Goal: Transaction & Acquisition: Purchase product/service

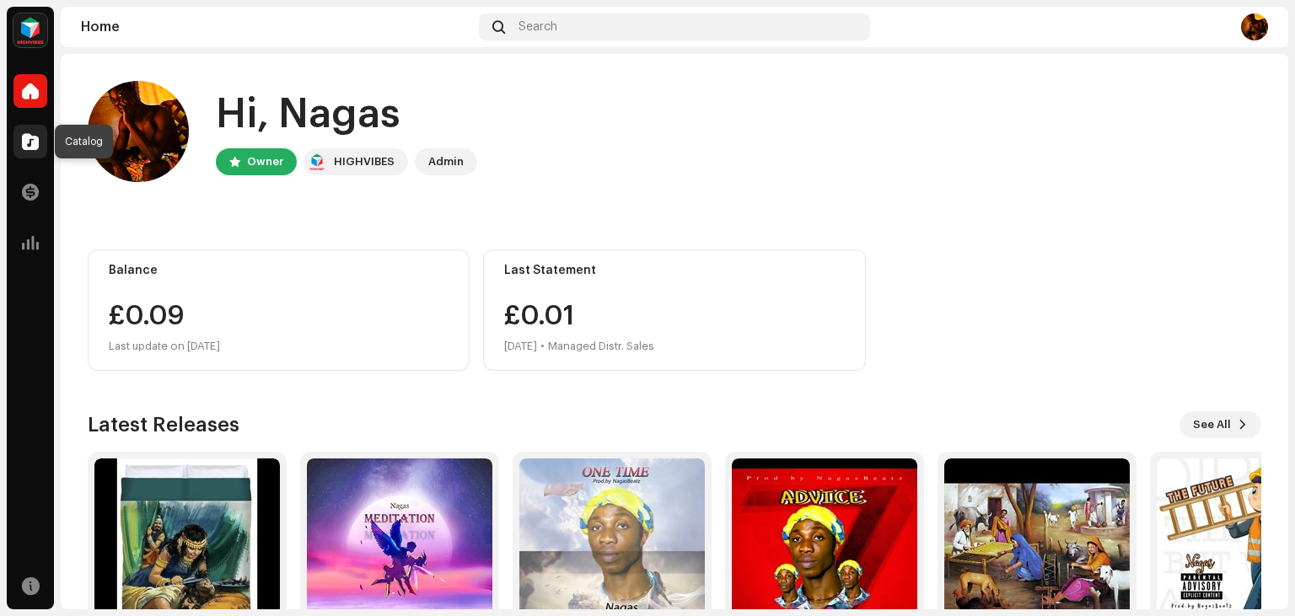
click at [30, 147] on span at bounding box center [30, 141] width 17 height 13
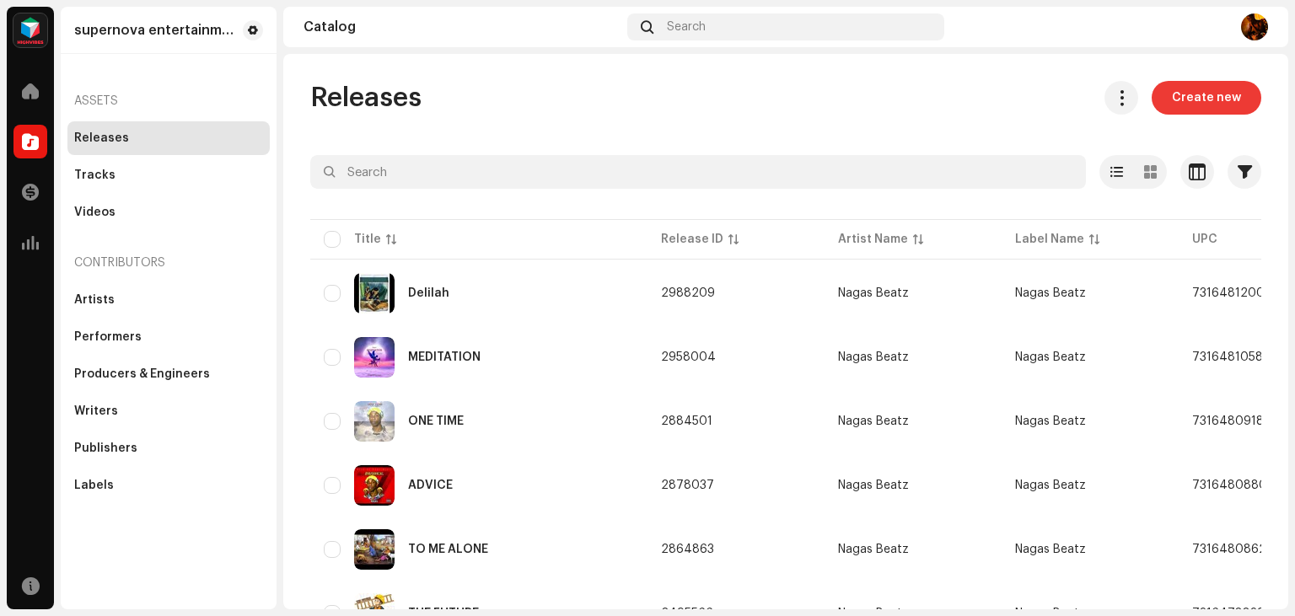
click at [1208, 102] on span "Create new" at bounding box center [1206, 98] width 69 height 34
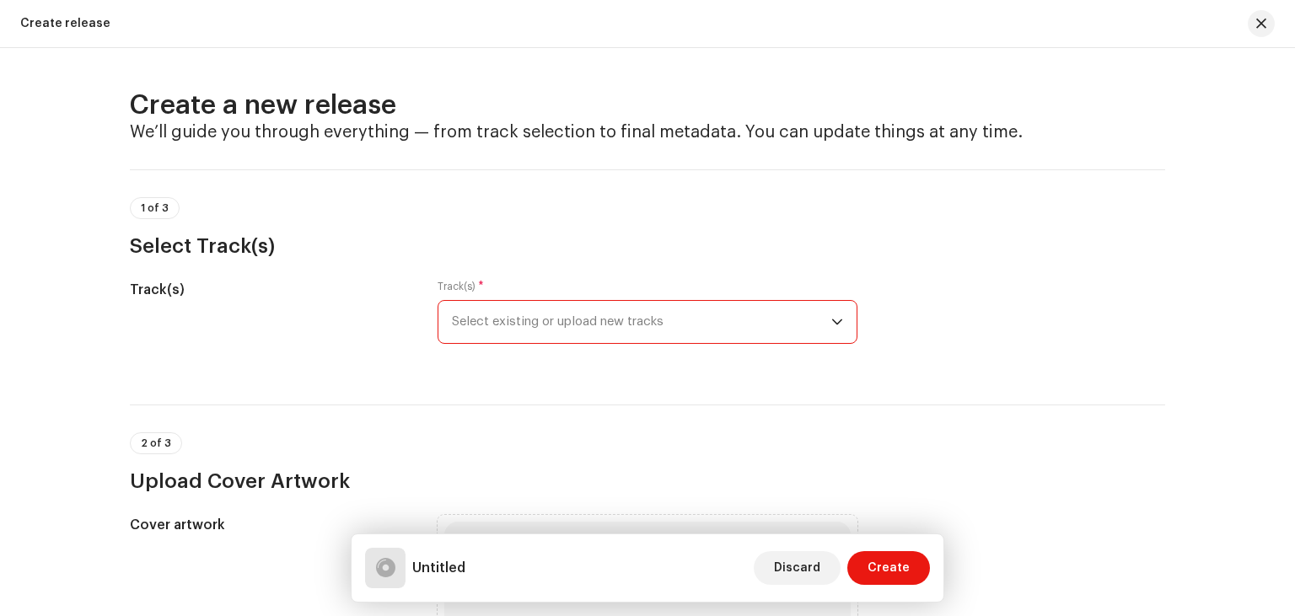
click at [830, 312] on span "Select existing or upload new tracks" at bounding box center [641, 322] width 379 height 42
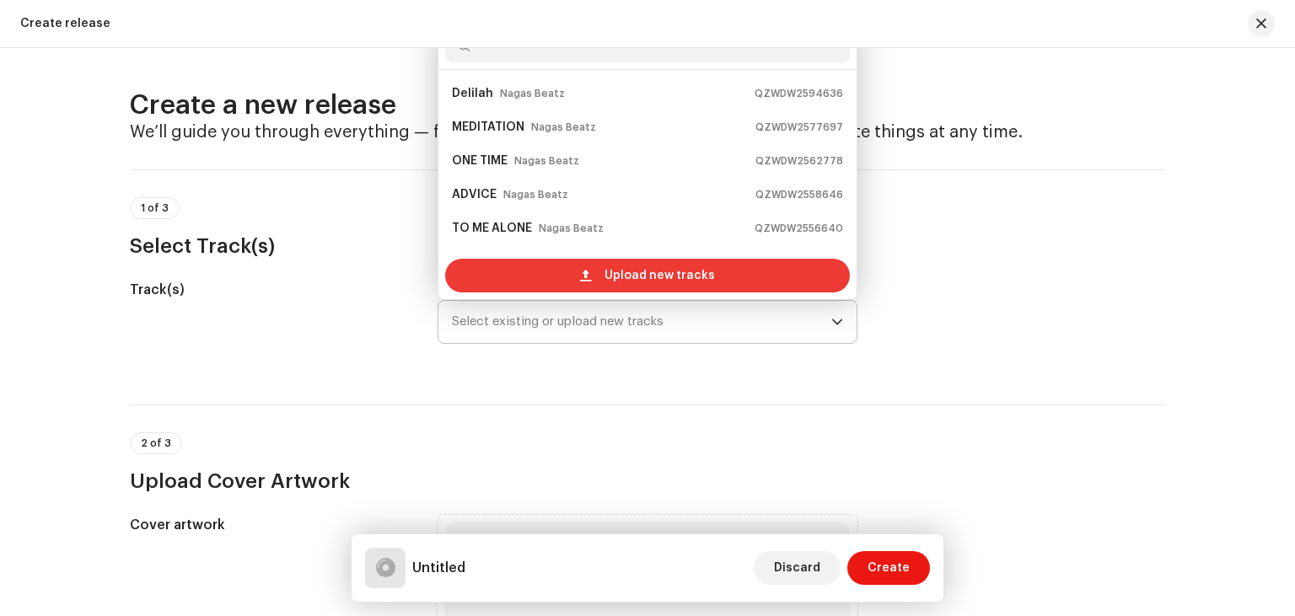
scroll to position [27, 0]
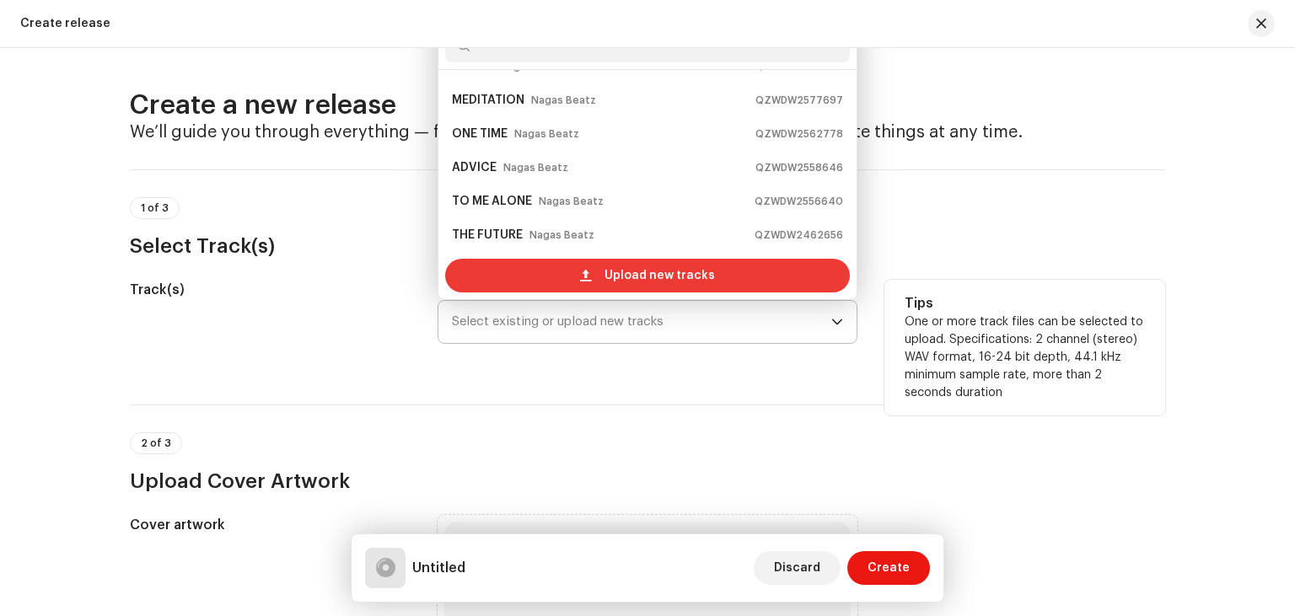
click at [631, 269] on span "Upload new tracks" at bounding box center [660, 276] width 110 height 34
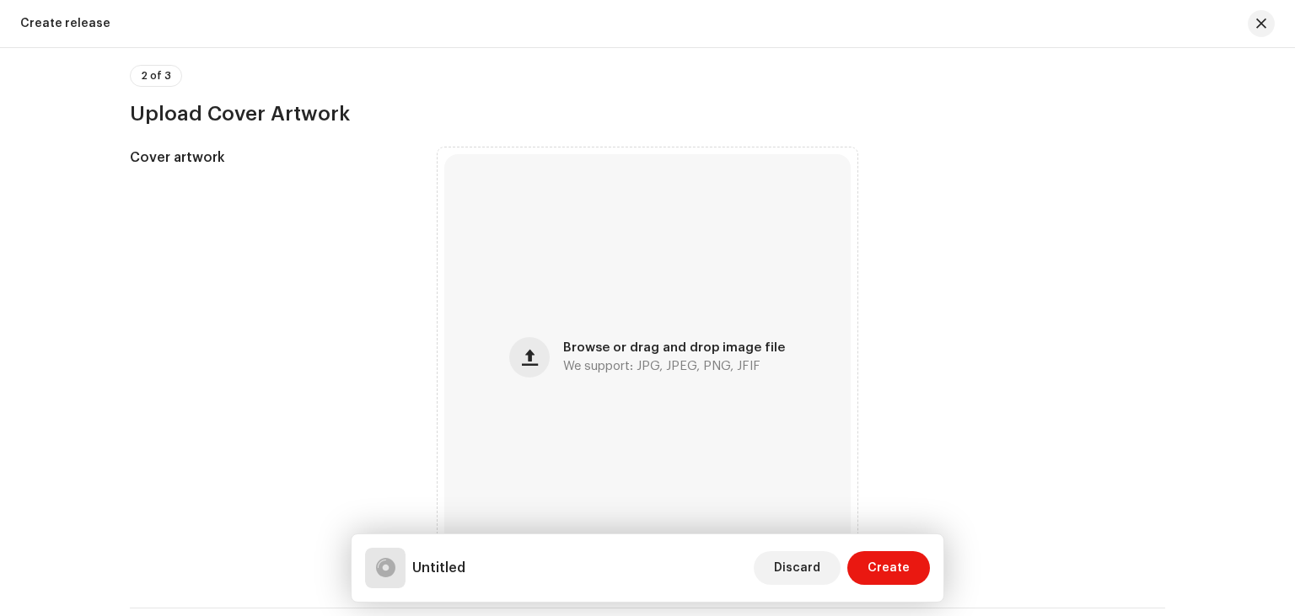
scroll to position [512, 0]
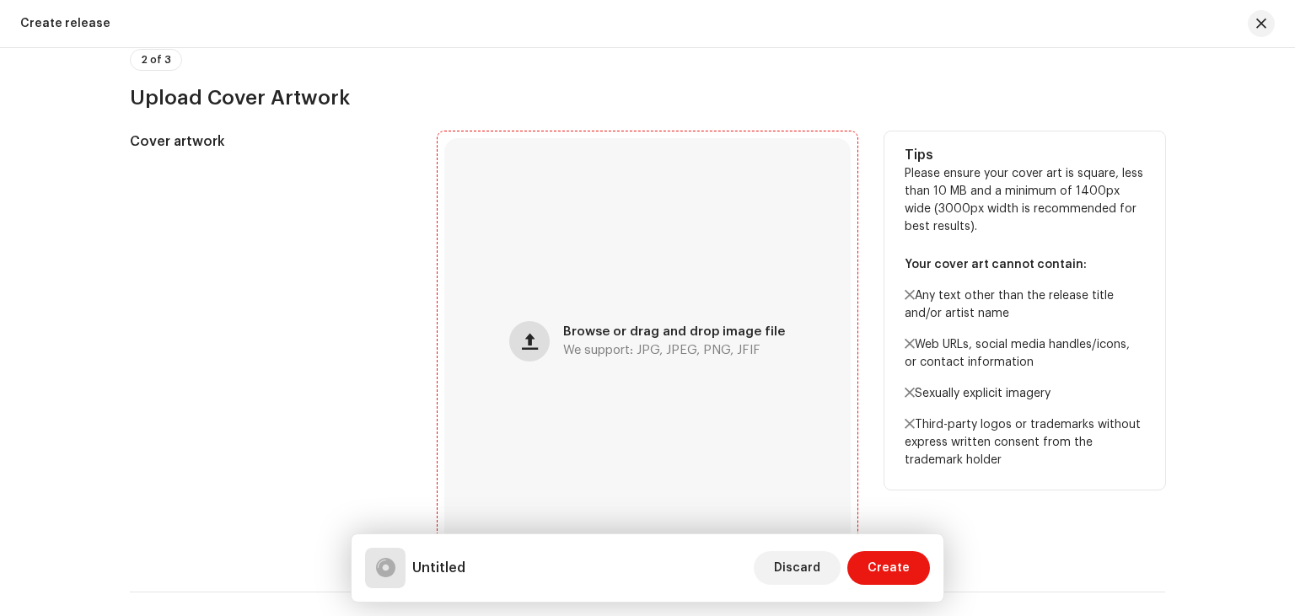
click at [546, 348] on button "button" at bounding box center [529, 341] width 40 height 40
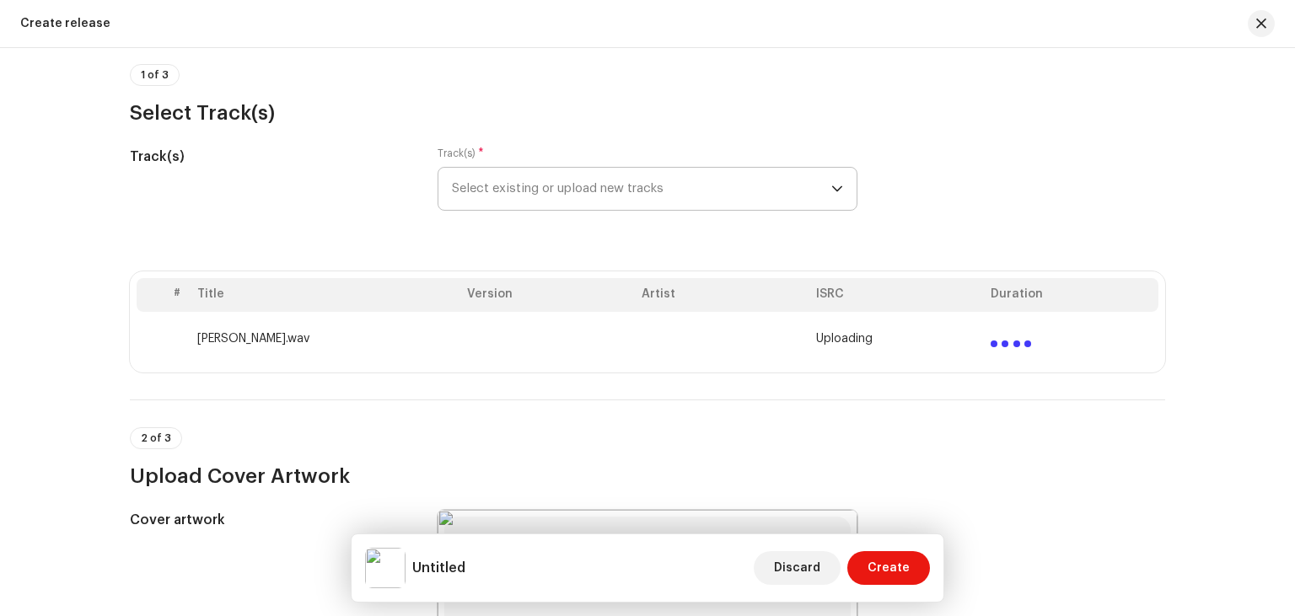
scroll to position [142, 0]
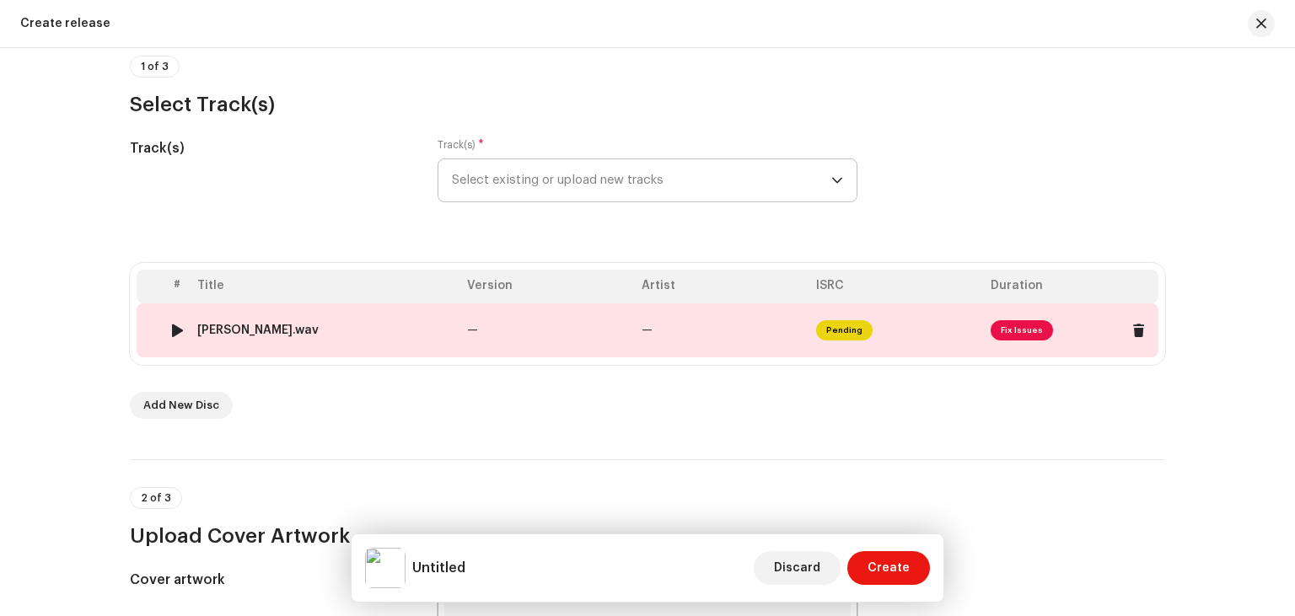
click at [1022, 331] on span "Fix Issues" at bounding box center [1022, 330] width 62 height 20
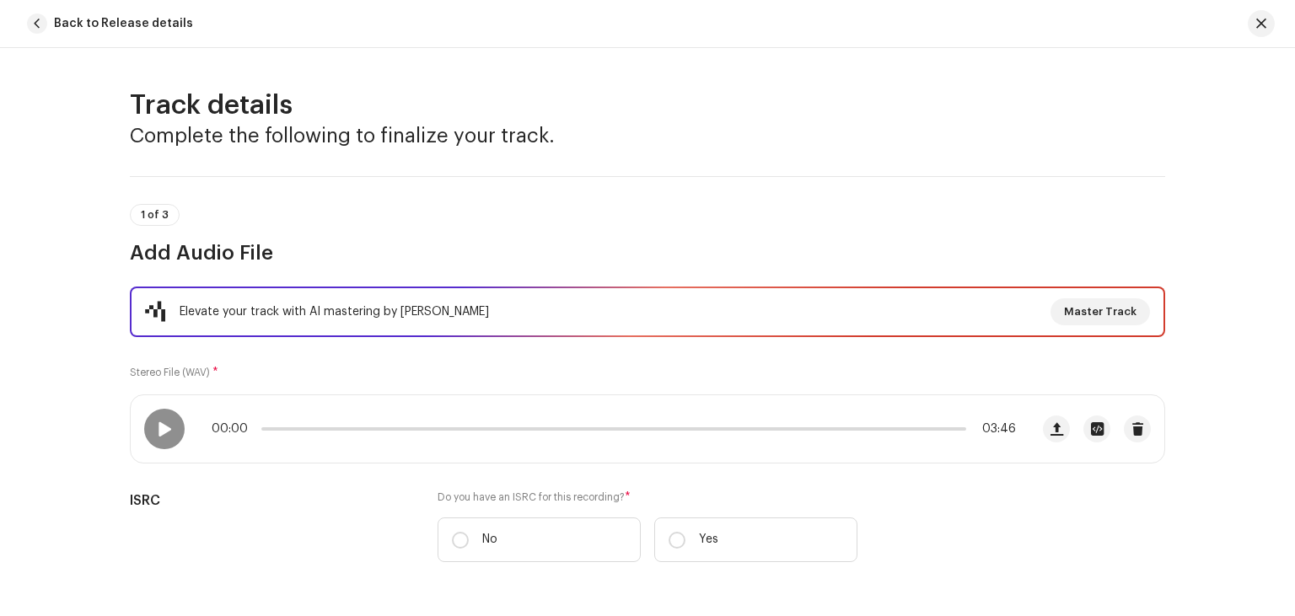
scroll to position [756, 0]
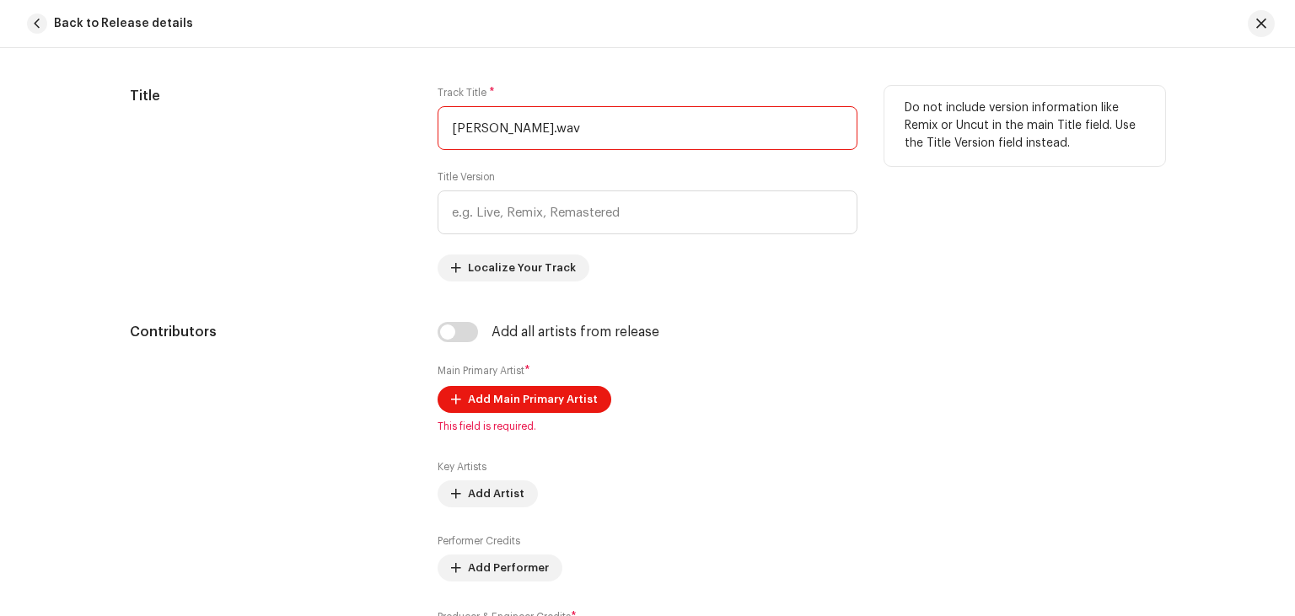
click at [601, 133] on input "Adom Wura.wav" at bounding box center [648, 128] width 420 height 44
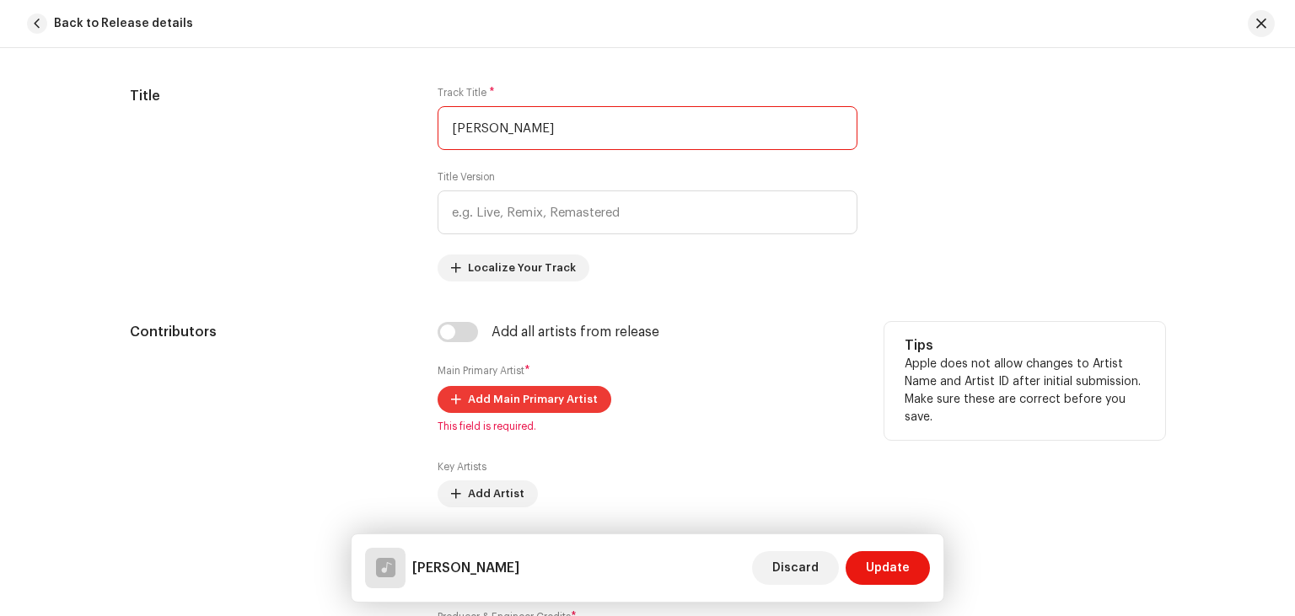
type input "[PERSON_NAME]"
click at [530, 402] on span "Add Main Primary Artist" at bounding box center [533, 400] width 130 height 34
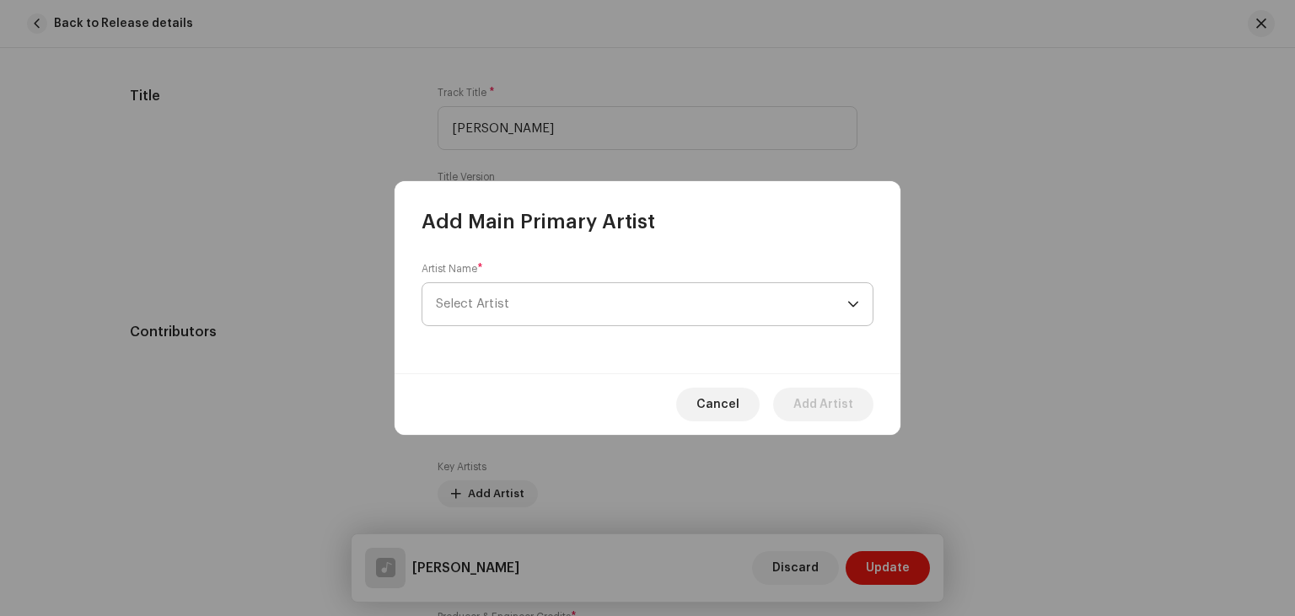
click at [562, 297] on span "Select Artist" at bounding box center [642, 304] width 412 height 42
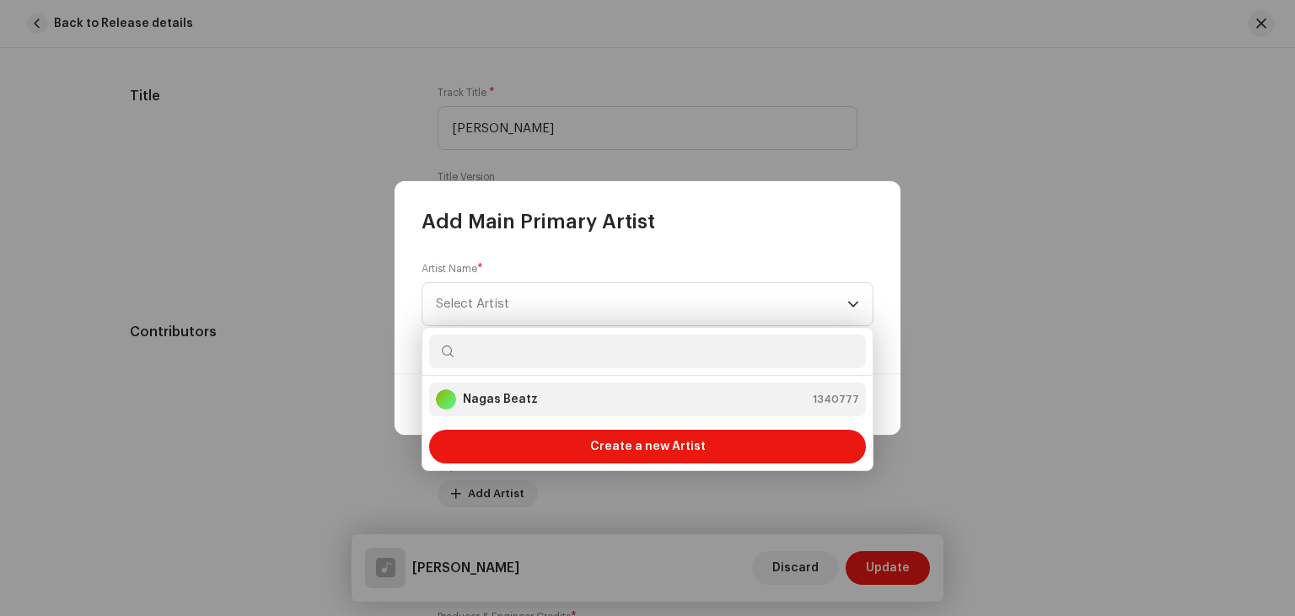
click at [515, 401] on strong "Nagas Beatz" at bounding box center [500, 399] width 75 height 17
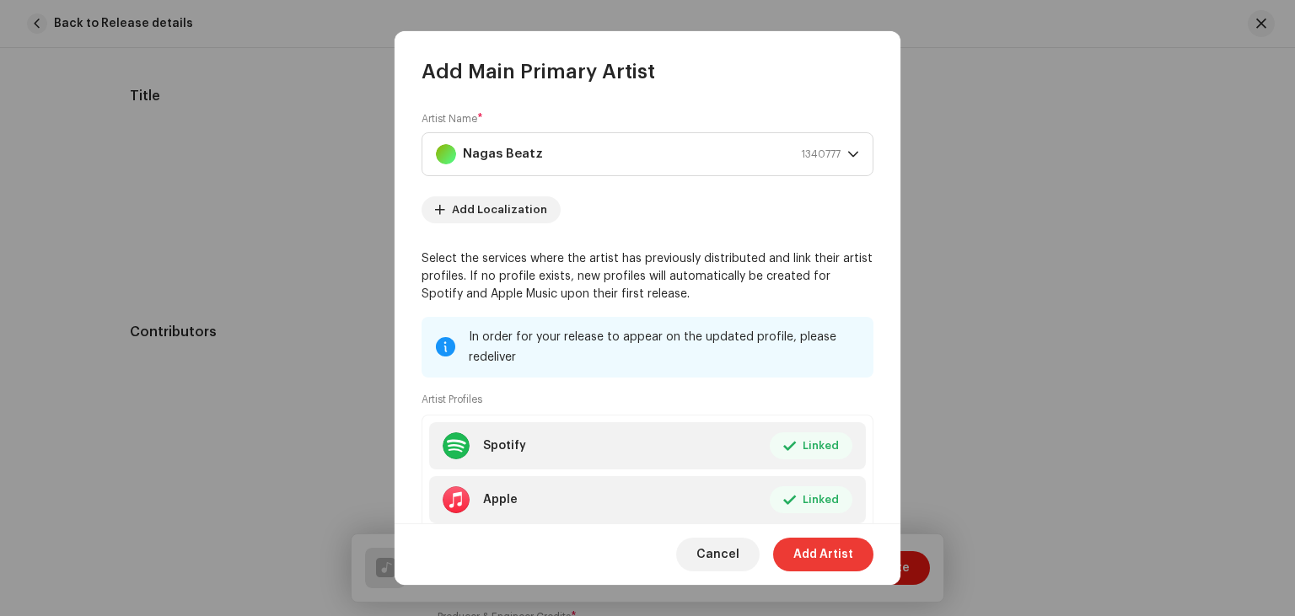
click at [830, 552] on span "Add Artist" at bounding box center [823, 555] width 60 height 34
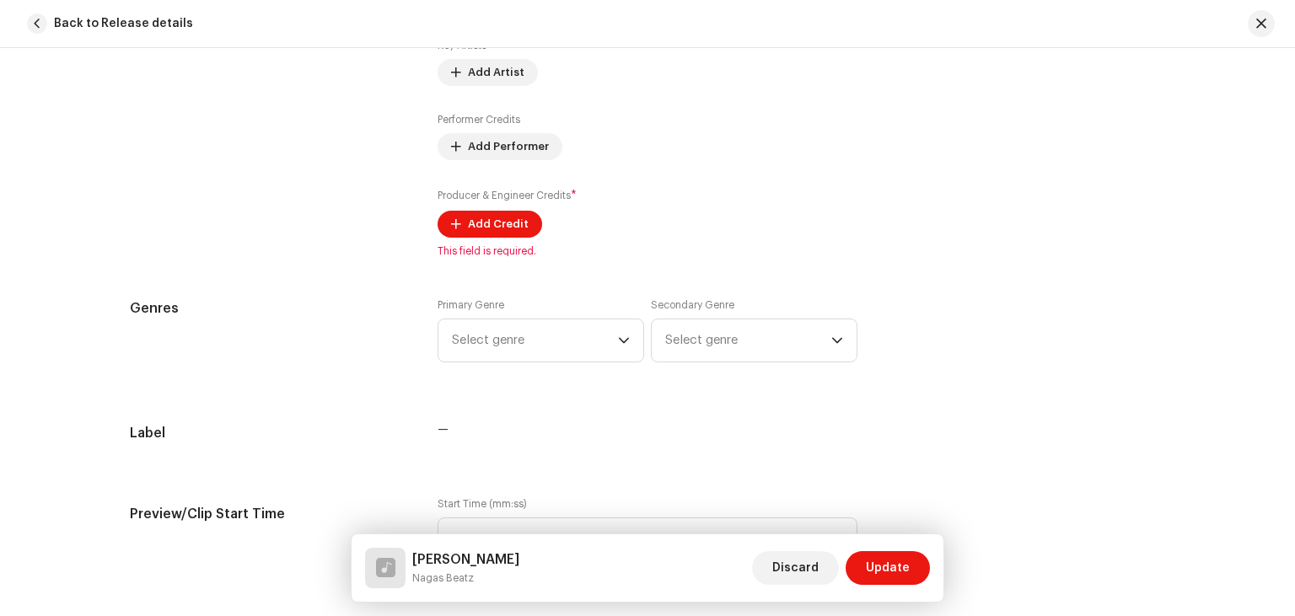
scroll to position [1264, 0]
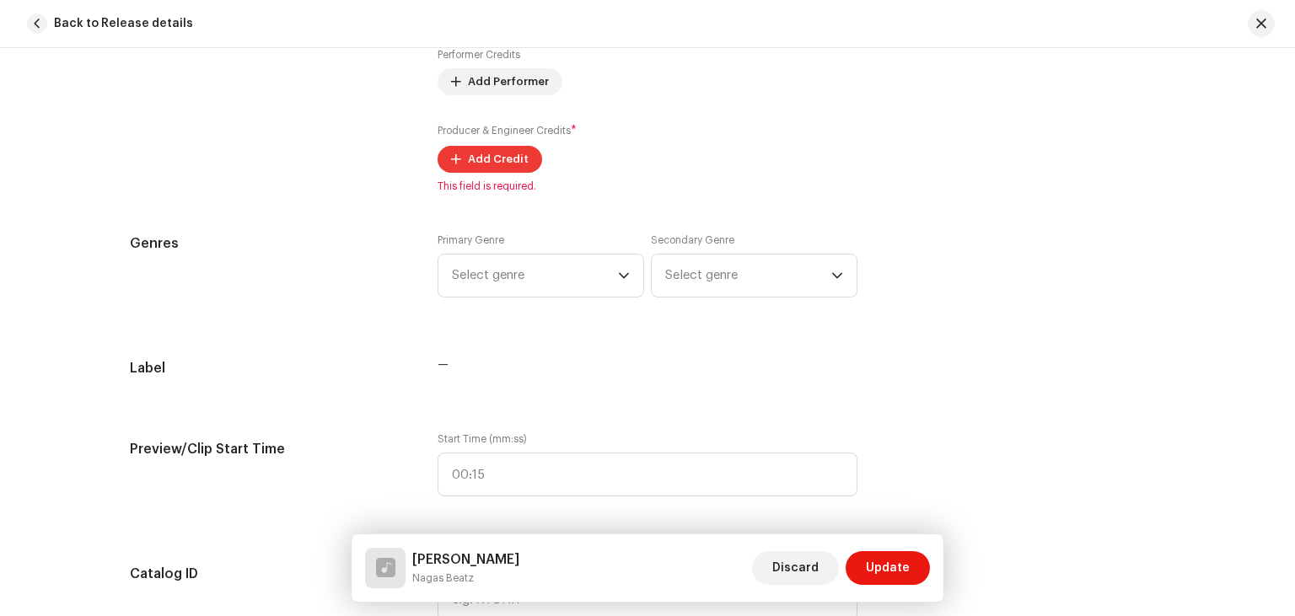
click at [494, 159] on span "Add Credit" at bounding box center [498, 160] width 61 height 34
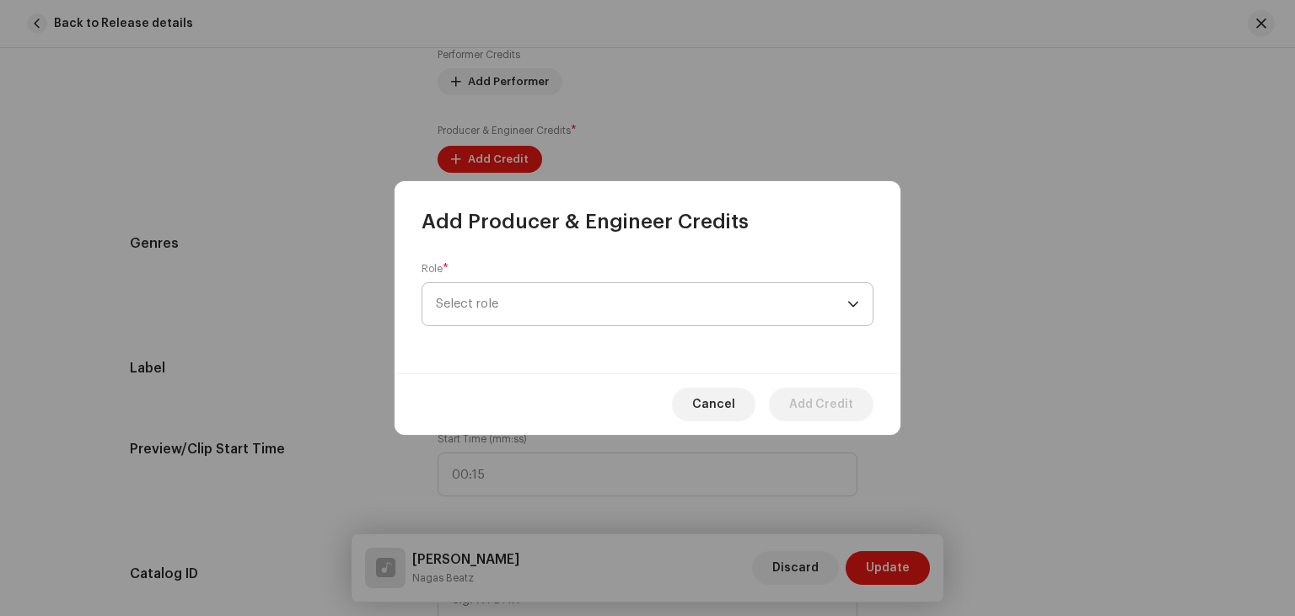
click at [599, 312] on span "Select role" at bounding box center [642, 304] width 412 height 42
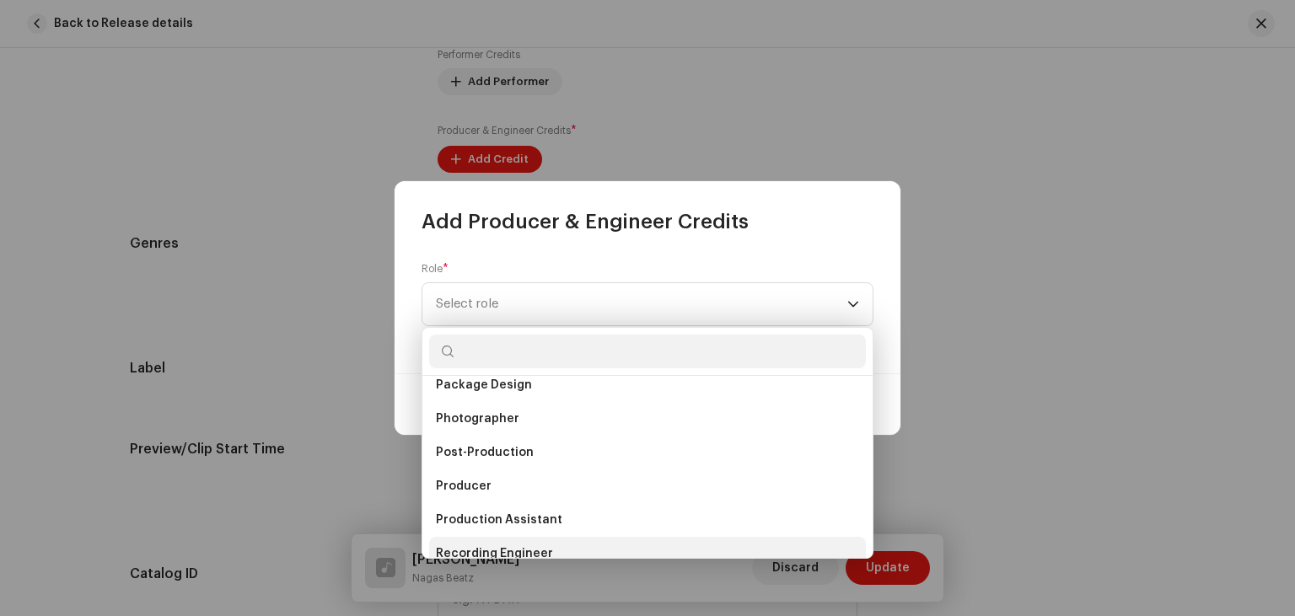
scroll to position [600, 0]
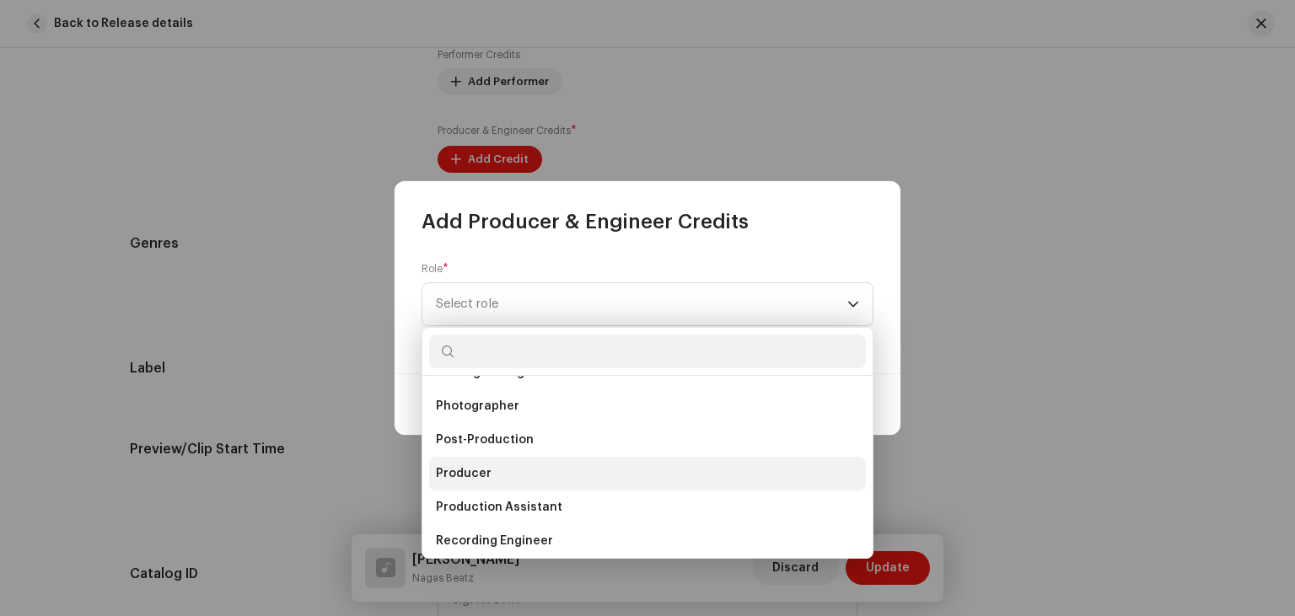
click at [523, 468] on li "Producer" at bounding box center [647, 474] width 437 height 34
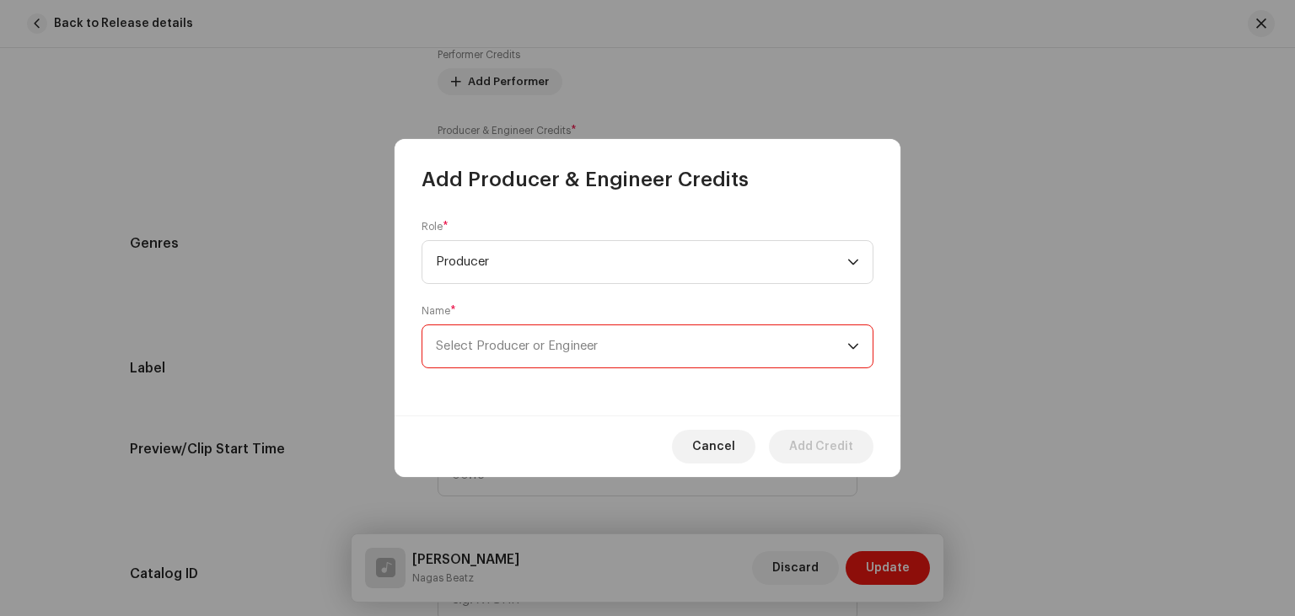
click at [842, 346] on span "Select Producer or Engineer" at bounding box center [642, 346] width 412 height 42
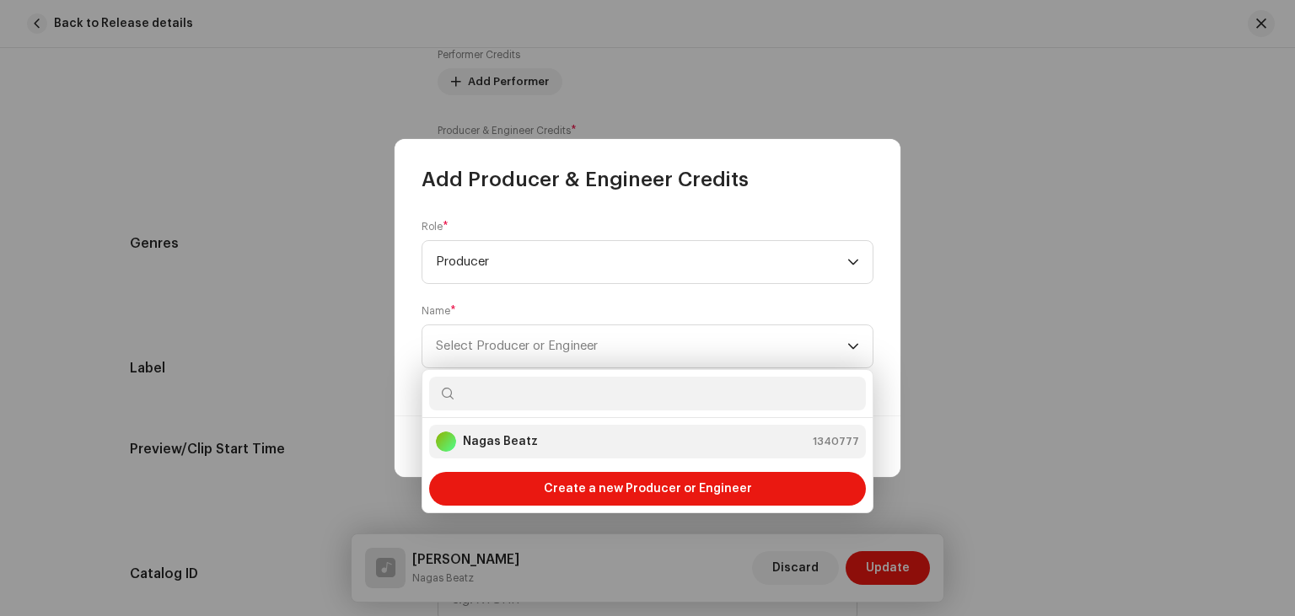
click at [564, 444] on div "Nagas Beatz 1340777" at bounding box center [647, 442] width 423 height 20
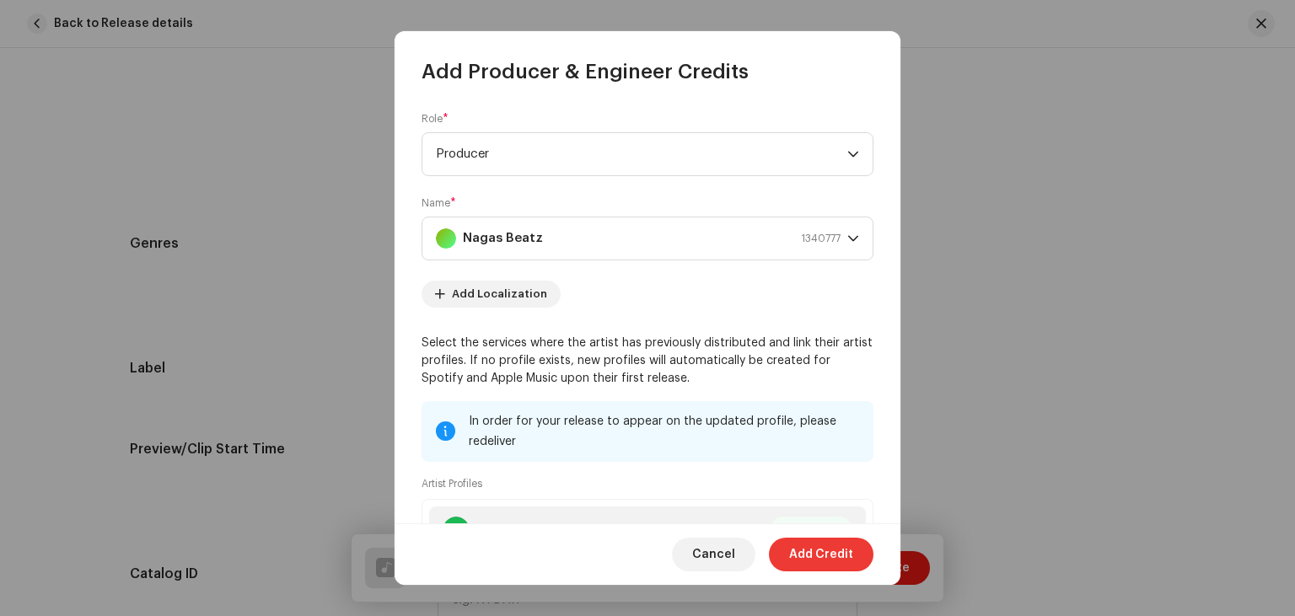
click at [827, 558] on span "Add Credit" at bounding box center [821, 555] width 64 height 34
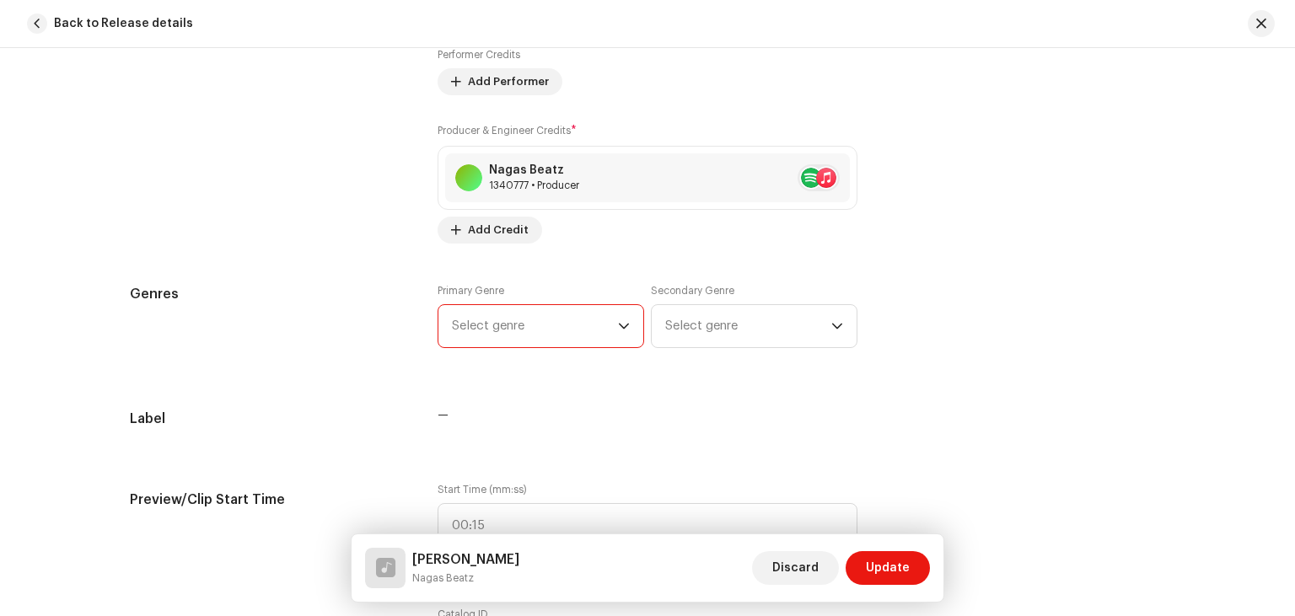
click at [597, 325] on span "Select genre" at bounding box center [535, 326] width 166 height 42
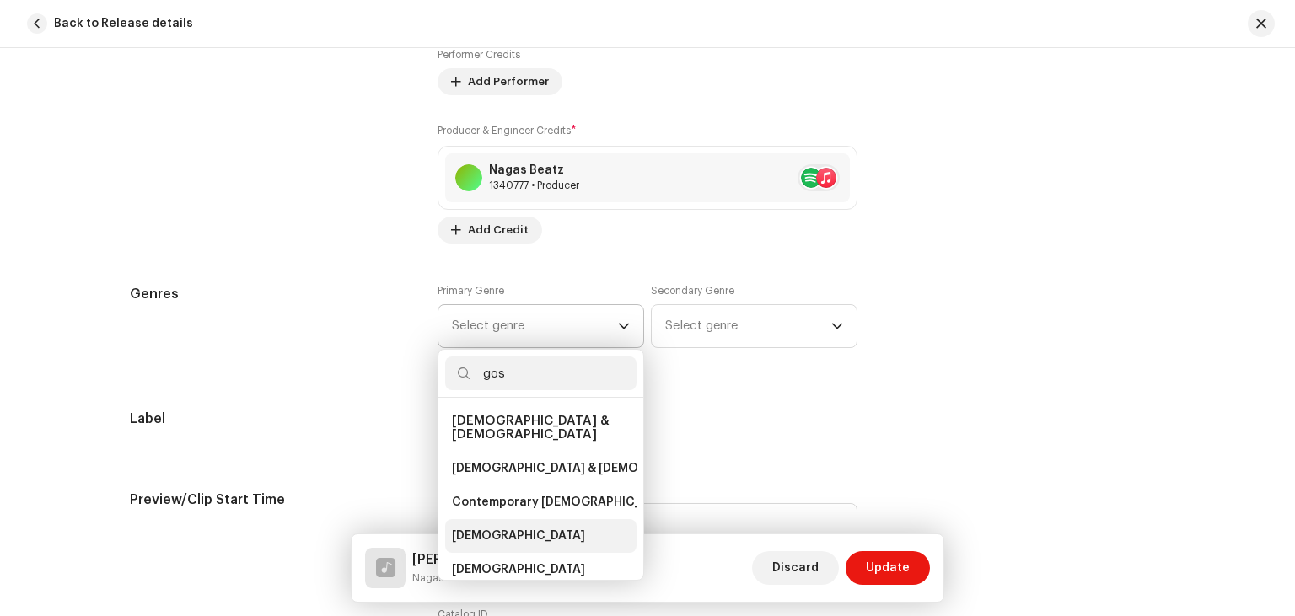
type input "gos"
click at [475, 528] on span "[DEMOGRAPHIC_DATA]" at bounding box center [518, 536] width 133 height 17
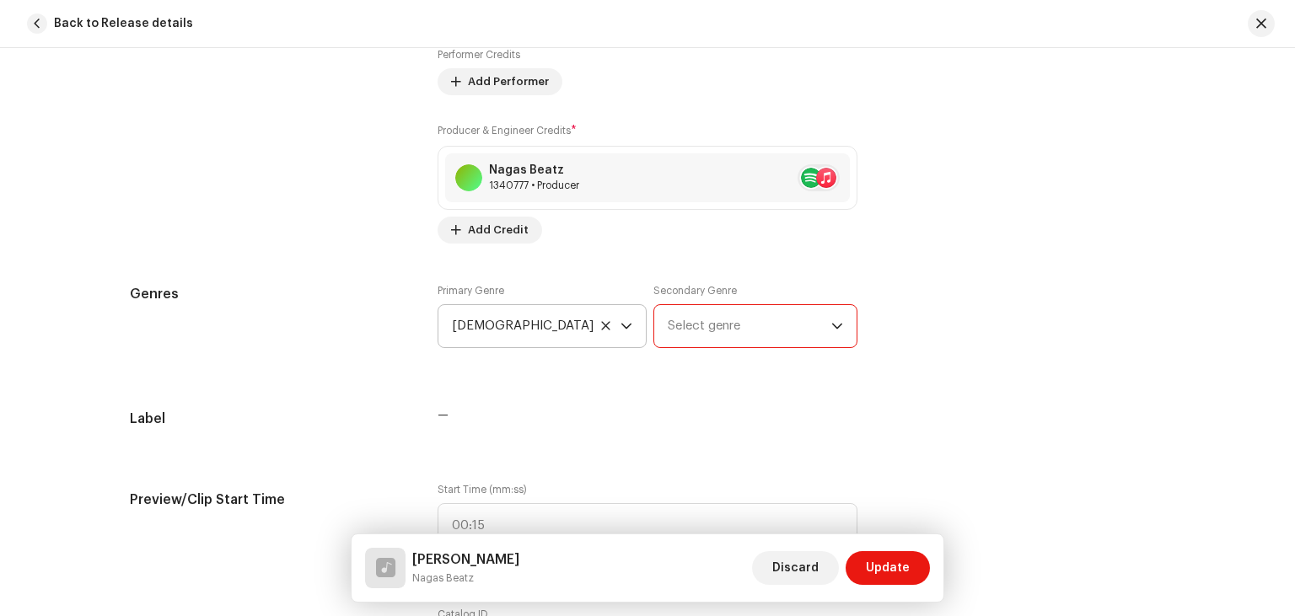
click at [829, 322] on span "Select genre" at bounding box center [750, 326] width 164 height 42
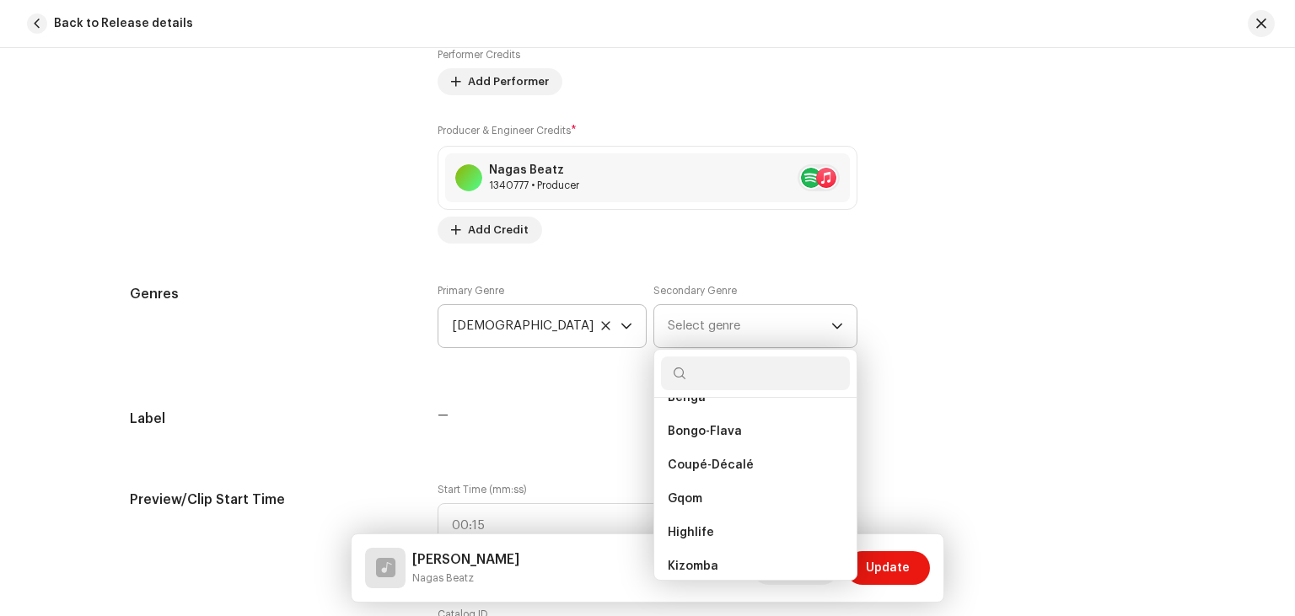
scroll to position [465, 0]
click at [728, 457] on li "Highlife" at bounding box center [755, 462] width 189 height 34
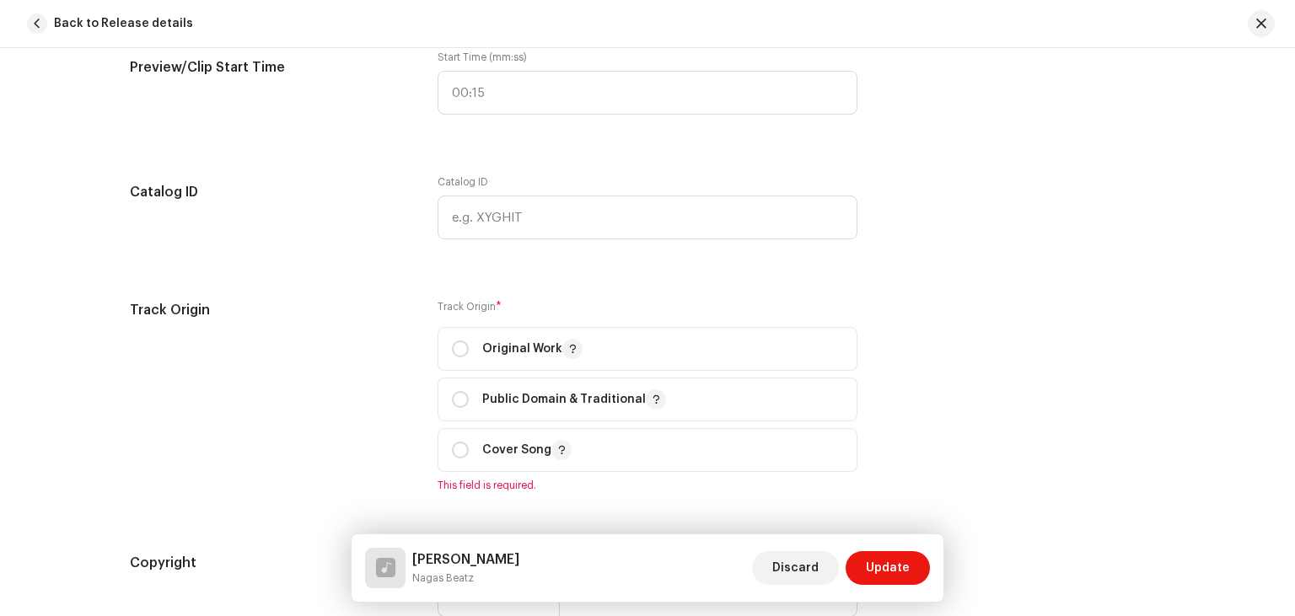
scroll to position [1724, 0]
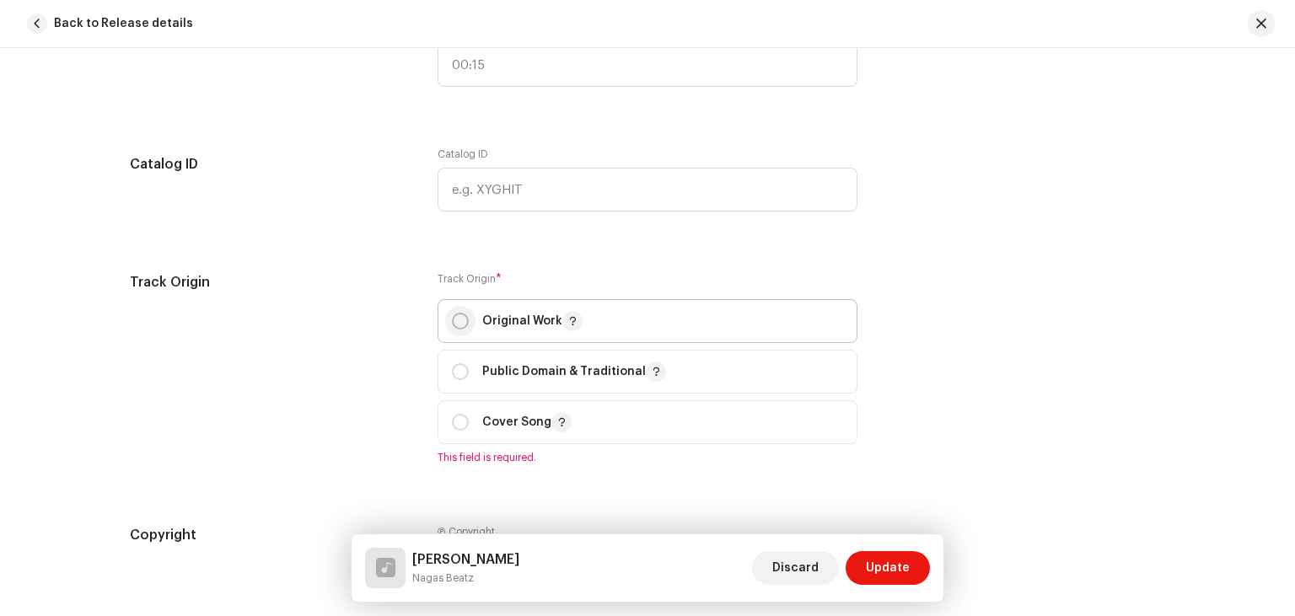
click at [460, 322] on input "radio" at bounding box center [460, 321] width 17 height 17
radio input "true"
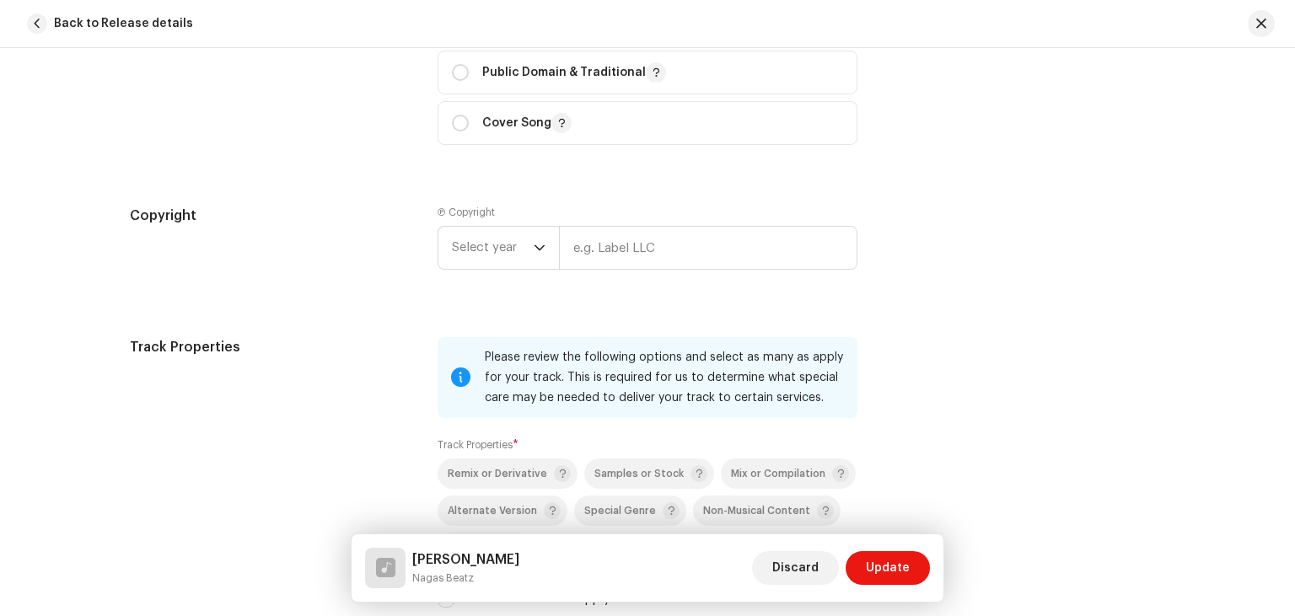
scroll to position [2126, 0]
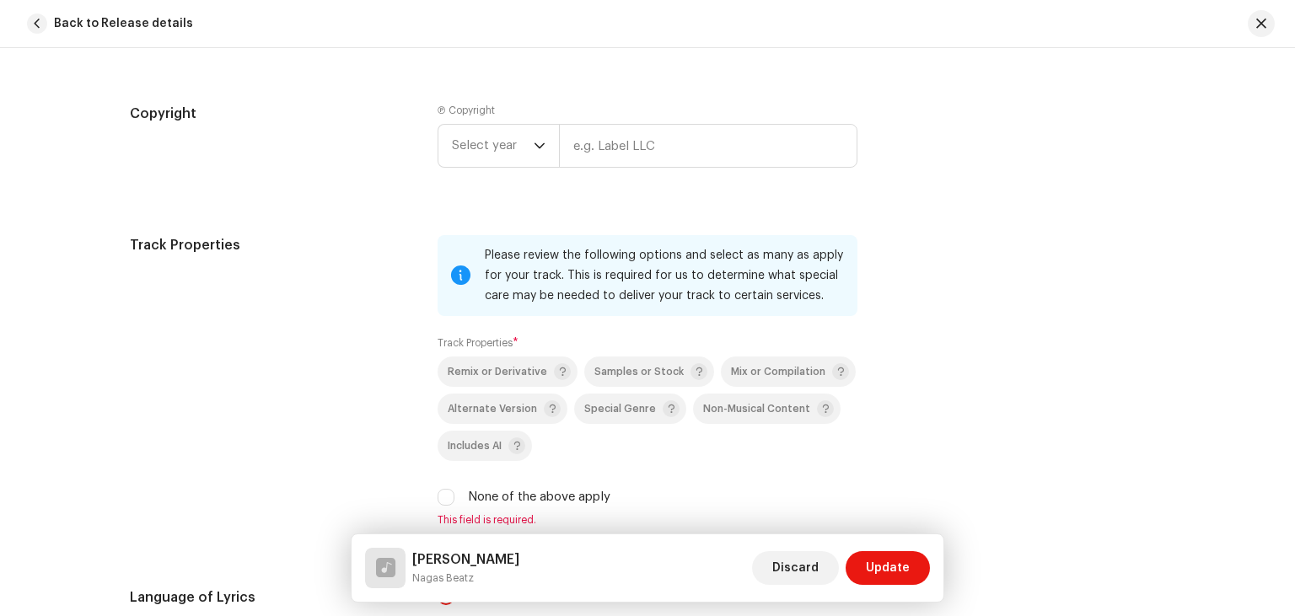
click at [491, 247] on div "Please review the following options and select as many as apply for your track.…" at bounding box center [664, 275] width 359 height 61
click at [535, 137] on div "dropdown trigger" at bounding box center [540, 146] width 12 height 42
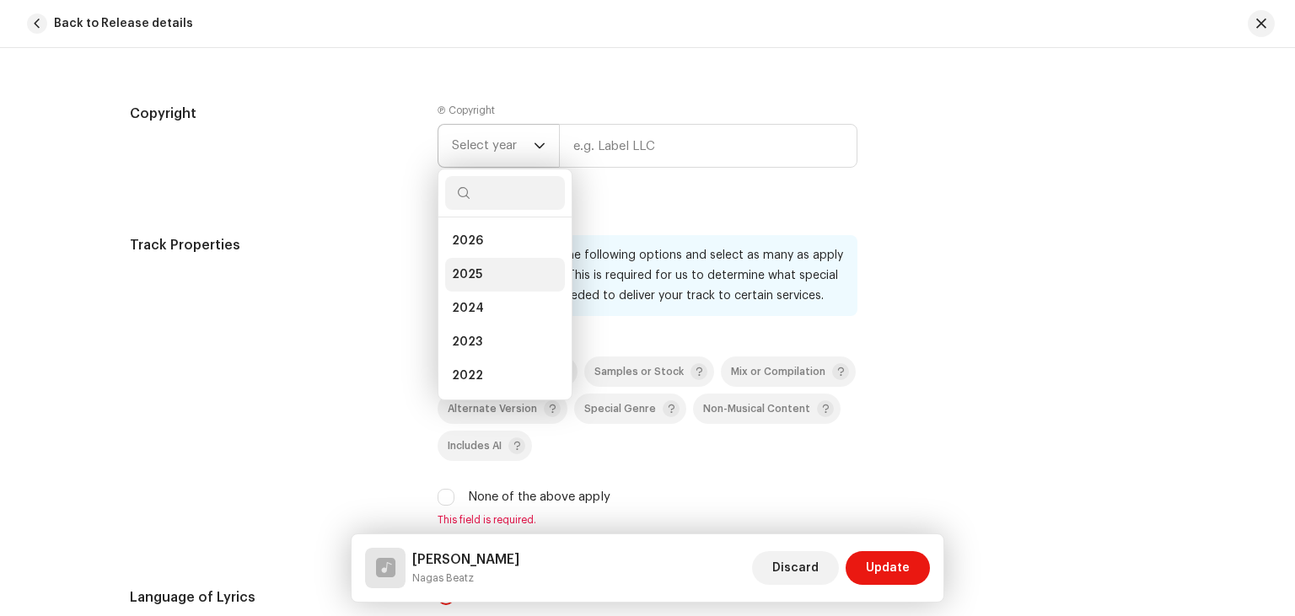
click at [471, 268] on span "2025" at bounding box center [467, 274] width 30 height 17
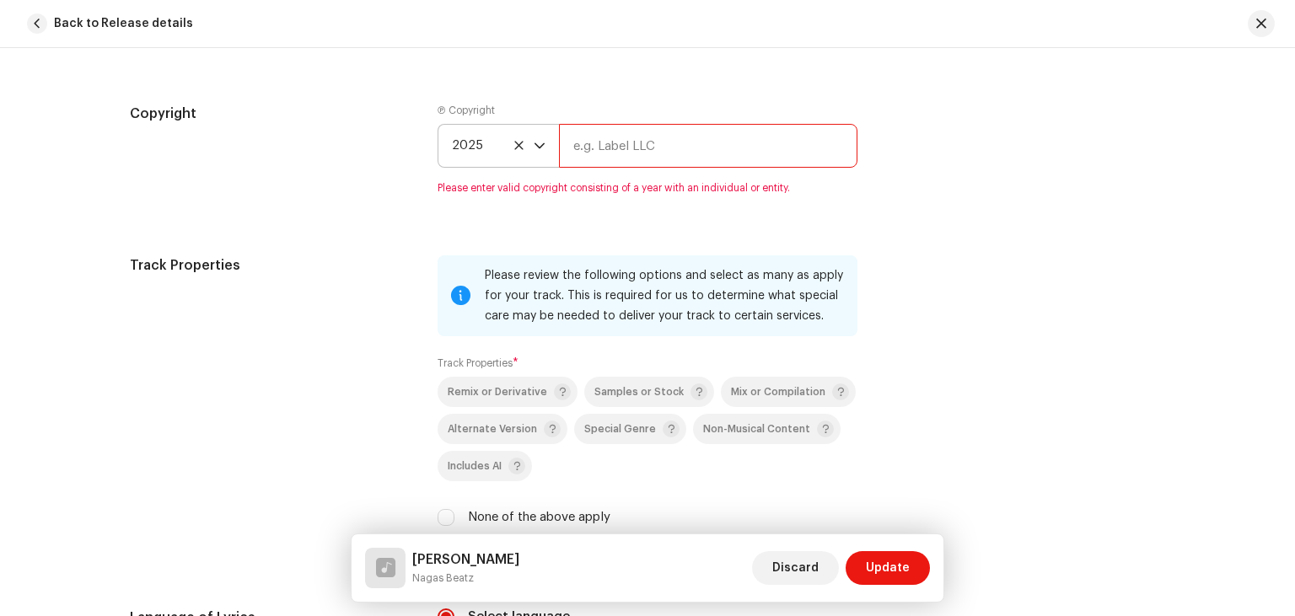
click at [661, 144] on input "text" at bounding box center [708, 146] width 299 height 44
type input "m"
type input "[PERSON_NAME]"
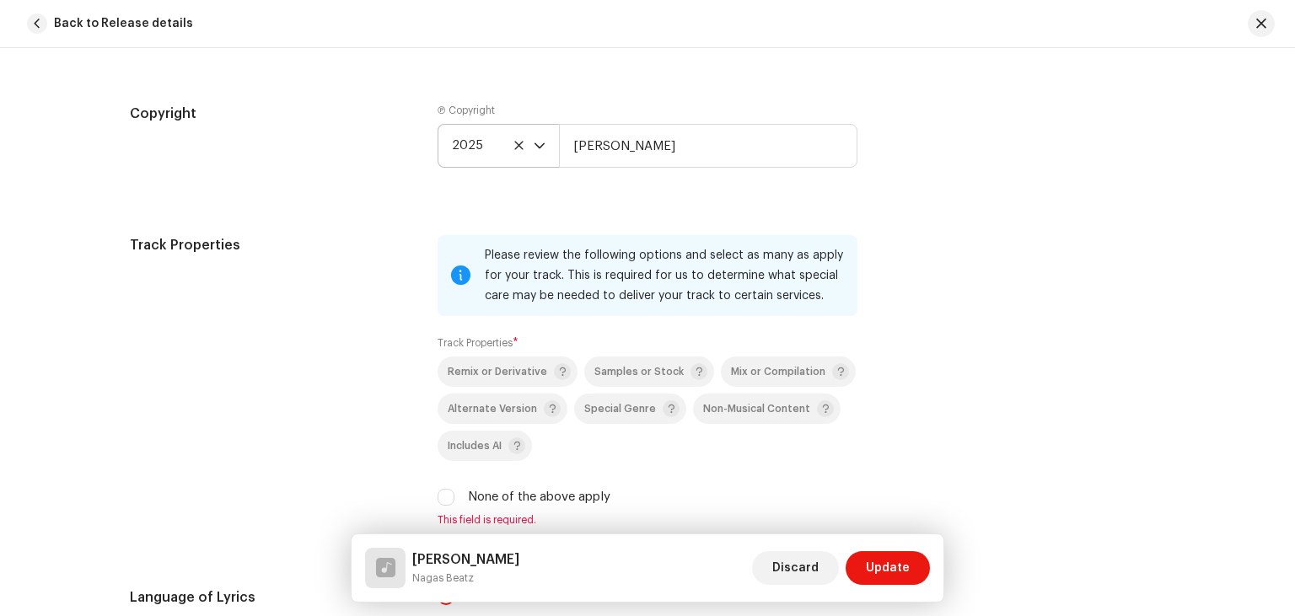
click at [929, 195] on div "Copyright Ⓟ Copyright 2025 Michael Quaicoe" at bounding box center [648, 149] width 1036 height 91
click at [440, 506] on input "None of the above apply" at bounding box center [446, 497] width 17 height 17
checkbox input "true"
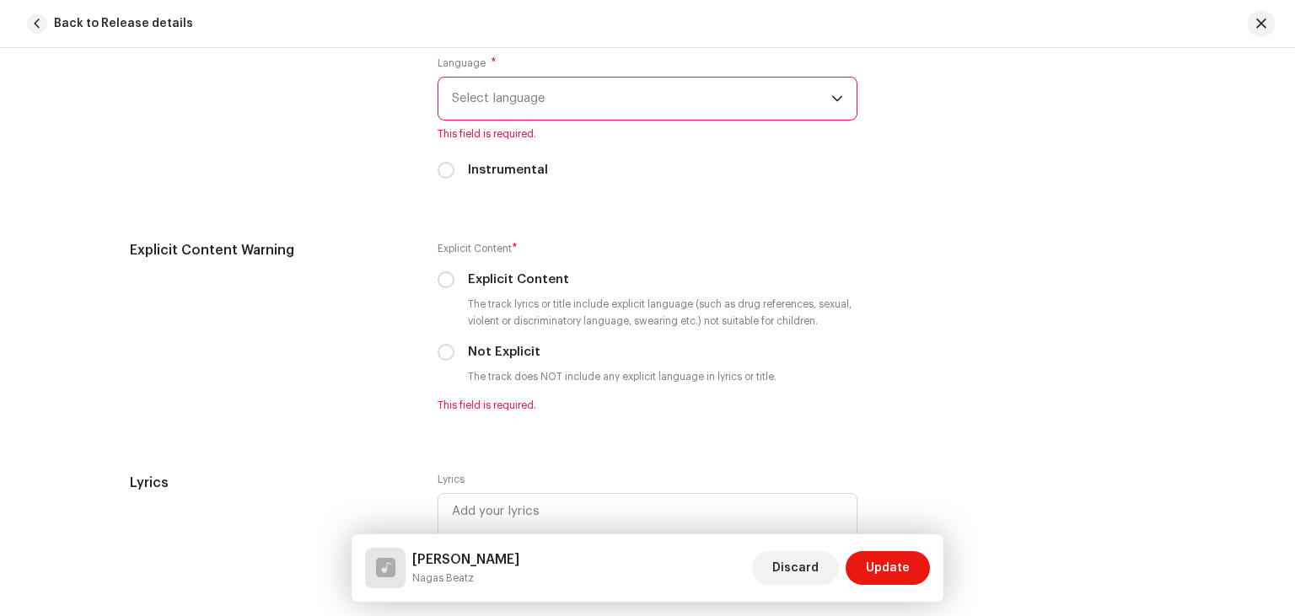
scroll to position [2692, 0]
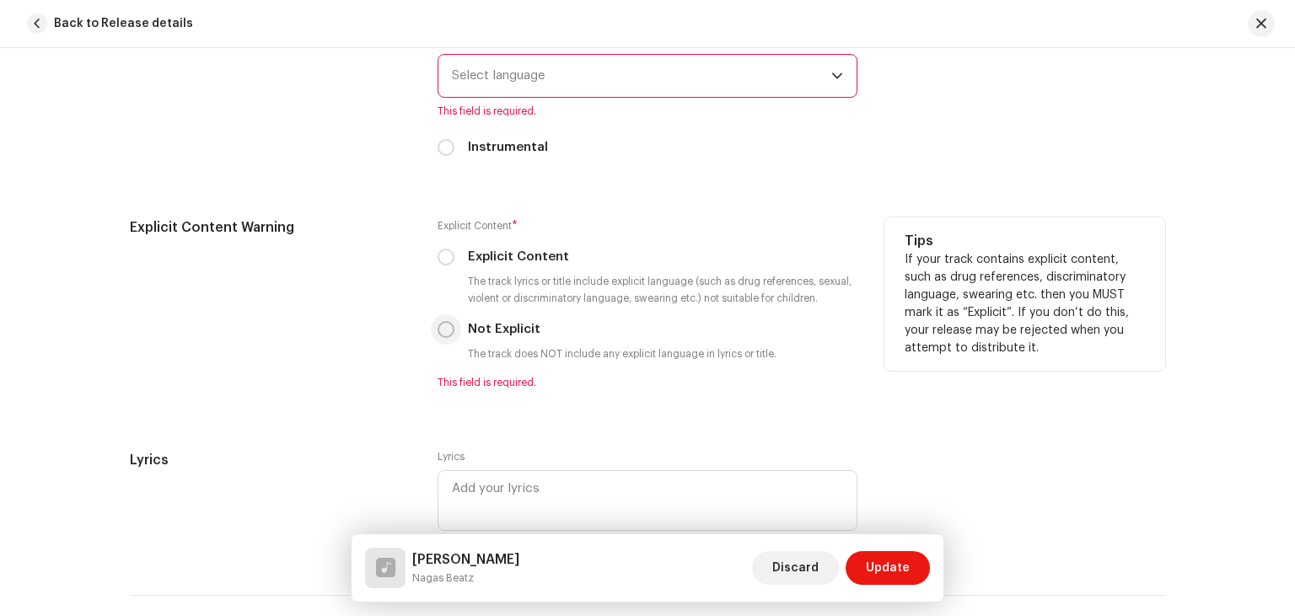
click at [450, 331] on input "Not Explicit" at bounding box center [446, 329] width 17 height 17
radio input "true"
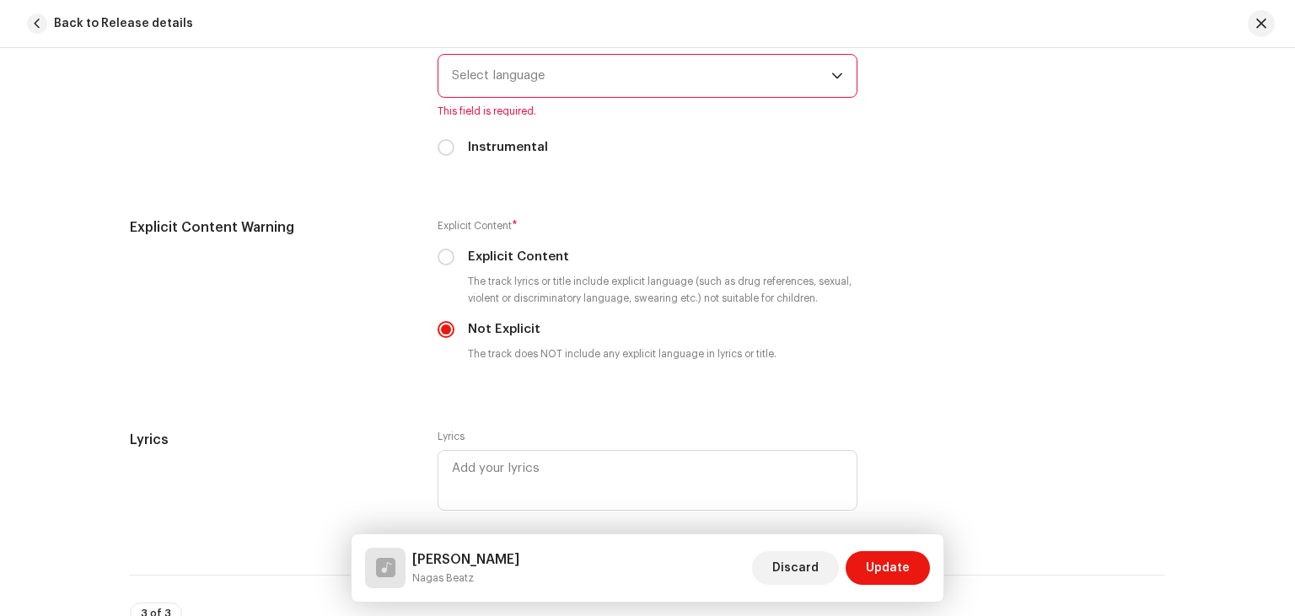
click at [759, 84] on span "Select language" at bounding box center [641, 76] width 379 height 42
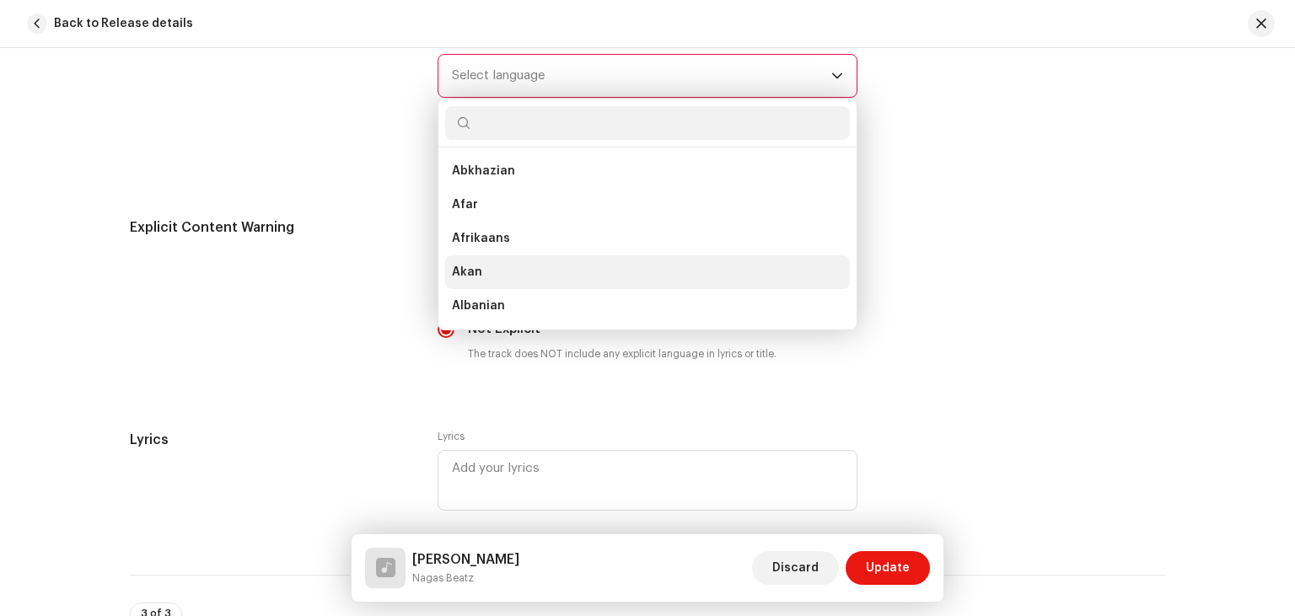
click at [471, 281] on span "Akan" at bounding box center [467, 272] width 30 height 17
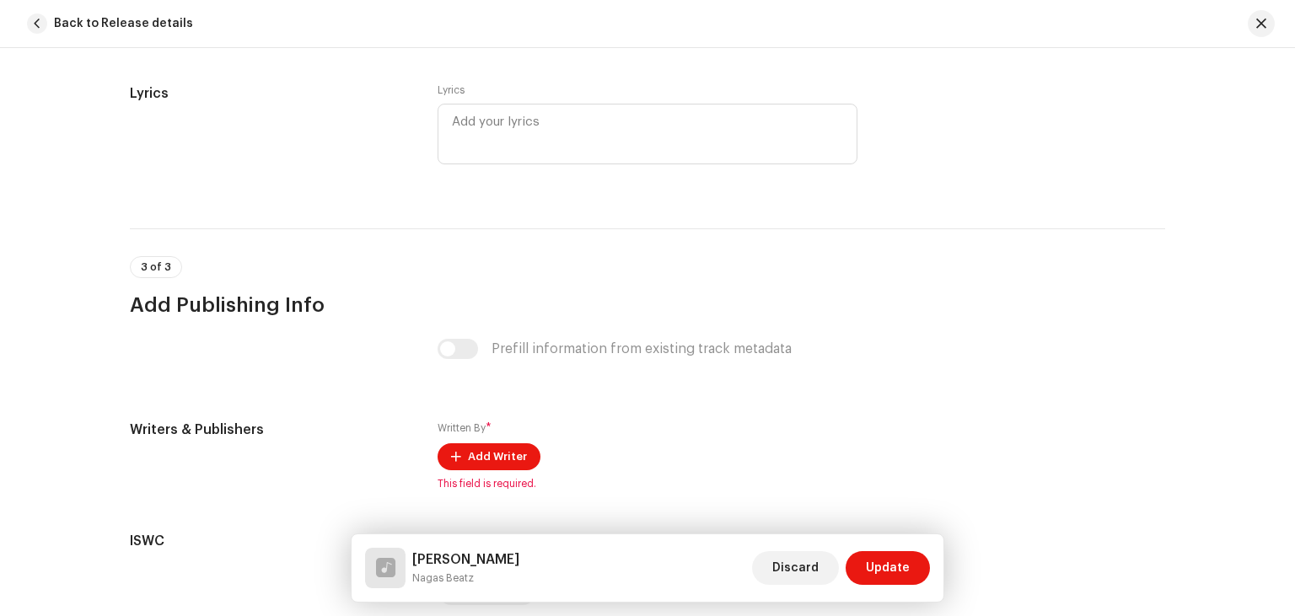
scroll to position [3171, 0]
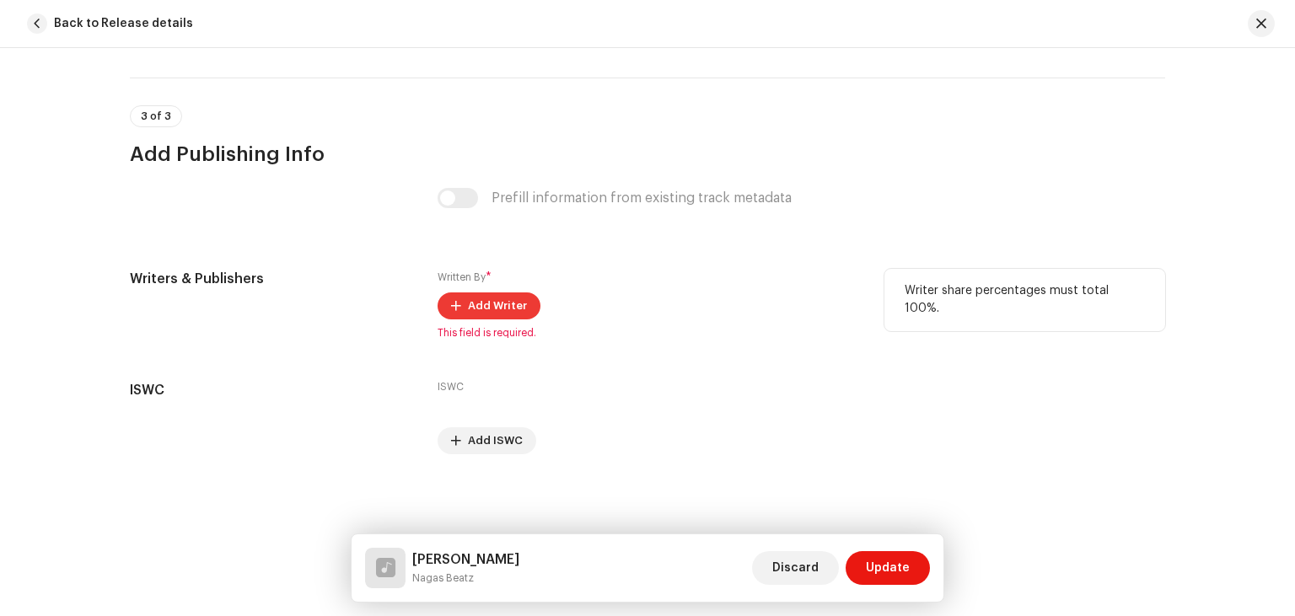
click at [524, 318] on span "Add Writer" at bounding box center [497, 306] width 59 height 34
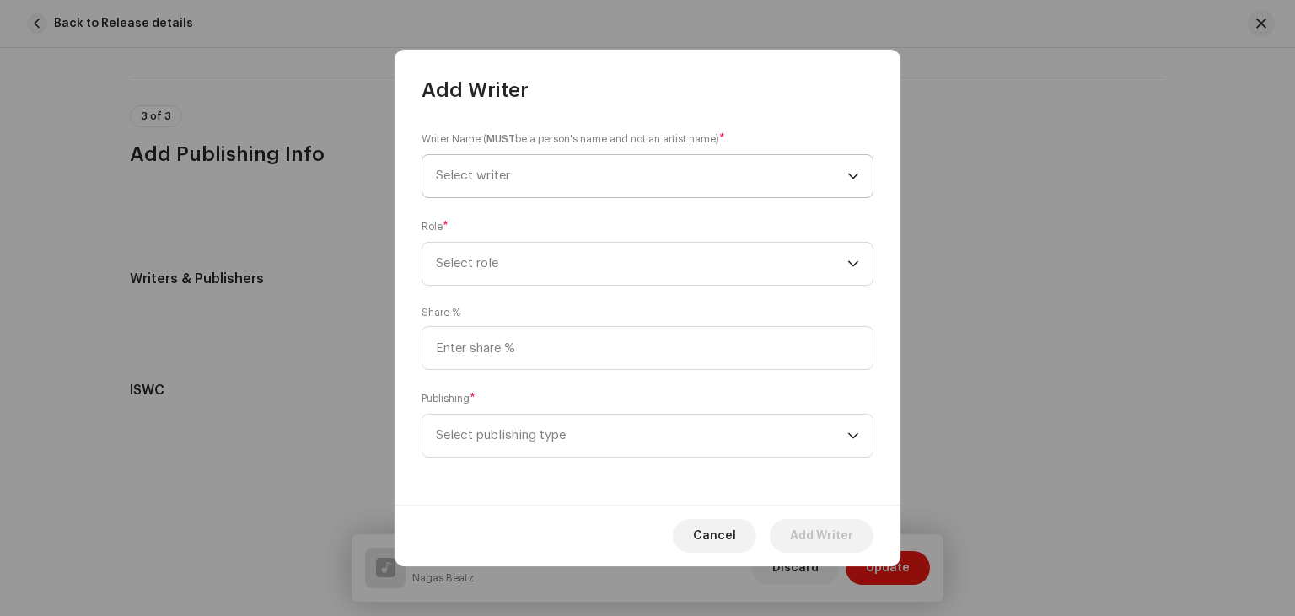
click at [800, 184] on span "Select writer" at bounding box center [642, 176] width 412 height 42
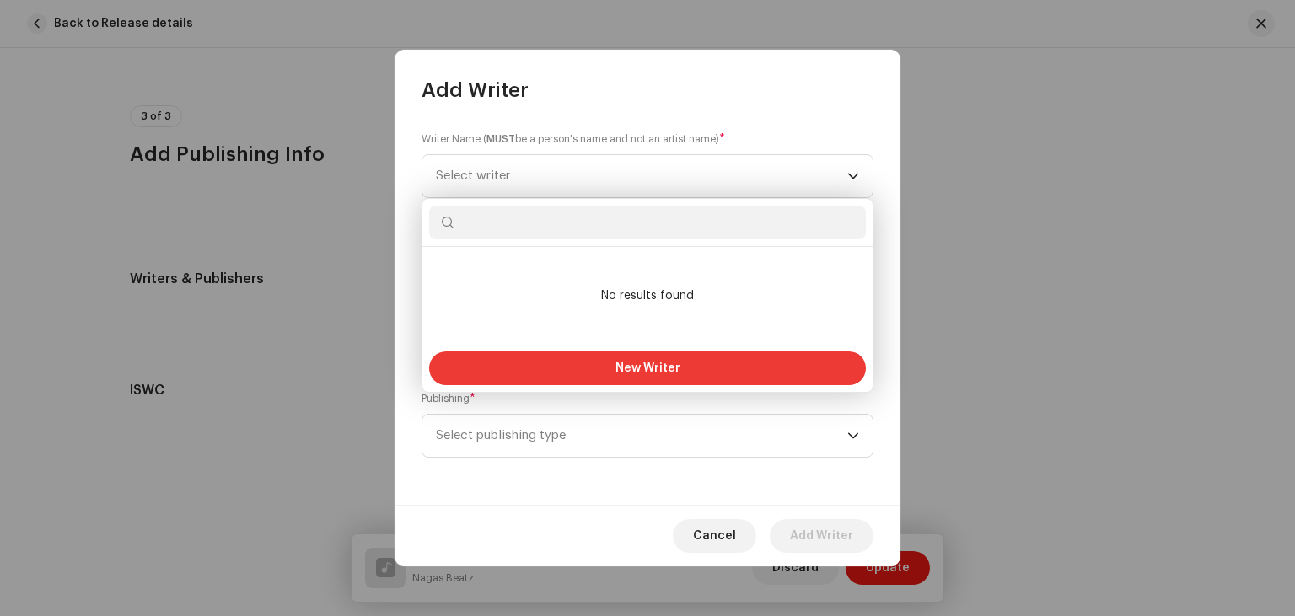
click at [692, 367] on button "New Writer" at bounding box center [647, 369] width 437 height 34
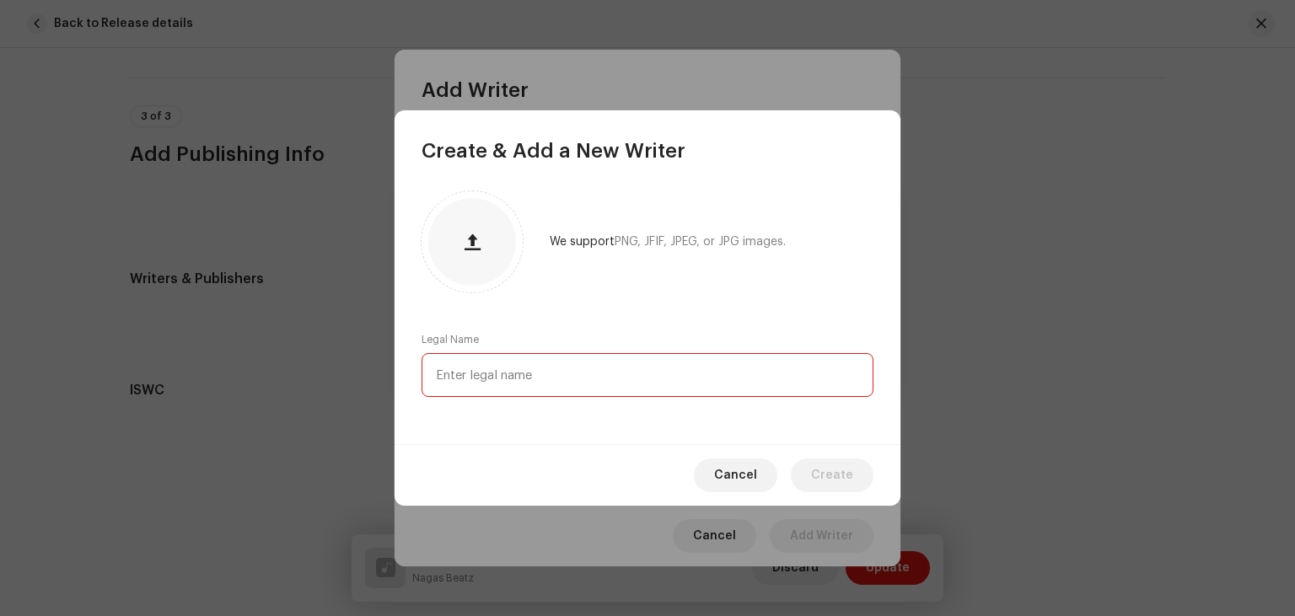
click at [660, 360] on input "text" at bounding box center [648, 375] width 452 height 44
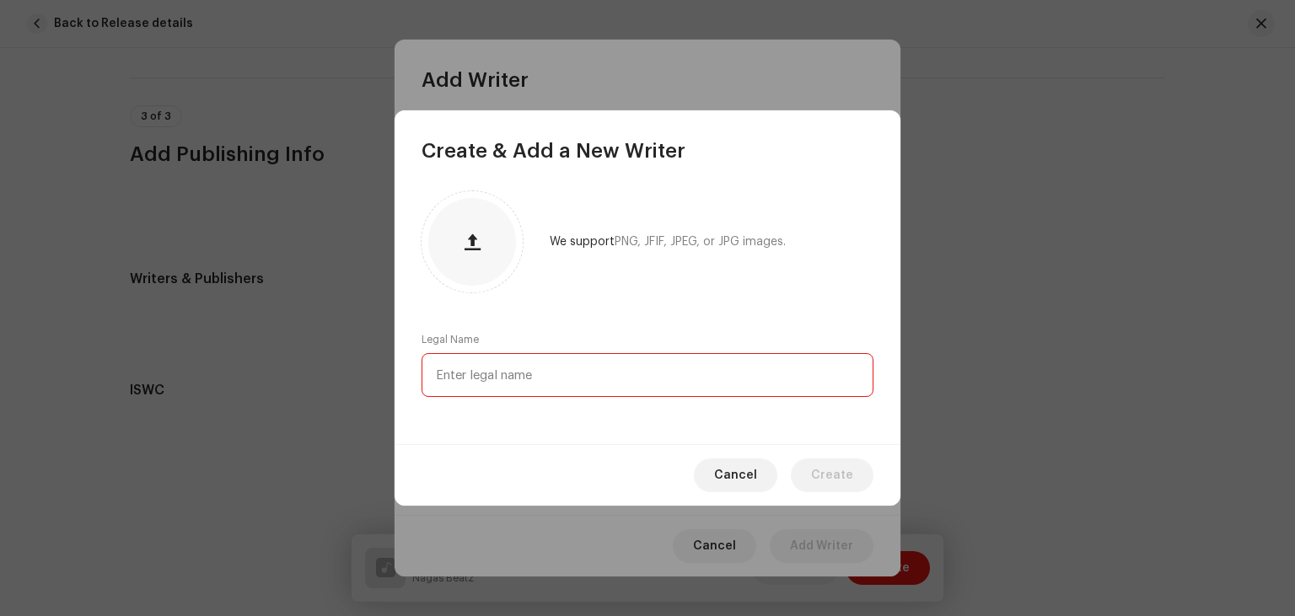
type input "m"
type input "[PERSON_NAME]"
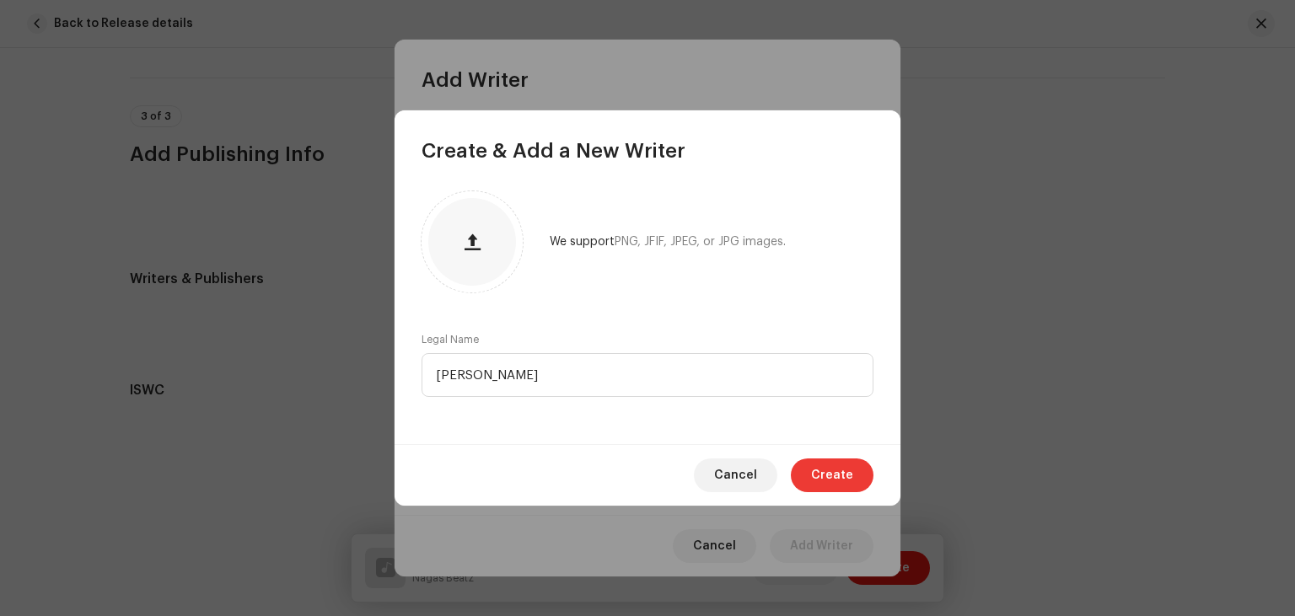
click at [816, 467] on span "Create" at bounding box center [832, 476] width 42 height 34
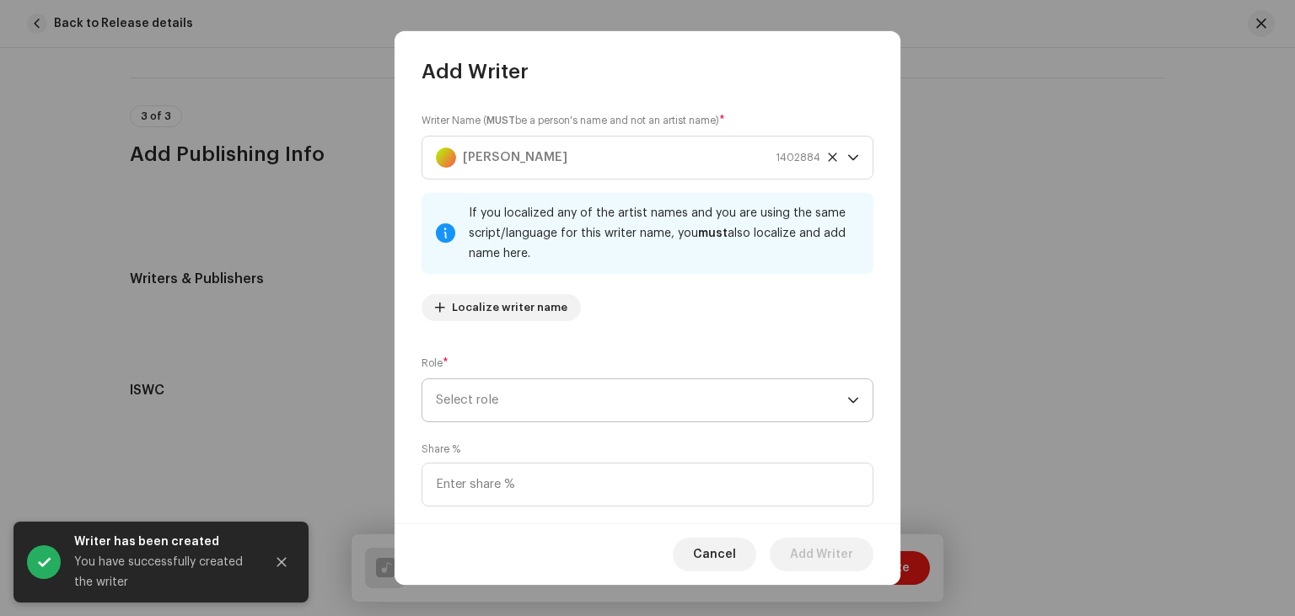
click at [798, 404] on span "Select role" at bounding box center [642, 400] width 412 height 42
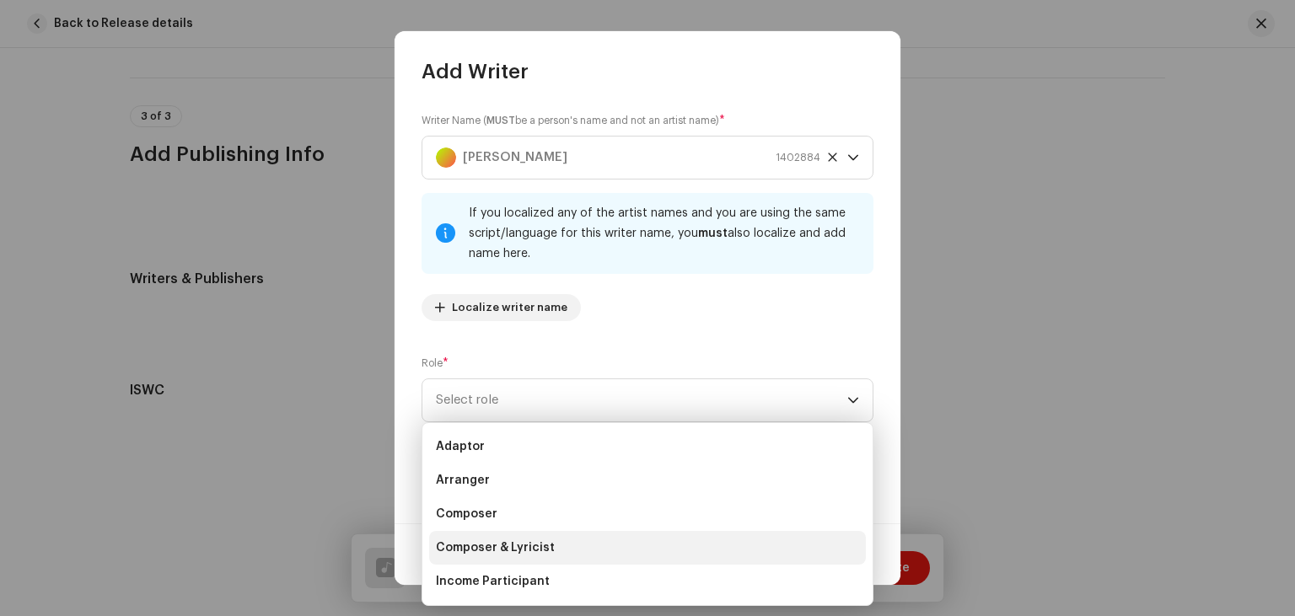
click at [520, 550] on span "Composer & Lyricist" at bounding box center [495, 548] width 119 height 17
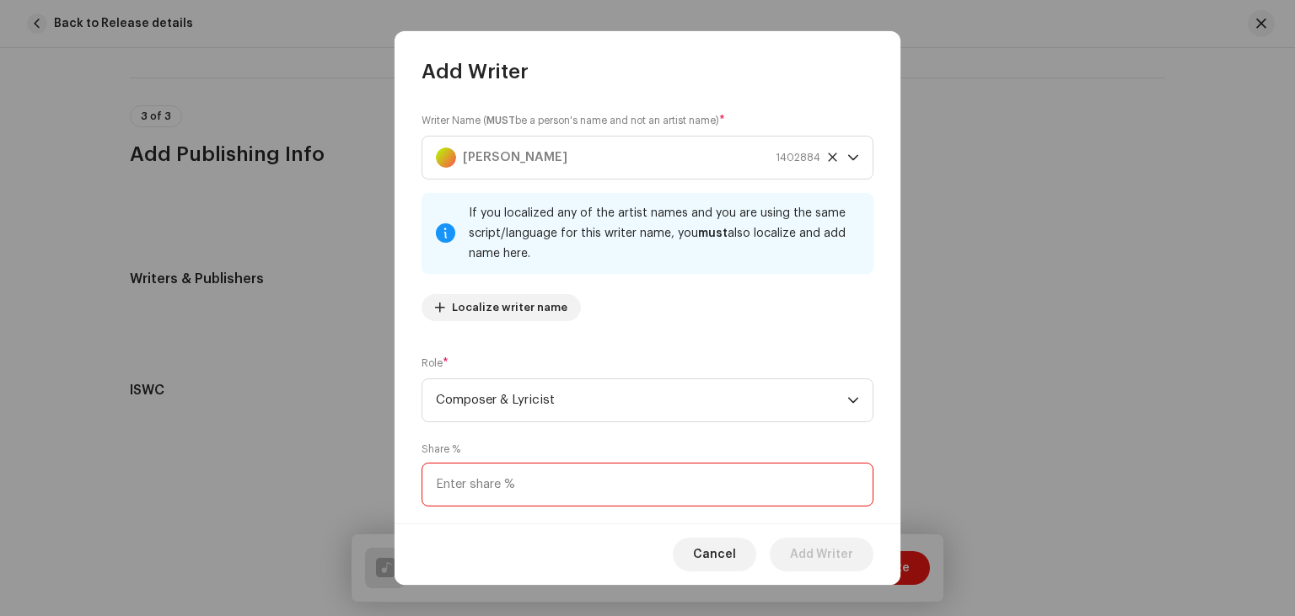
click at [633, 482] on input at bounding box center [648, 485] width 452 height 44
type input "100.00"
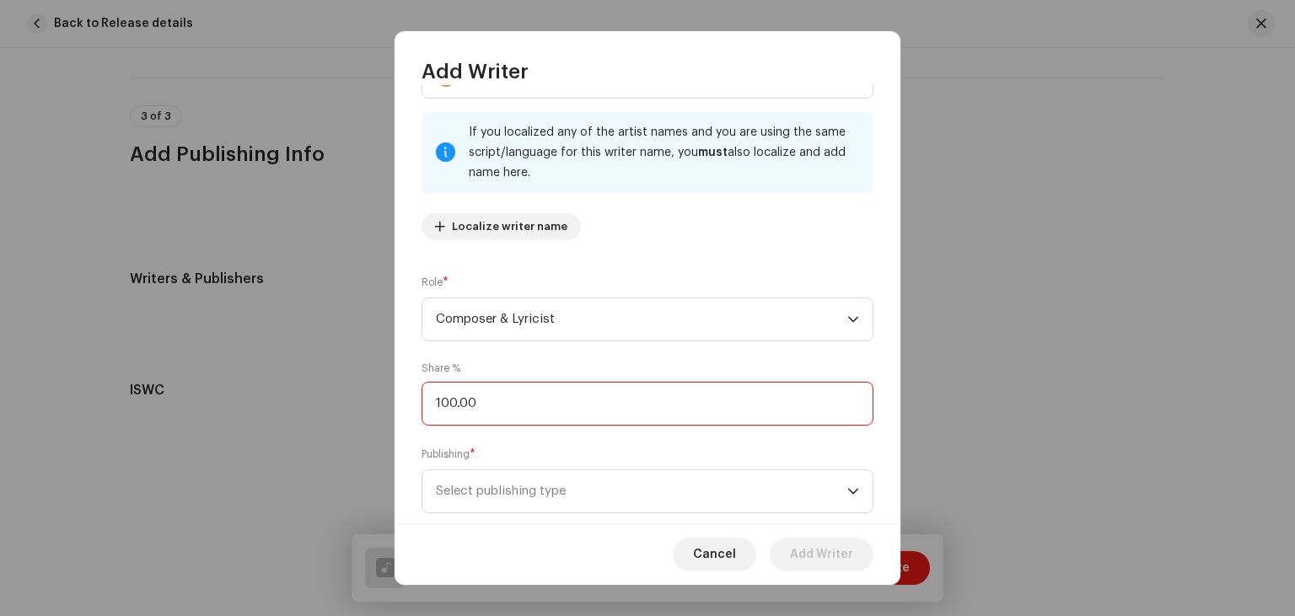
scroll to position [117, 0]
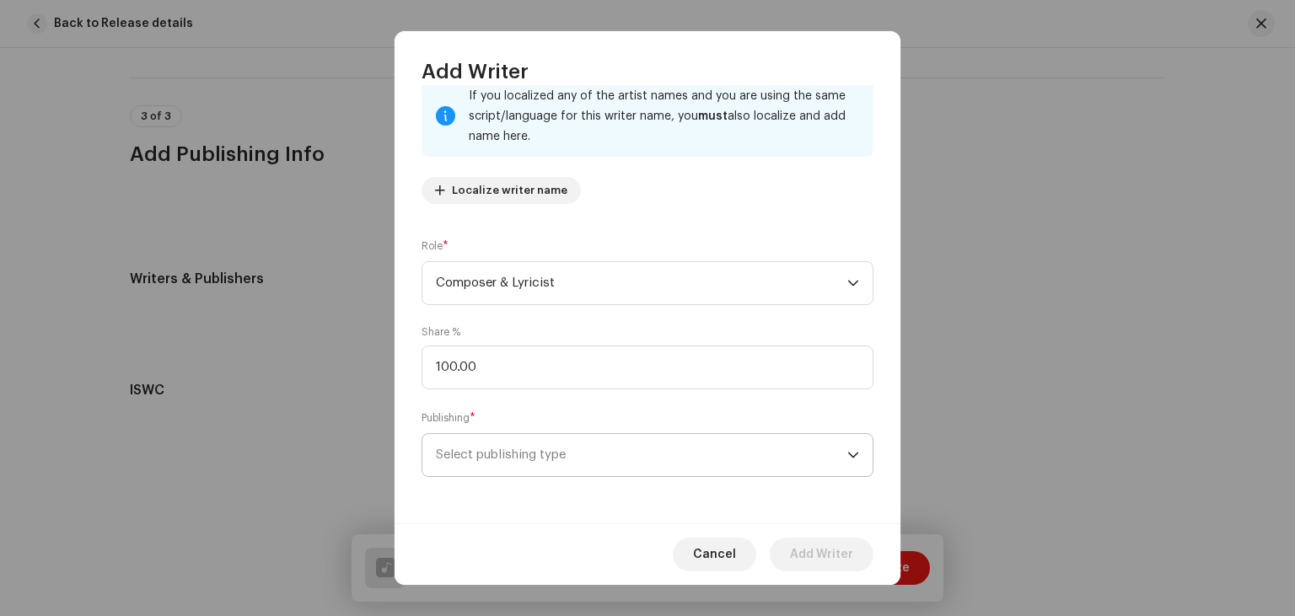
click at [840, 459] on span "Select publishing type" at bounding box center [642, 455] width 412 height 42
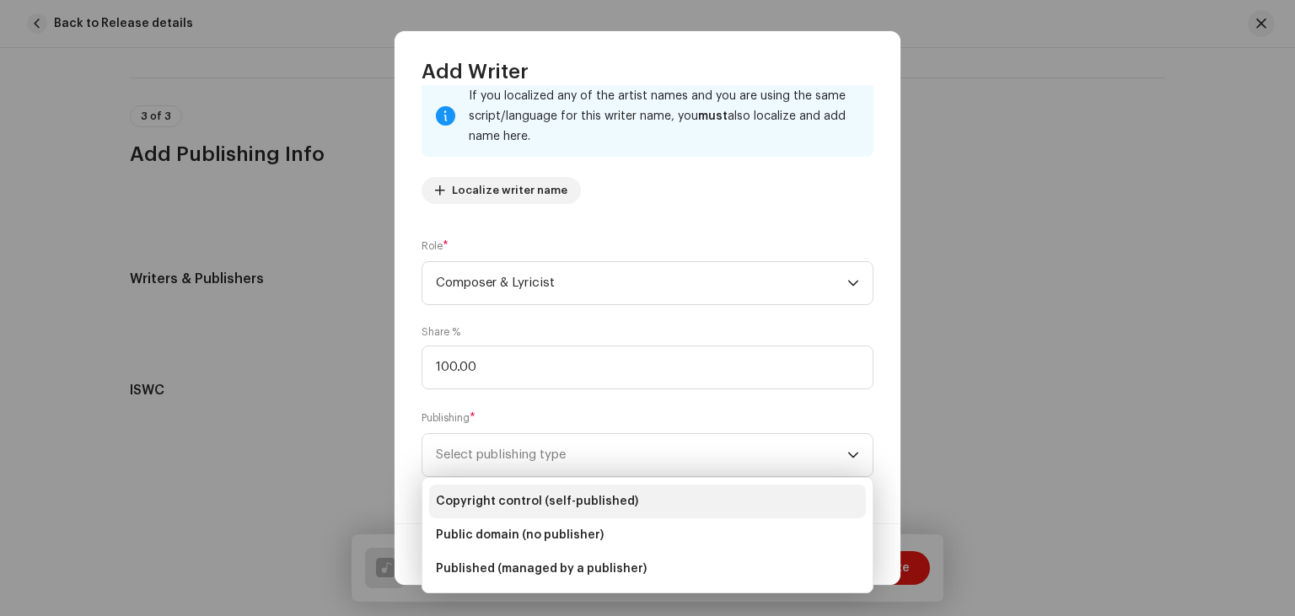
click at [603, 504] on span "Copyright control (self-published)" at bounding box center [537, 501] width 202 height 17
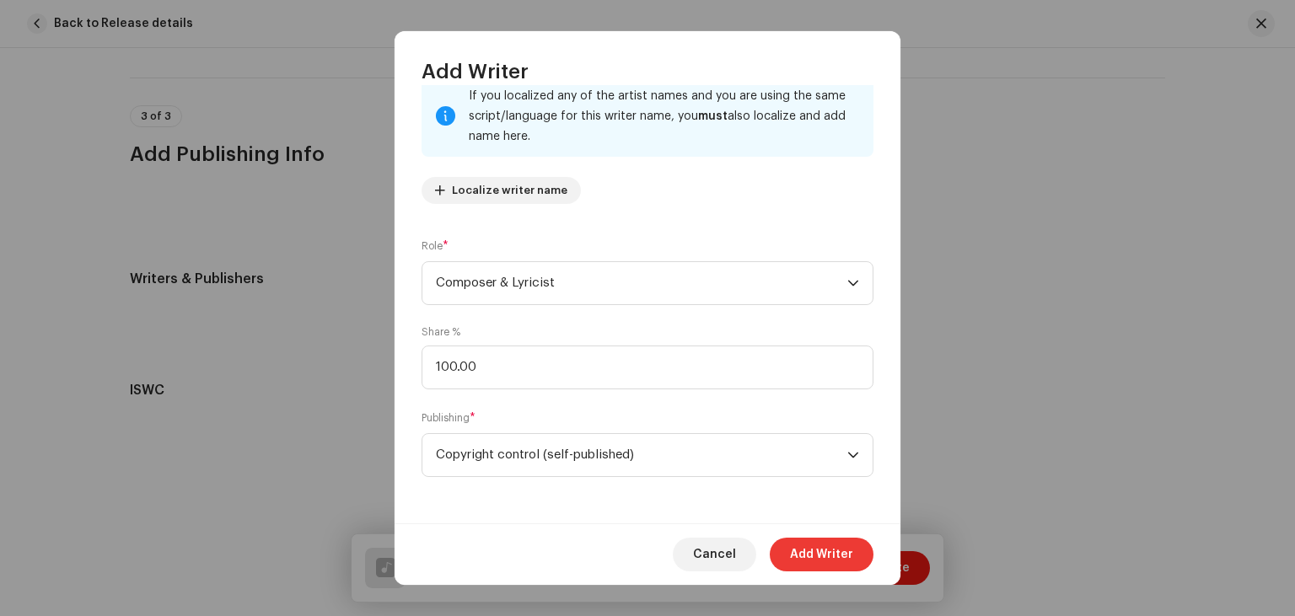
click at [826, 566] on span "Add Writer" at bounding box center [821, 555] width 63 height 34
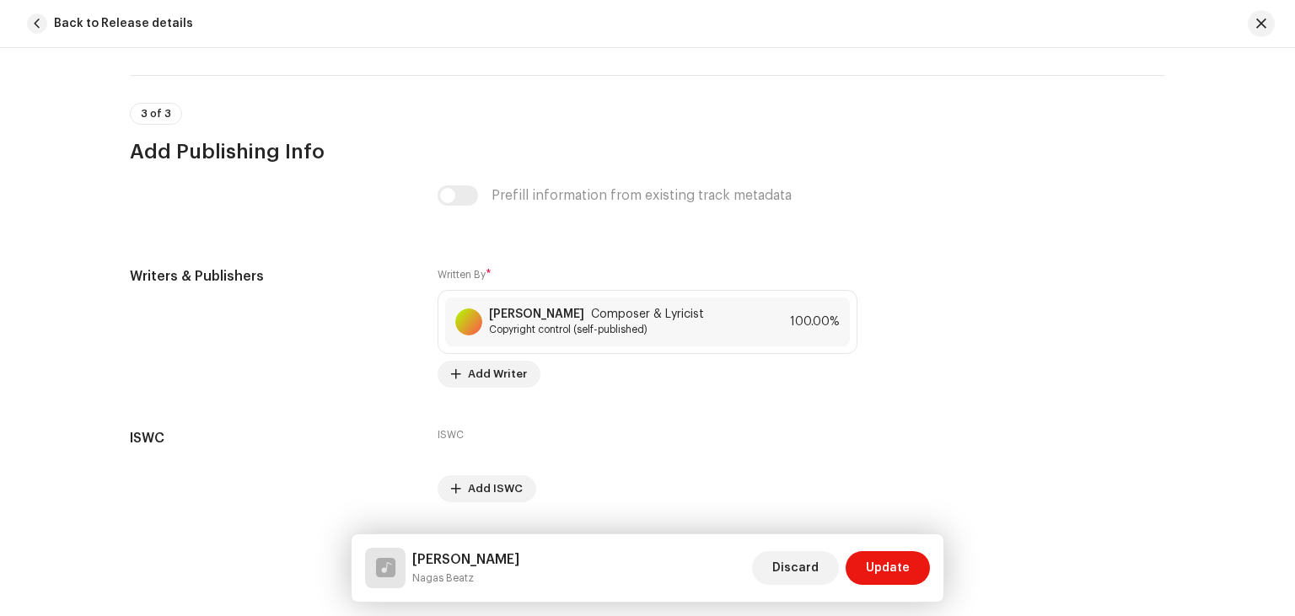
scroll to position [3221, 0]
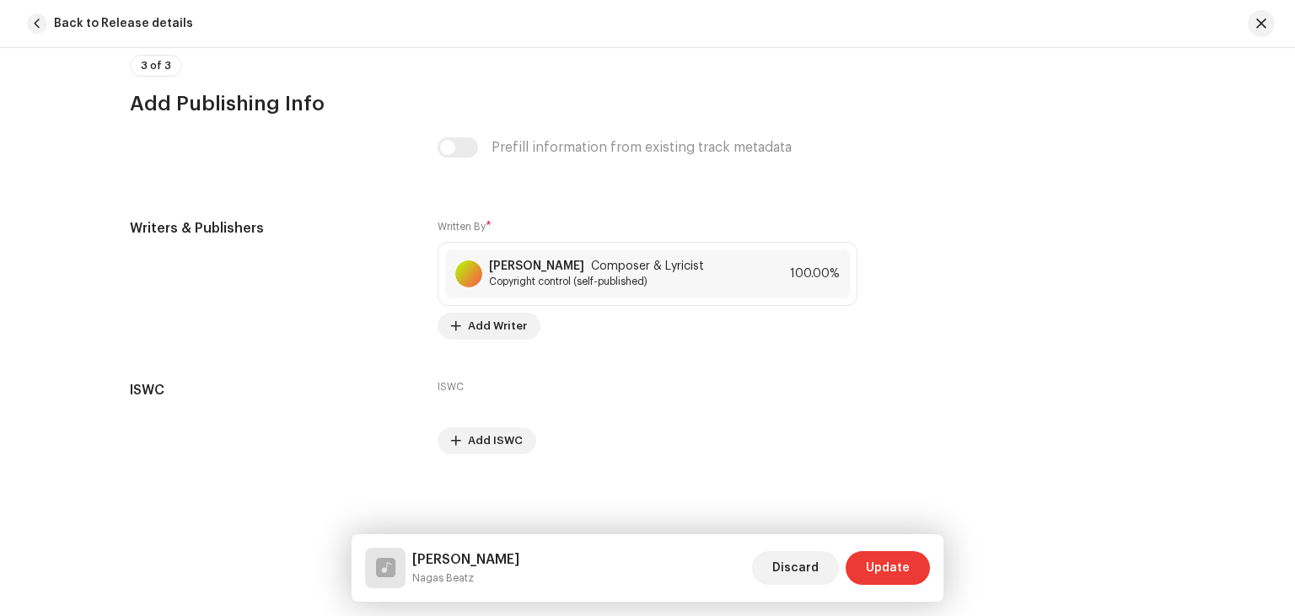
click at [904, 568] on span "Update" at bounding box center [888, 568] width 44 height 34
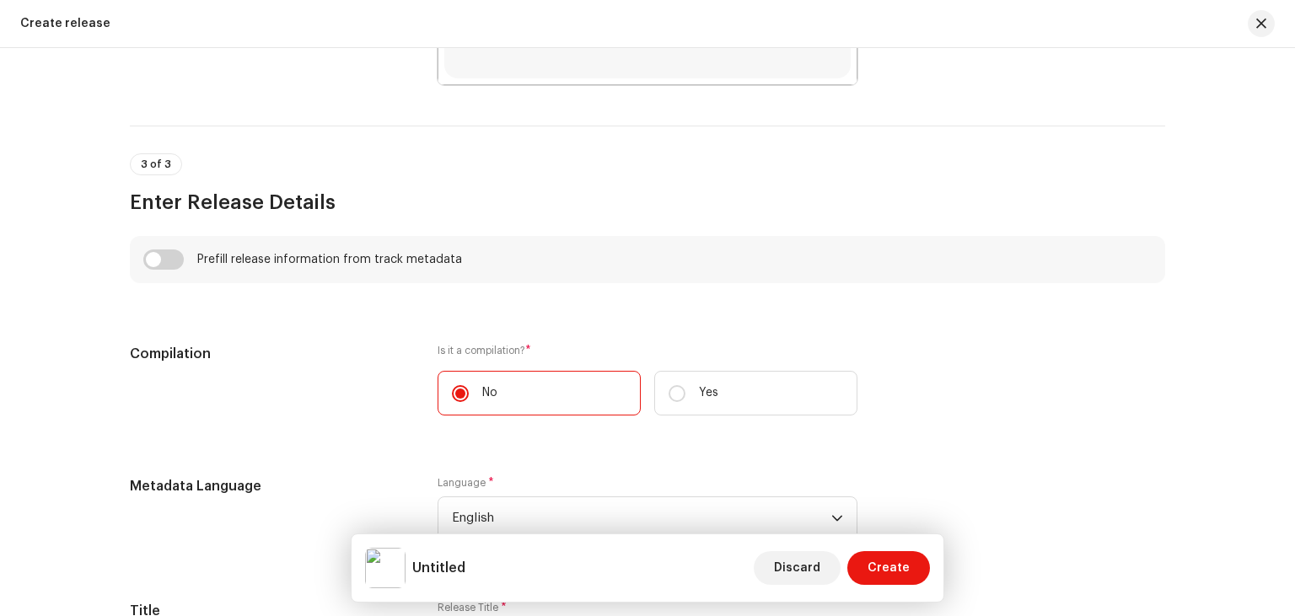
scroll to position [1057, 0]
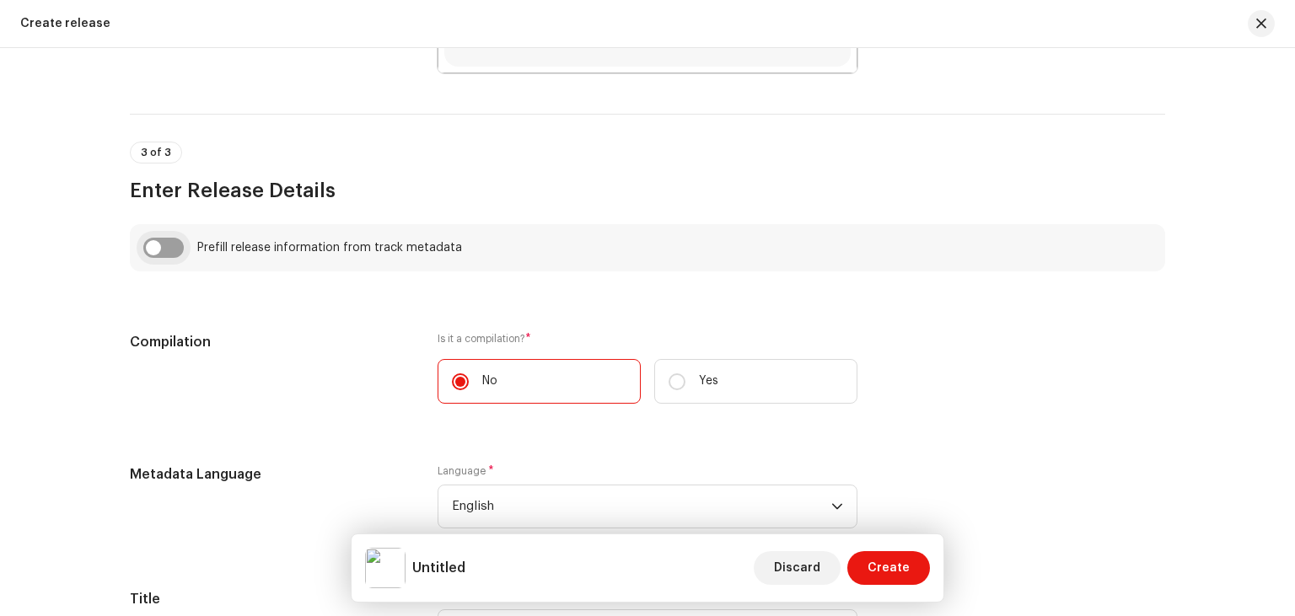
click at [159, 256] on input "checkbox" at bounding box center [163, 248] width 40 height 20
checkbox input "true"
type input "[PERSON_NAME]"
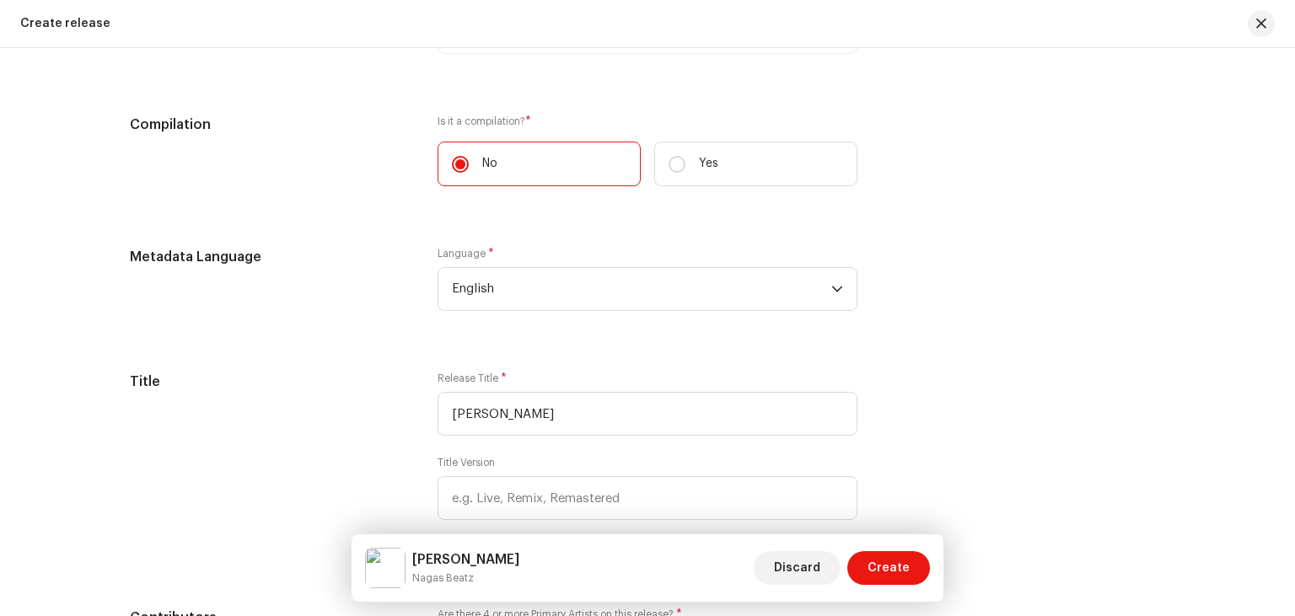
scroll to position [1408, 0]
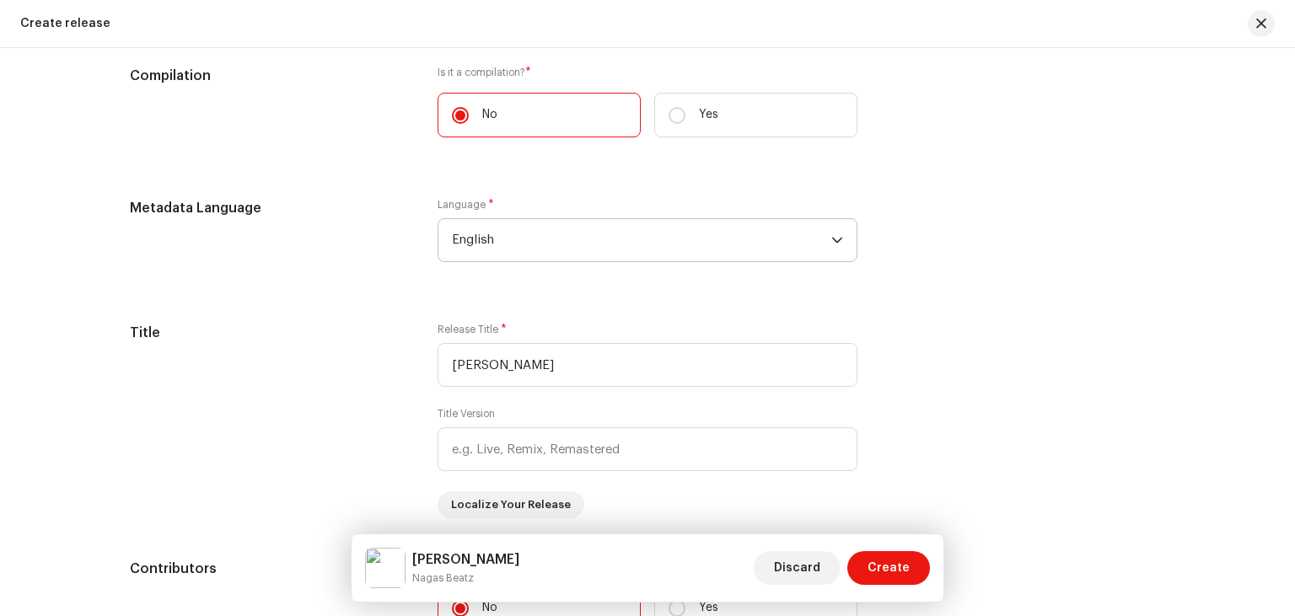
click at [838, 239] on icon "dropdown trigger" at bounding box center [837, 240] width 12 height 12
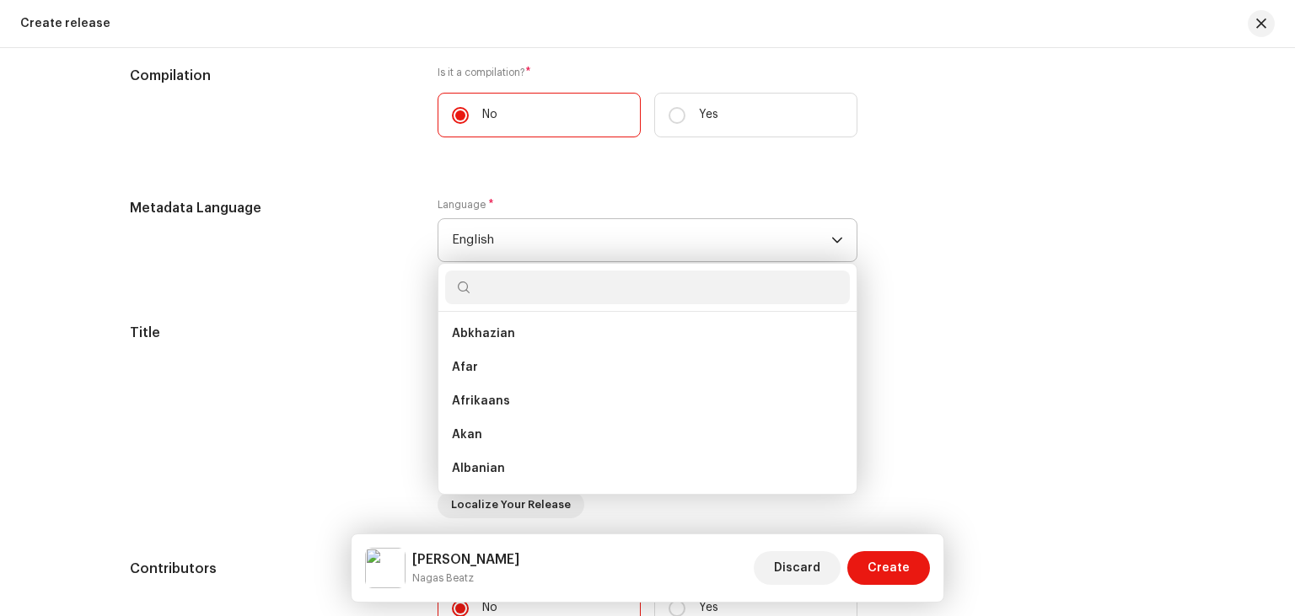
scroll to position [0, 0]
click at [471, 423] on li "Akan" at bounding box center [647, 437] width 405 height 34
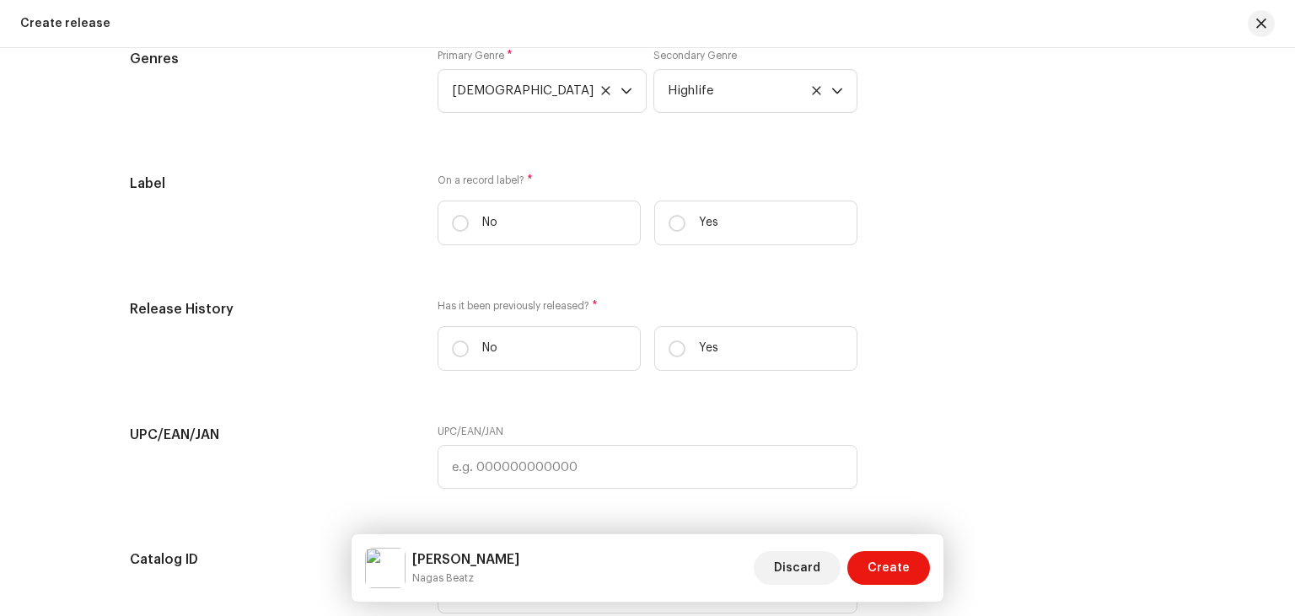
scroll to position [2429, 0]
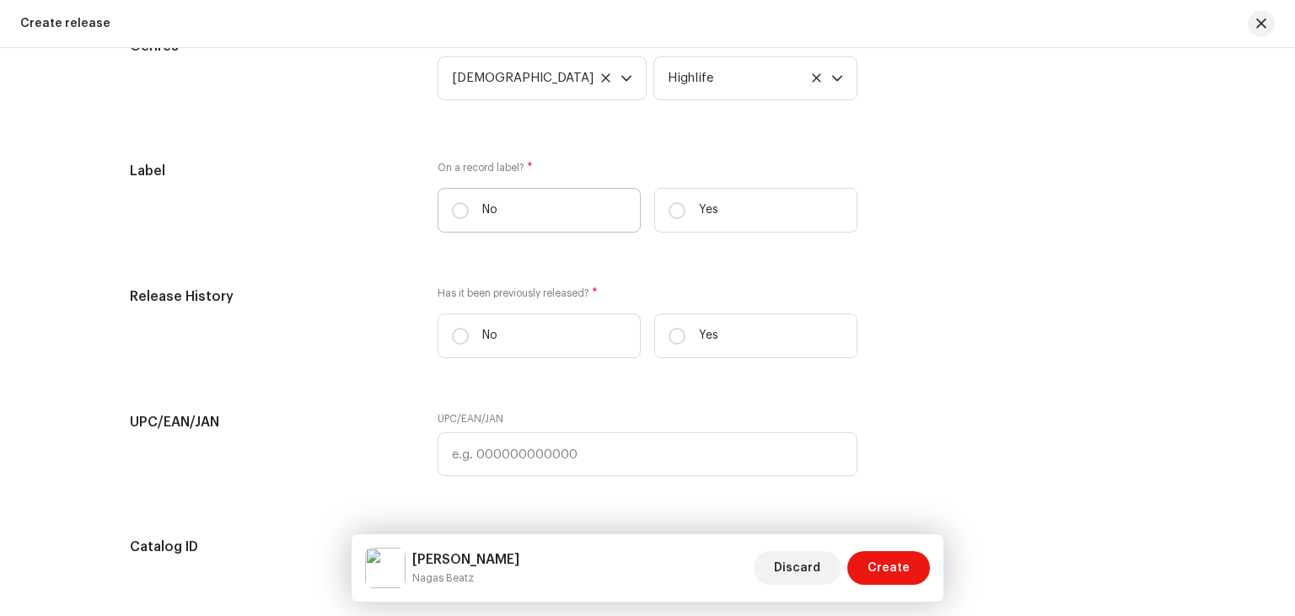
click at [506, 217] on label "No" at bounding box center [539, 210] width 203 height 45
click at [469, 217] on input "No" at bounding box center [460, 210] width 17 height 17
radio input "true"
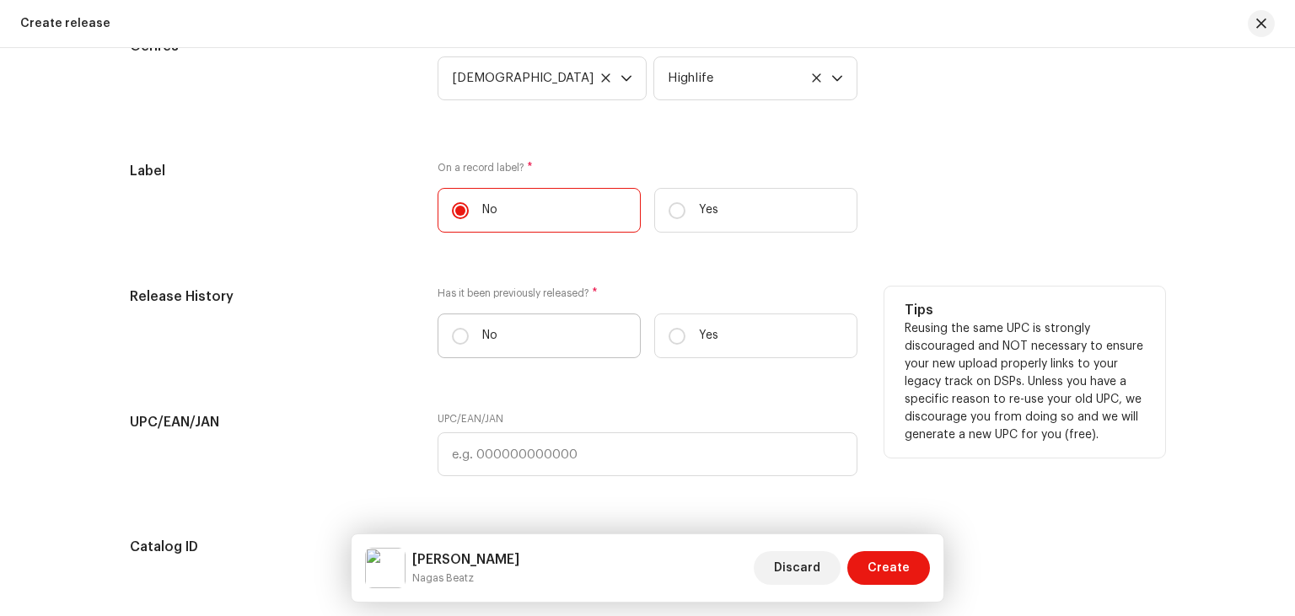
click at [511, 341] on label "No" at bounding box center [539, 336] width 203 height 45
click at [469, 341] on input "No" at bounding box center [460, 336] width 17 height 17
radio input "true"
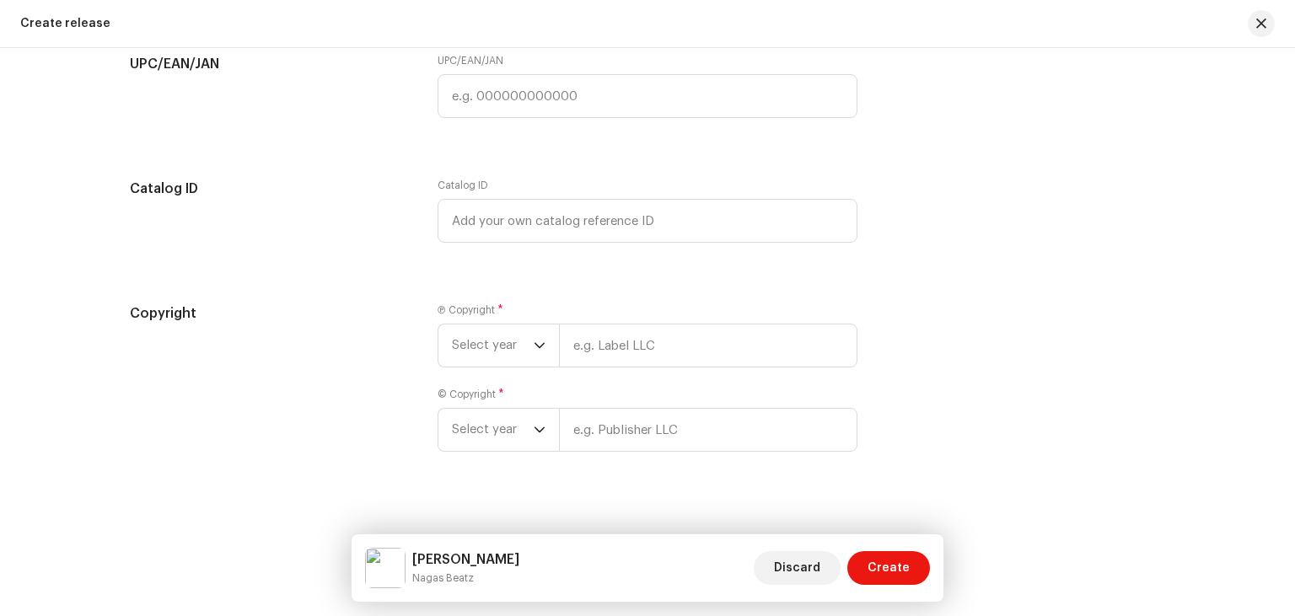
scroll to position [2811, 0]
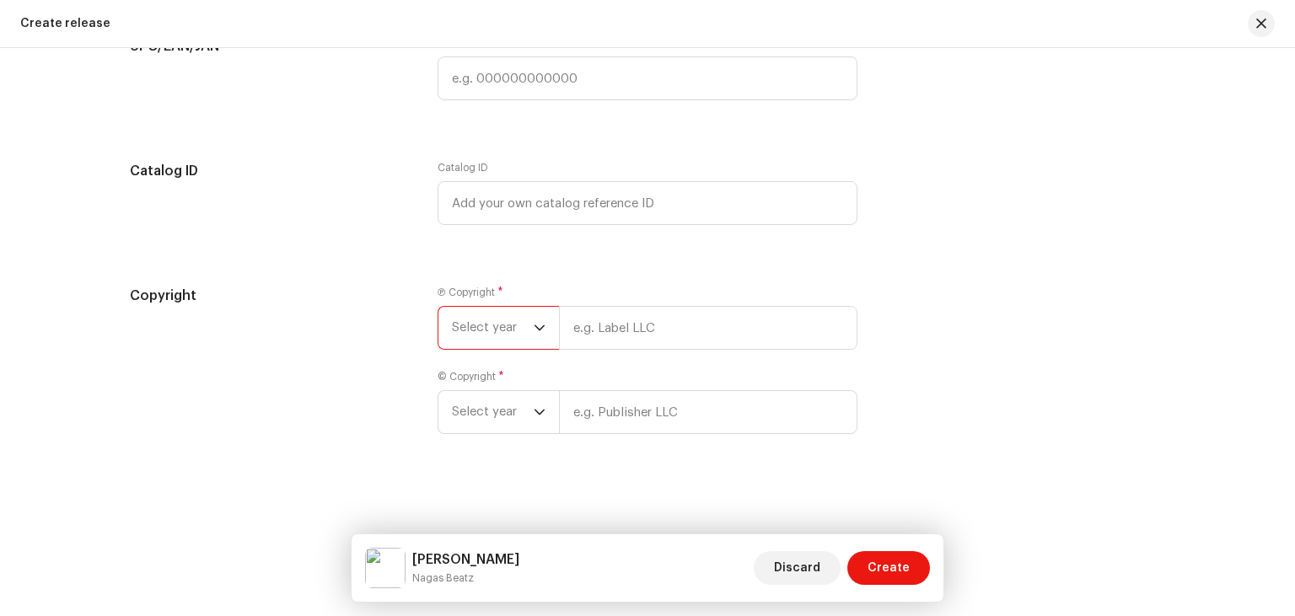
click at [504, 323] on span "Select year" at bounding box center [493, 328] width 82 height 42
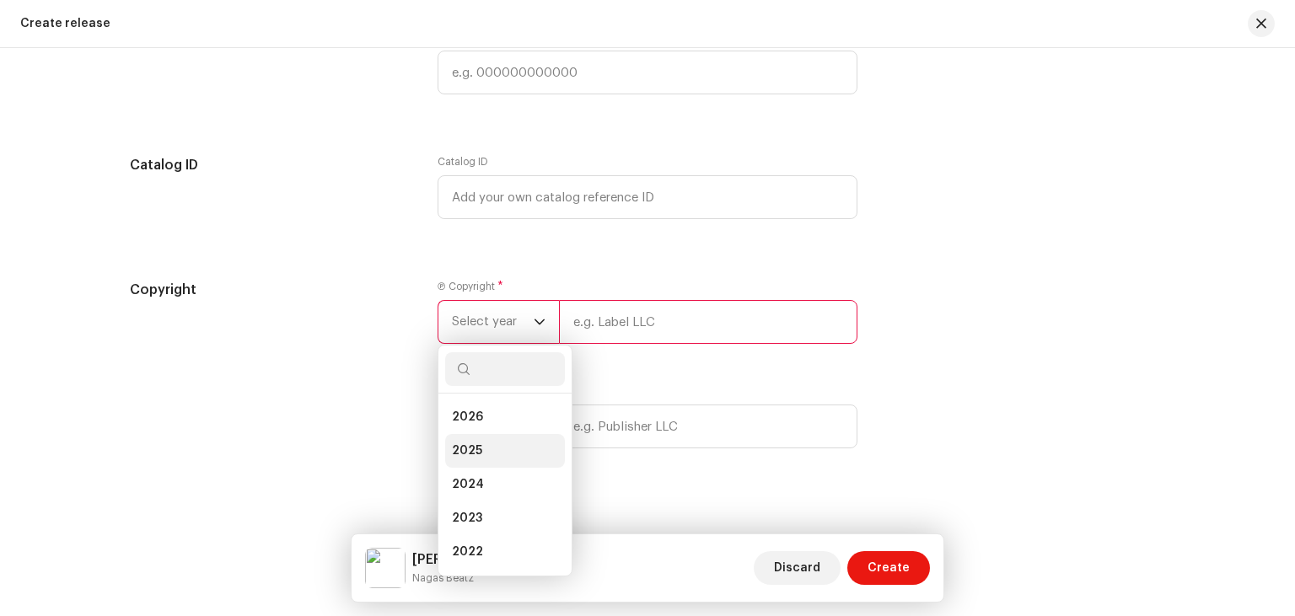
click at [487, 448] on li "2025" at bounding box center [505, 451] width 120 height 34
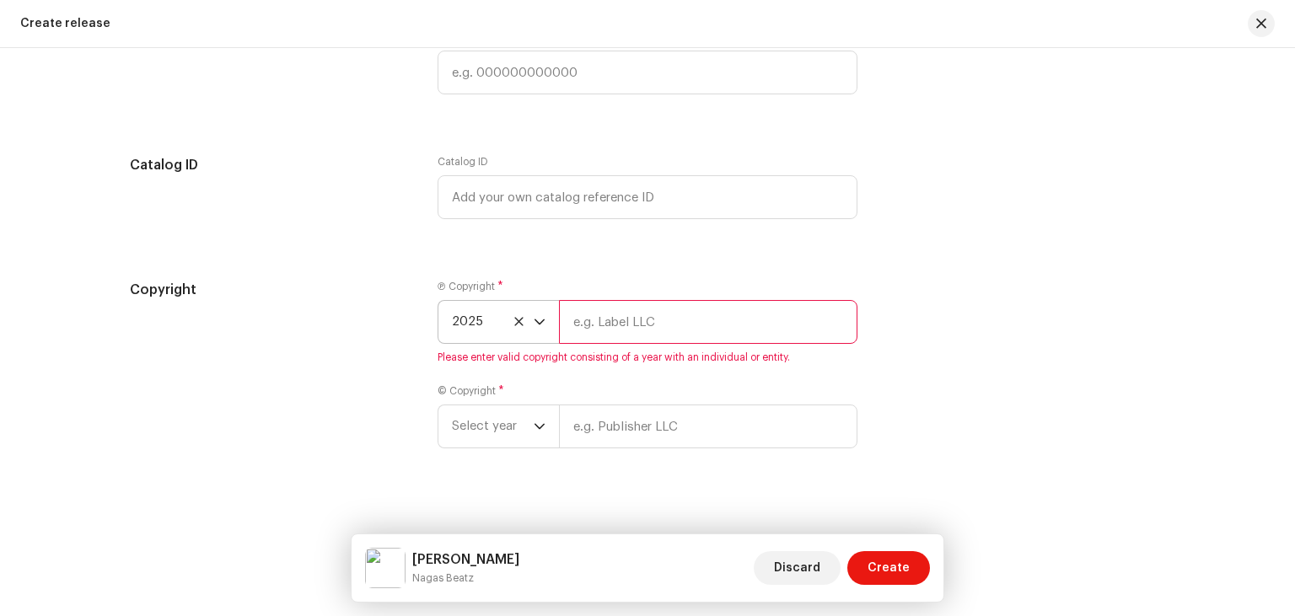
click at [677, 319] on input "text" at bounding box center [708, 322] width 299 height 44
drag, startPoint x: 686, startPoint y: 329, endPoint x: 569, endPoint y: 322, distance: 117.4
click at [569, 322] on input "[PERSON_NAME]" at bounding box center [708, 322] width 299 height 44
type input "[PERSON_NAME]"
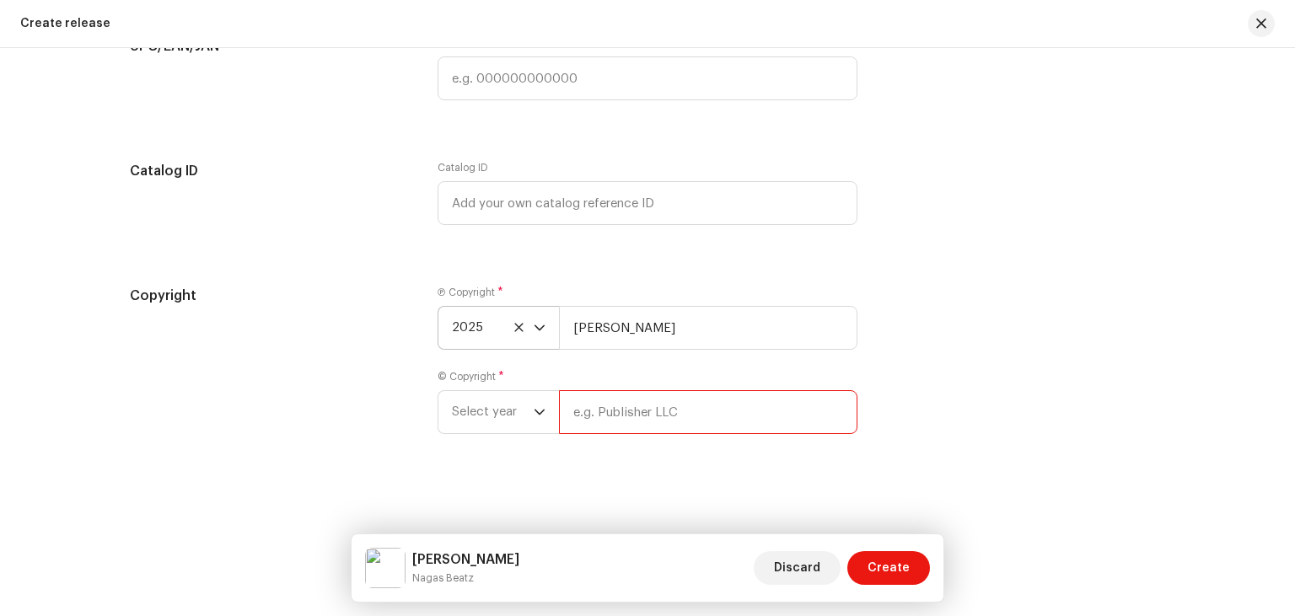
paste input "[PERSON_NAME]"
type input "[PERSON_NAME]"
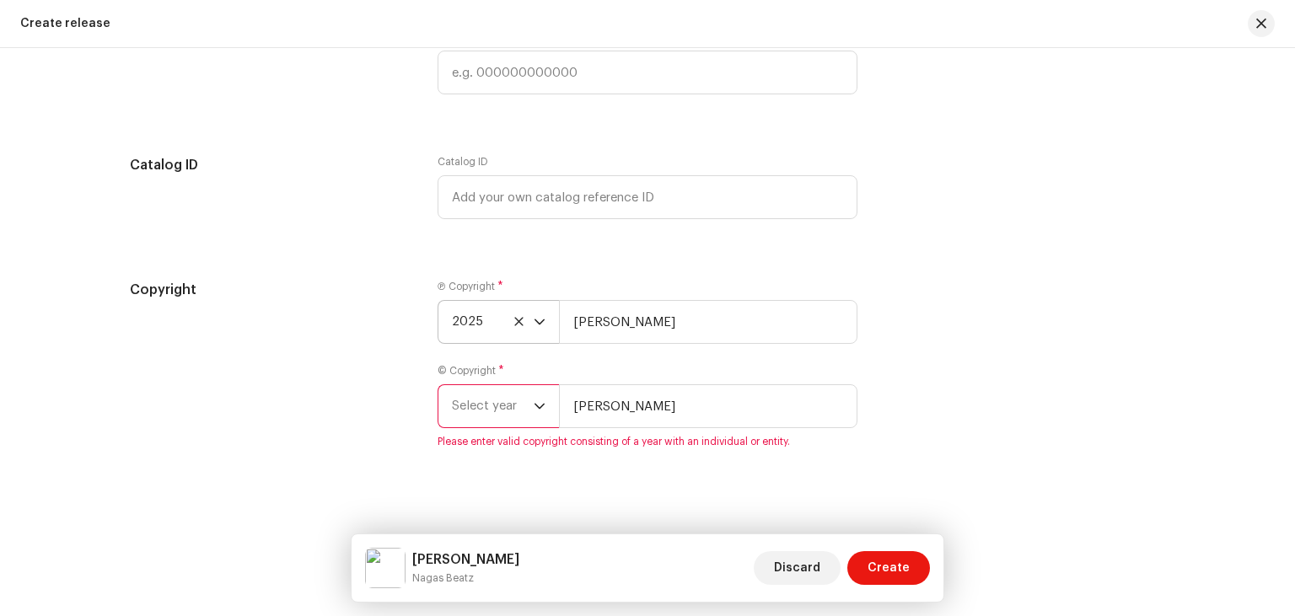
click at [531, 415] on span "Select year" at bounding box center [493, 406] width 82 height 42
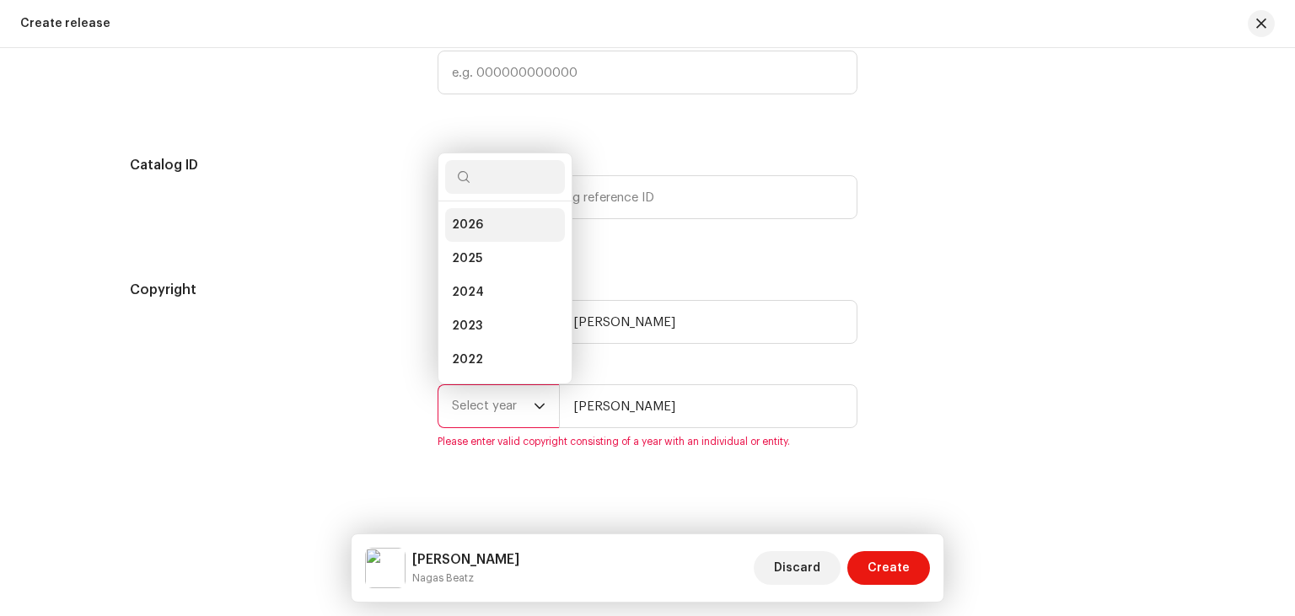
click at [485, 231] on li "2026" at bounding box center [505, 225] width 120 height 34
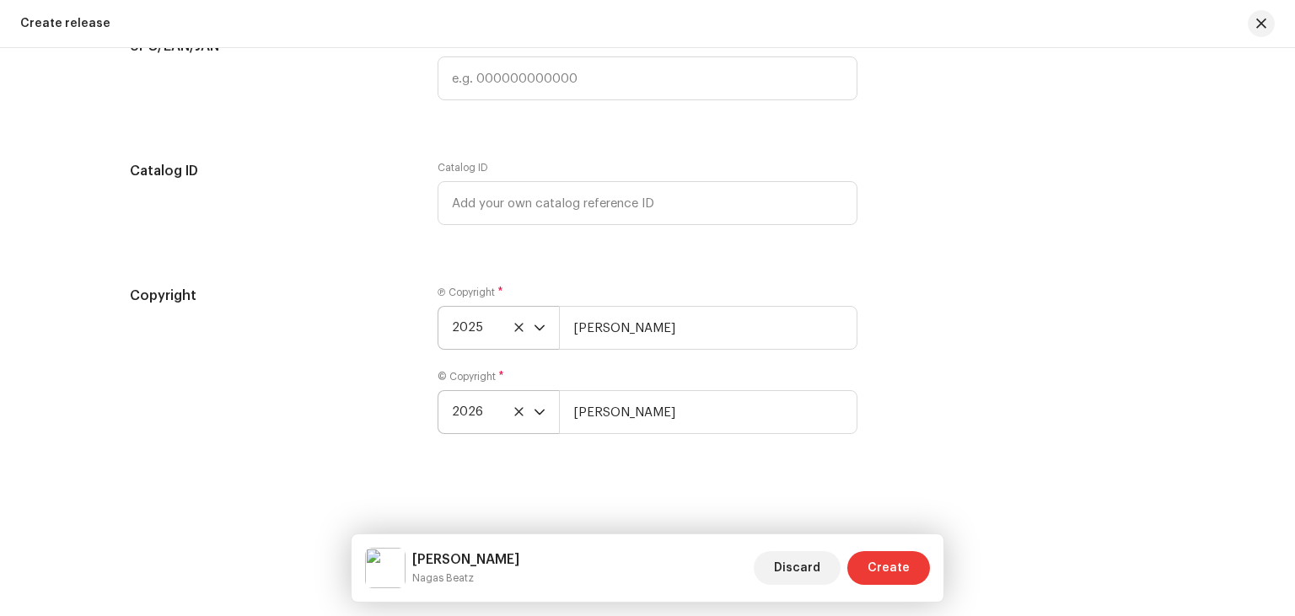
click at [892, 578] on span "Create" at bounding box center [889, 568] width 42 height 34
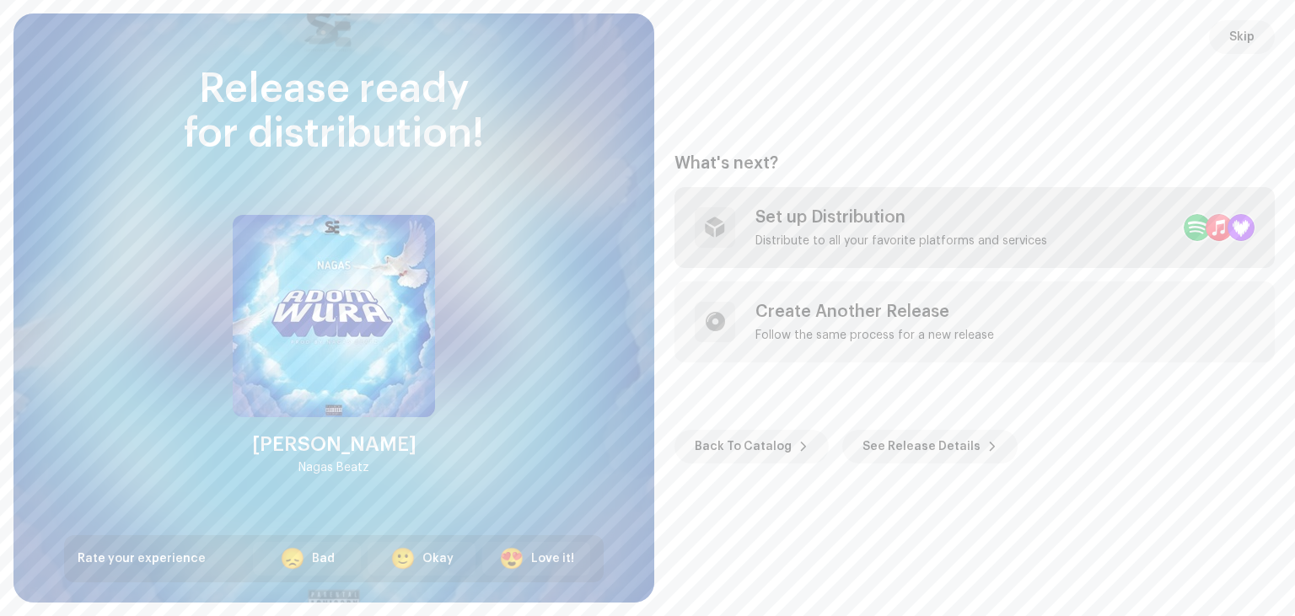
click at [983, 249] on div "Set up Distribution Distribute to all your favorite platforms and services" at bounding box center [975, 227] width 600 height 81
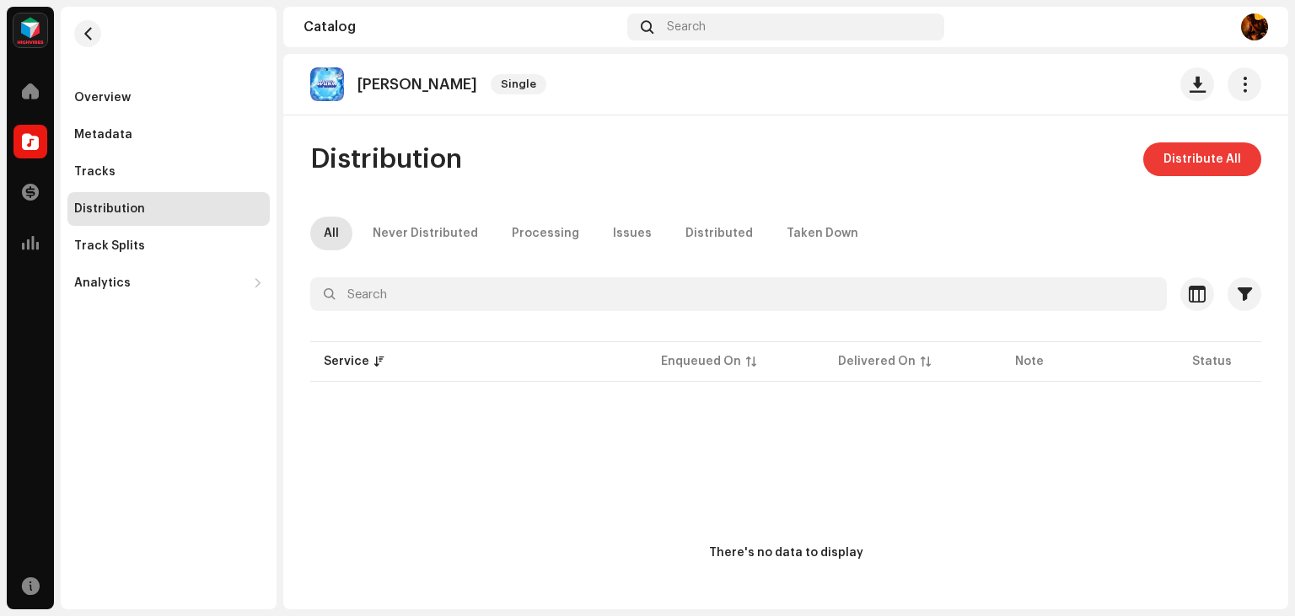
click at [1229, 161] on span "Distribute All" at bounding box center [1203, 160] width 78 height 34
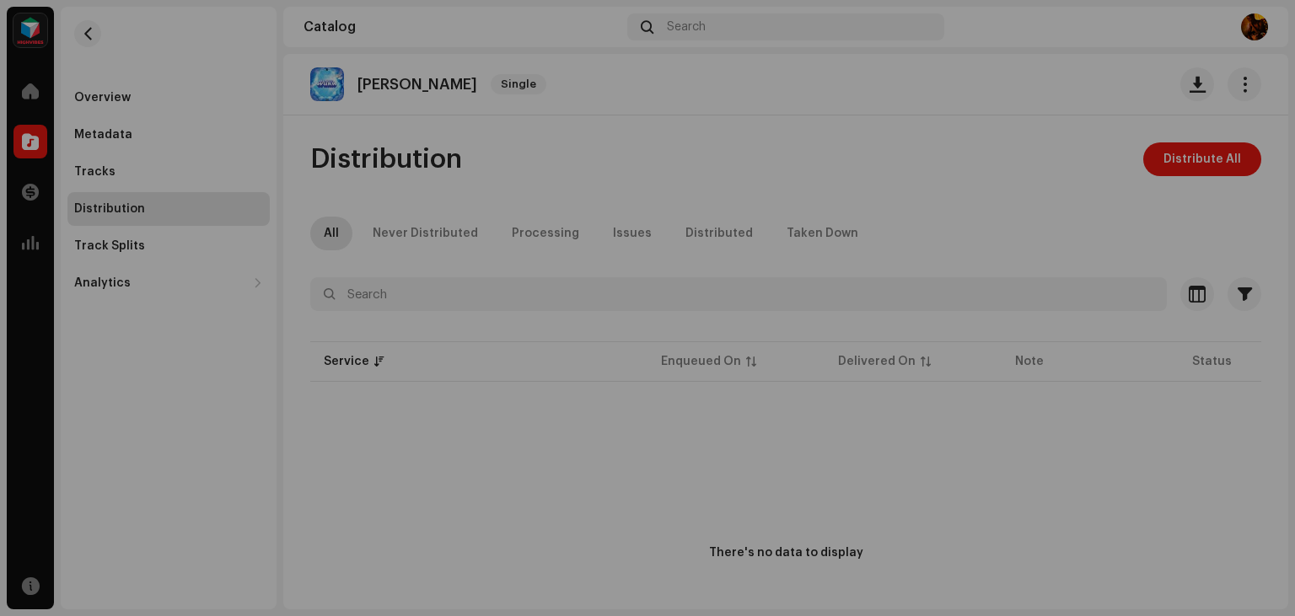
click at [1147, 468] on div "Not Eligible For Distribution The selected services are not eligible for distri…" at bounding box center [647, 308] width 1295 height 616
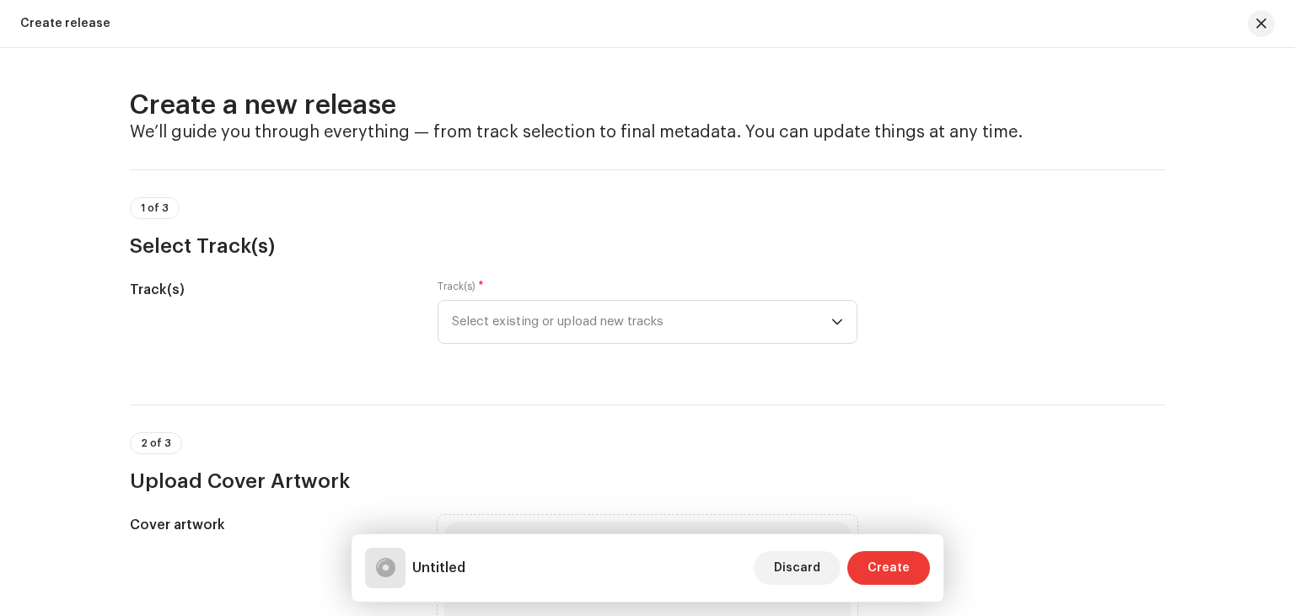
click at [894, 568] on span "Create" at bounding box center [889, 568] width 42 height 34
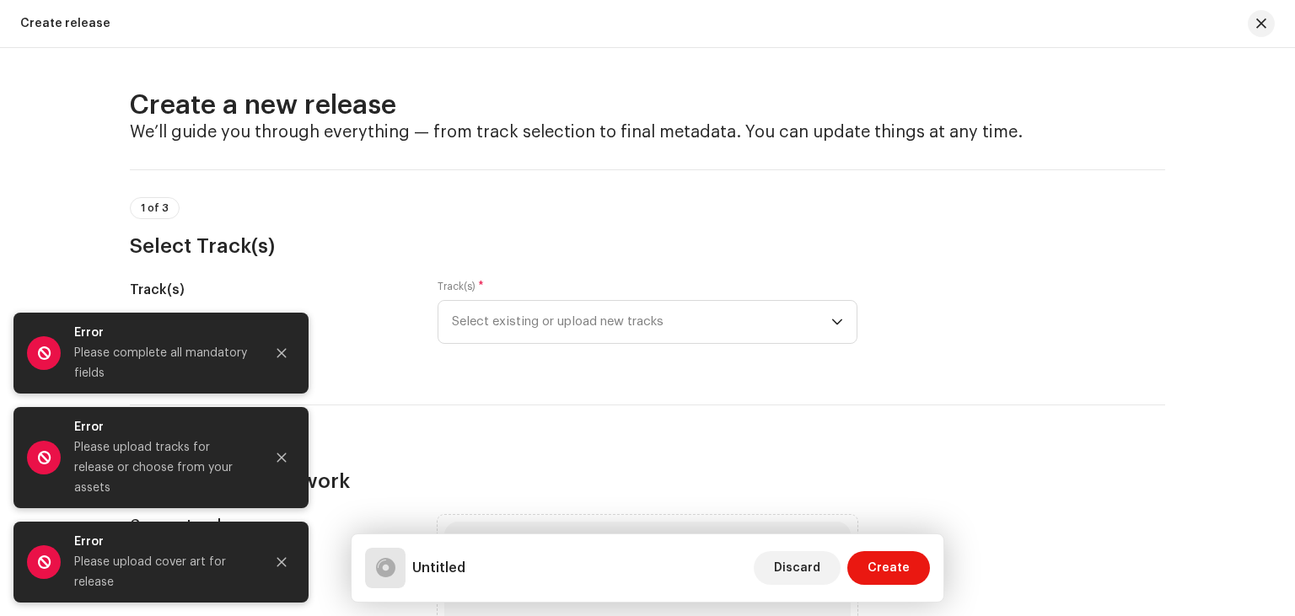
click at [478, 465] on div "2 of 3 Upload Cover Artwork" at bounding box center [648, 464] width 1036 height 62
click at [270, 370] on button "Close" at bounding box center [282, 353] width 34 height 34
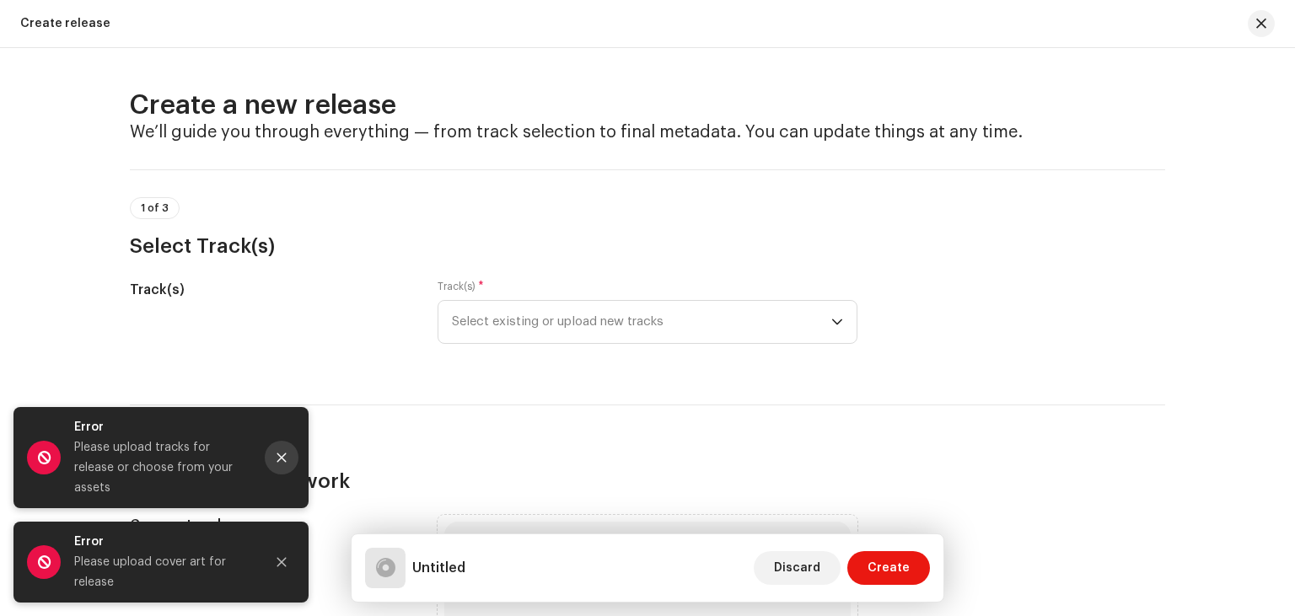
click at [275, 469] on button "Close" at bounding box center [282, 458] width 34 height 34
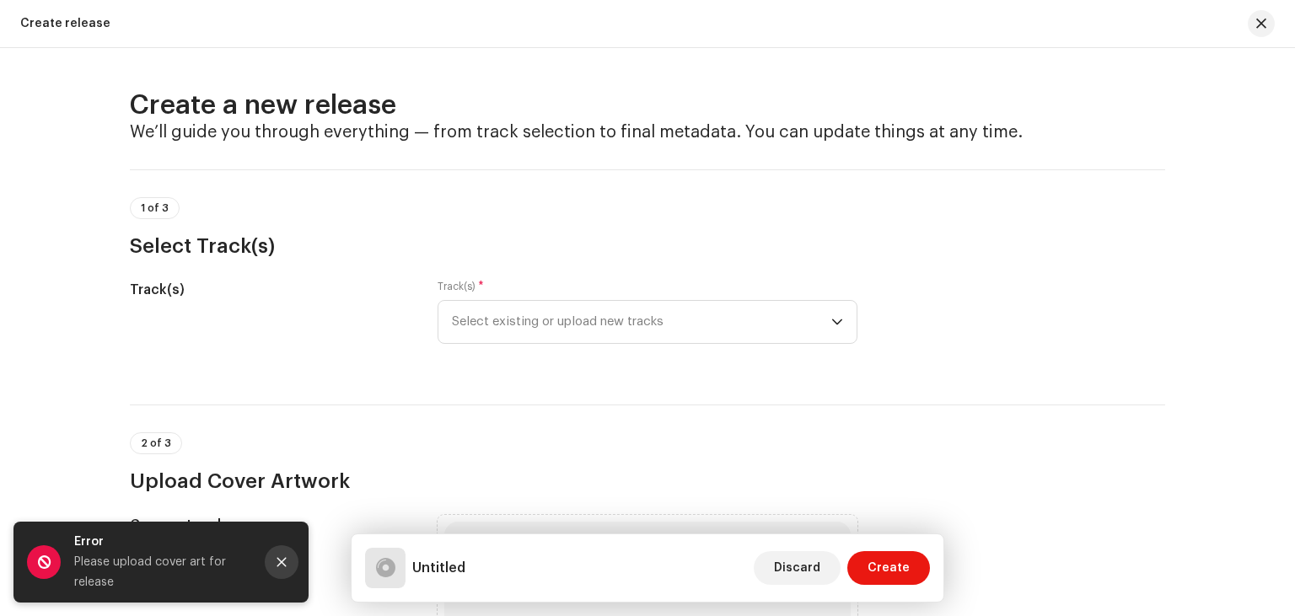
click at [277, 558] on icon "Close" at bounding box center [282, 563] width 12 height 12
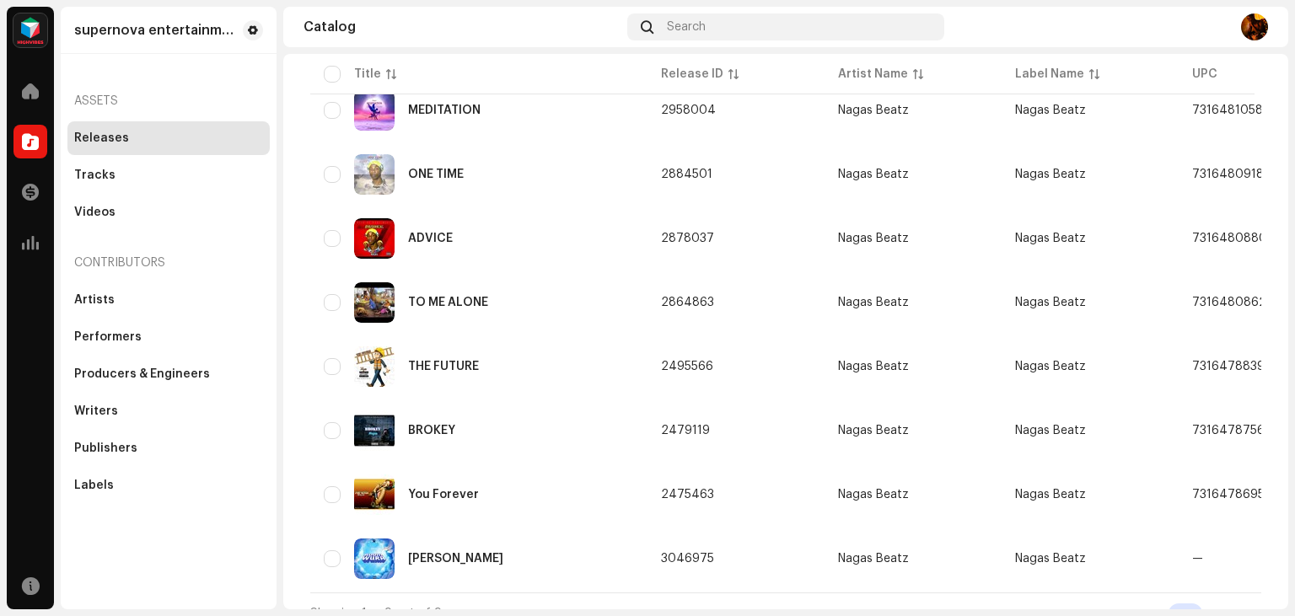
scroll to position [270, 0]
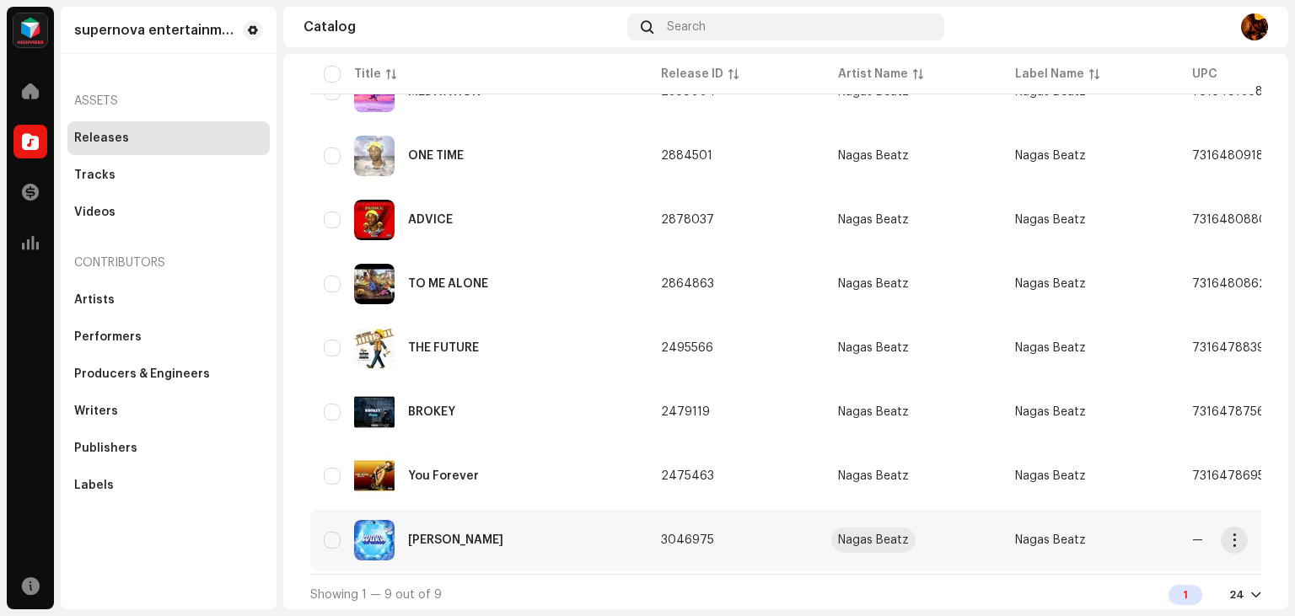
click at [872, 541] on div "Nagas Beatz" at bounding box center [873, 541] width 71 height 12
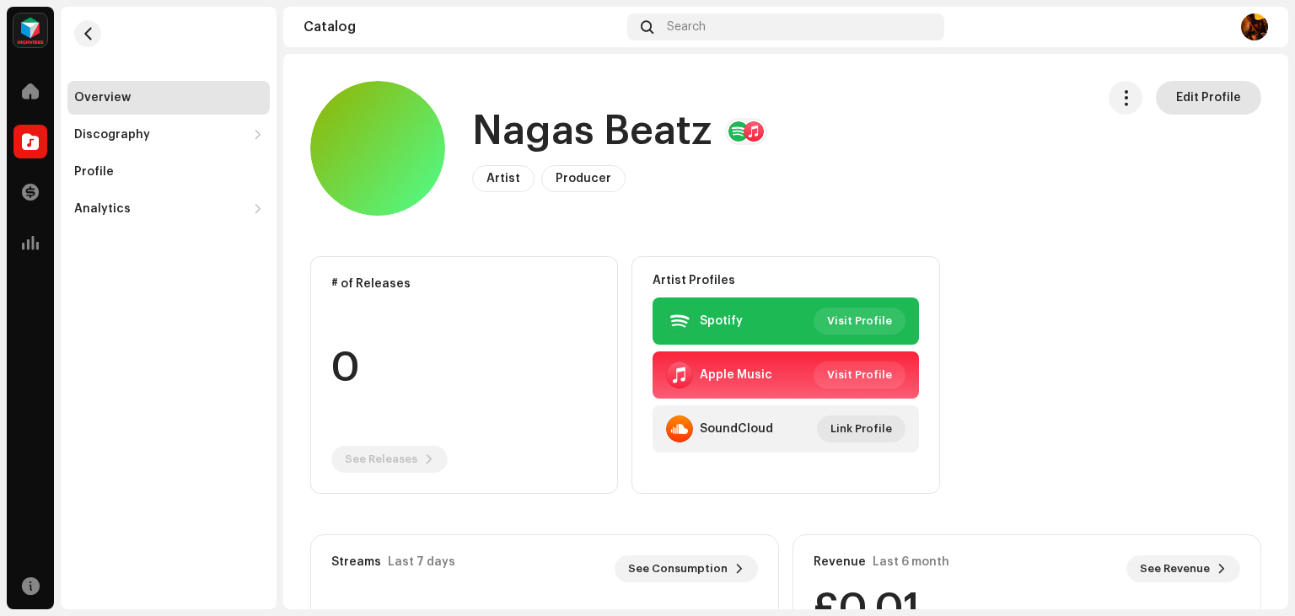
click at [1196, 94] on span "Edit Profile" at bounding box center [1208, 98] width 65 height 34
click at [116, 211] on div "Analytics" at bounding box center [102, 208] width 56 height 13
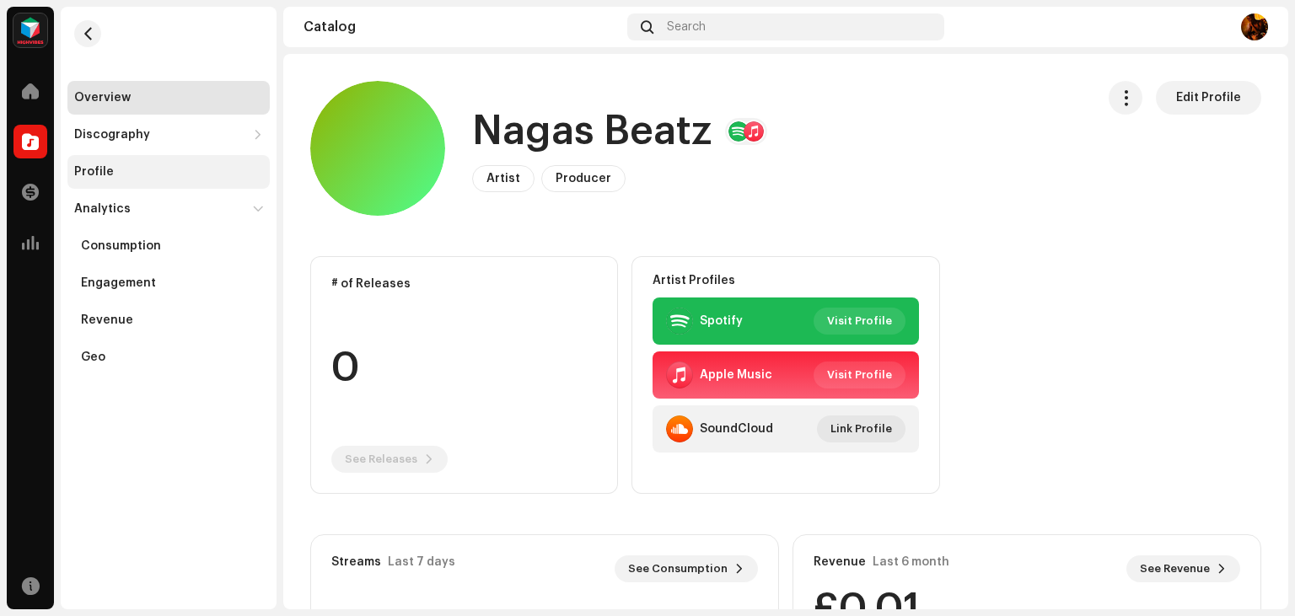
click at [132, 180] on div "Profile" at bounding box center [168, 172] width 202 height 34
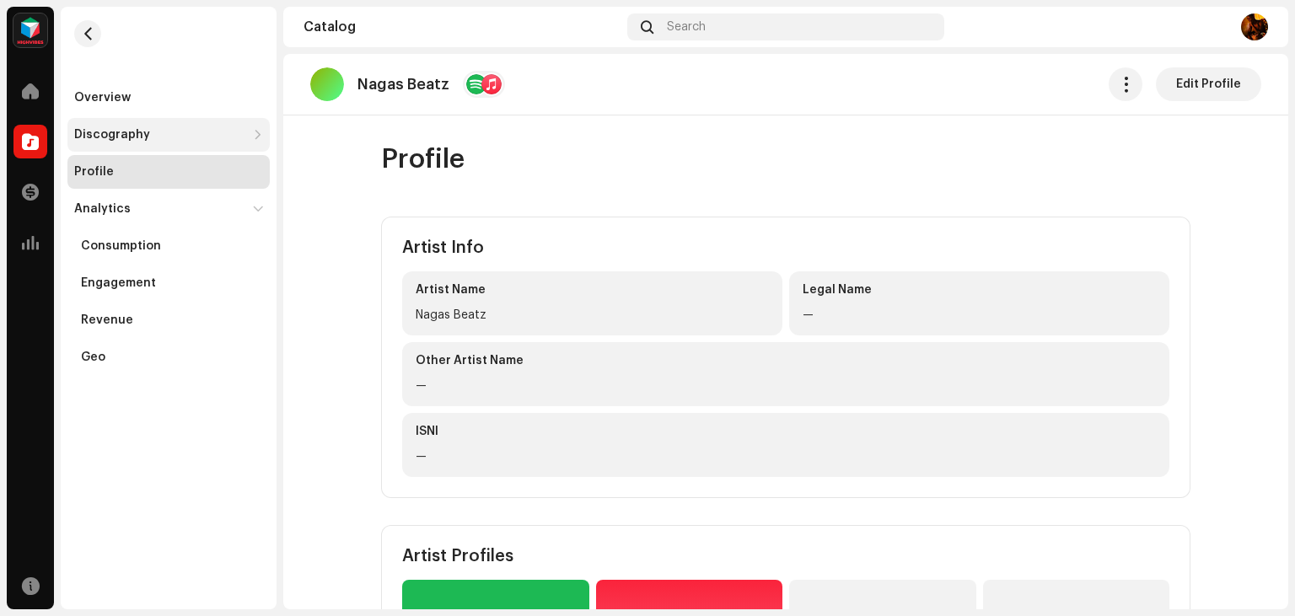
click at [129, 140] on div "Discography" at bounding box center [112, 134] width 76 height 13
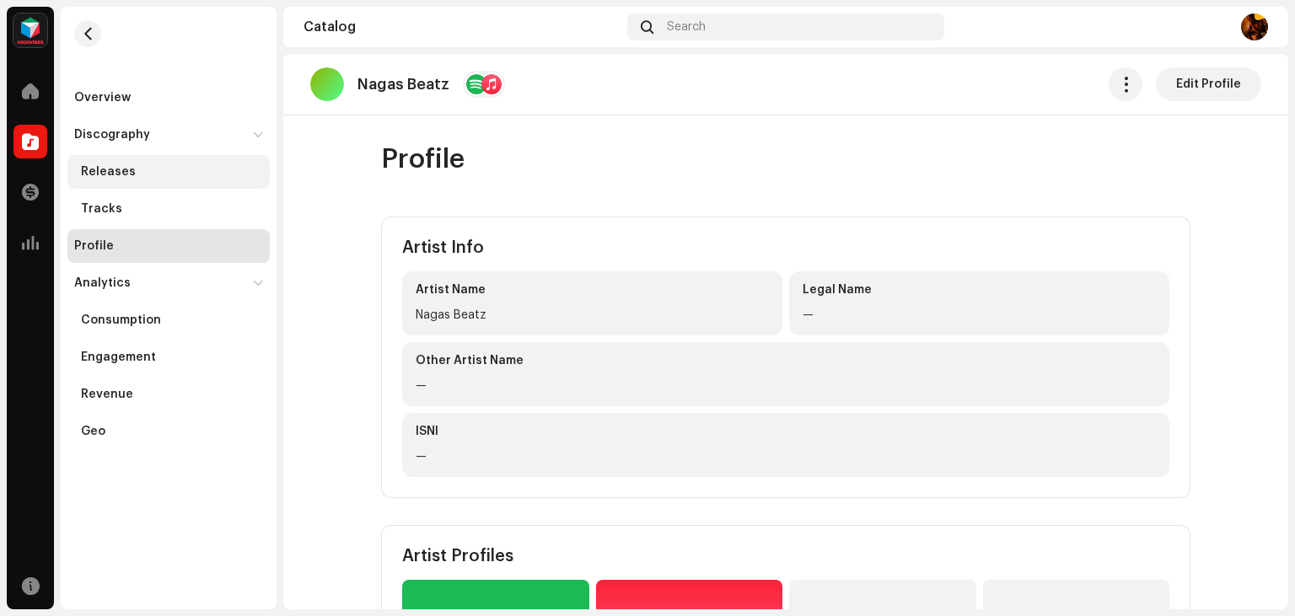
click at [140, 172] on div "Releases" at bounding box center [172, 171] width 182 height 13
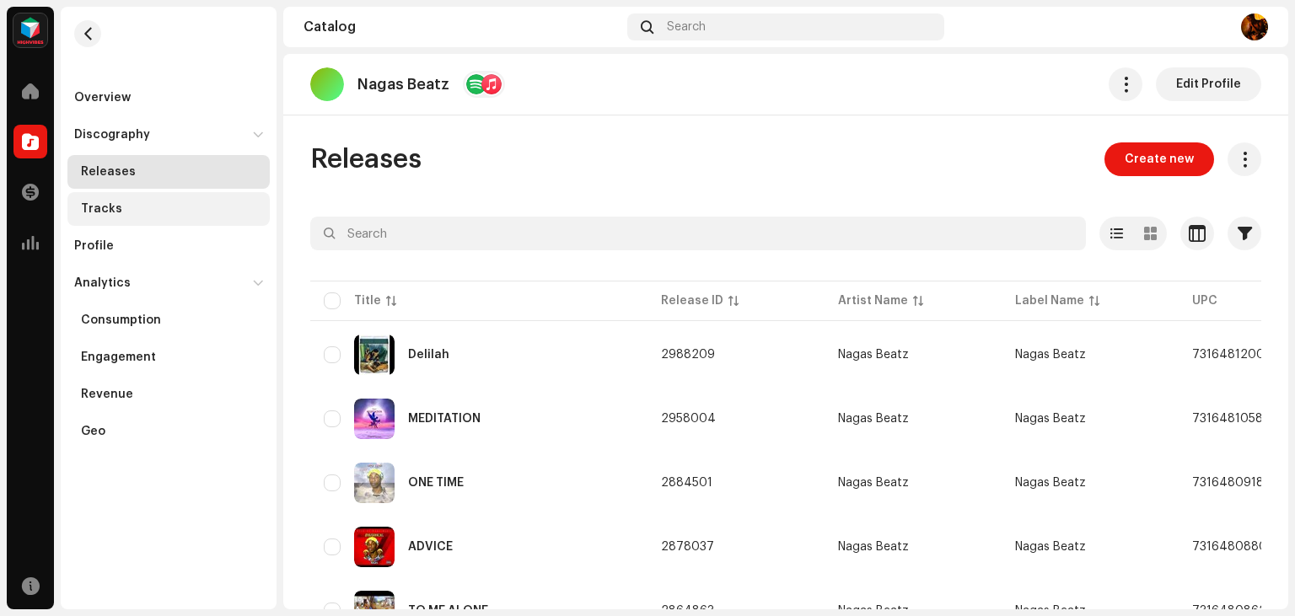
click at [136, 207] on div "Tracks" at bounding box center [172, 208] width 182 height 13
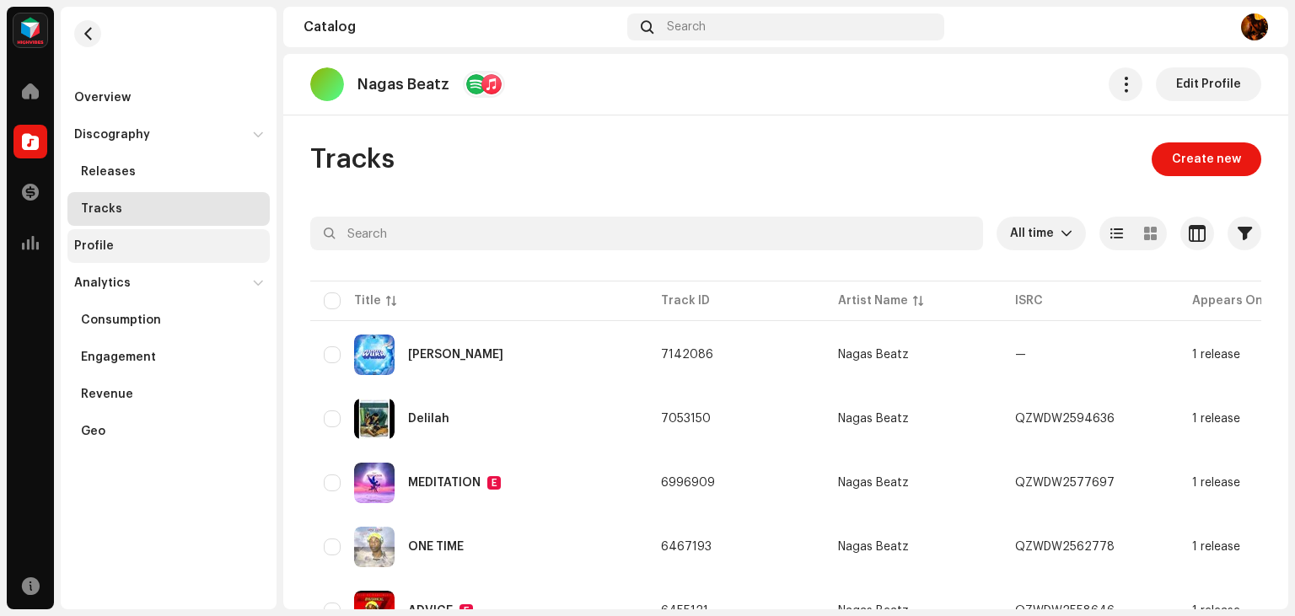
click at [127, 261] on div "Profile" at bounding box center [168, 246] width 202 height 34
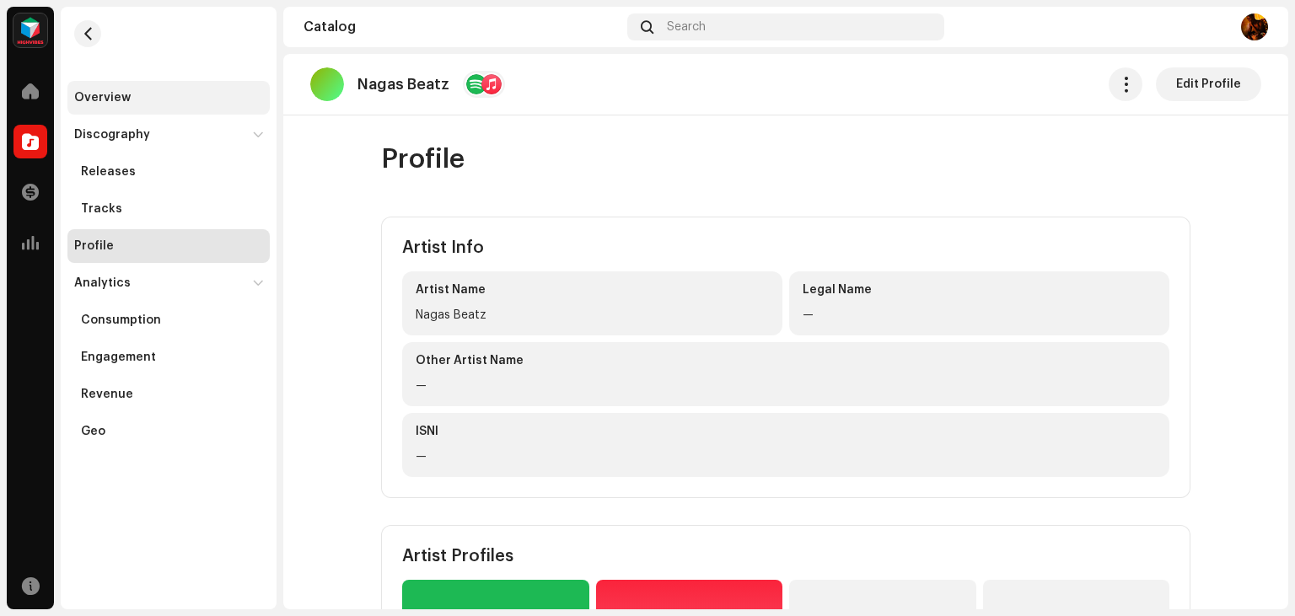
click at [138, 99] on div "Overview" at bounding box center [168, 97] width 189 height 13
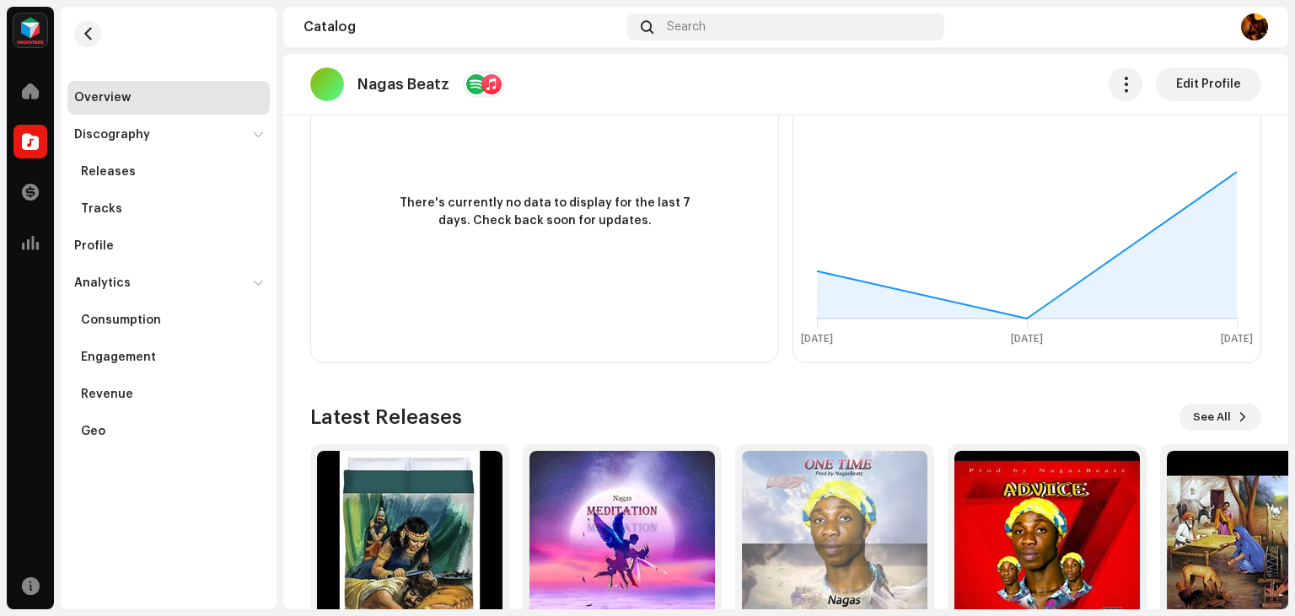
scroll to position [566, 0]
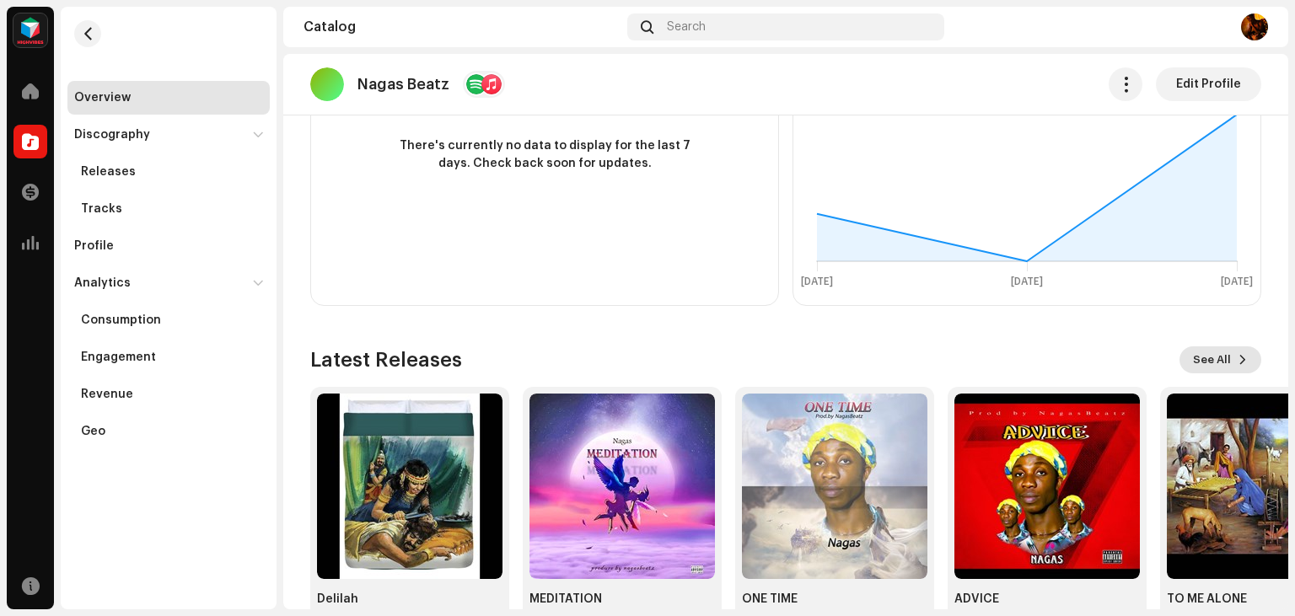
click at [1248, 366] on button "See All" at bounding box center [1221, 360] width 82 height 27
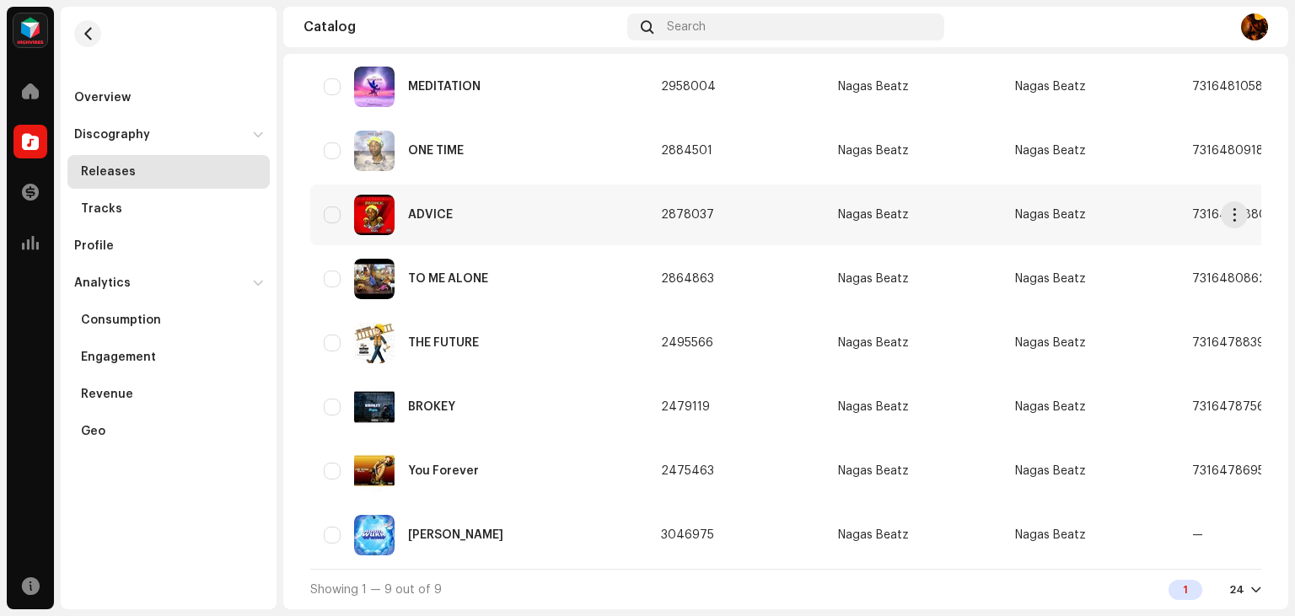
scroll to position [331, 0]
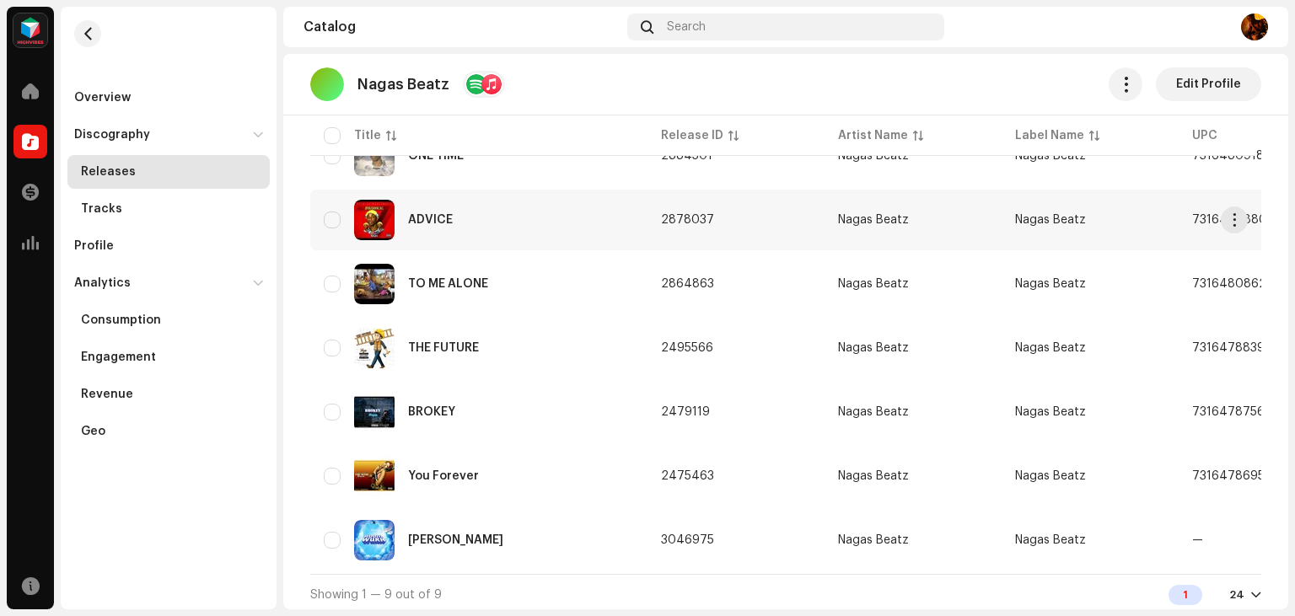
click at [1041, 524] on html "supernova entertainment Home Catalog Transactions Analytics Resources Overview …" at bounding box center [647, 308] width 1295 height 616
click at [1240, 542] on span "button" at bounding box center [1235, 540] width 13 height 13
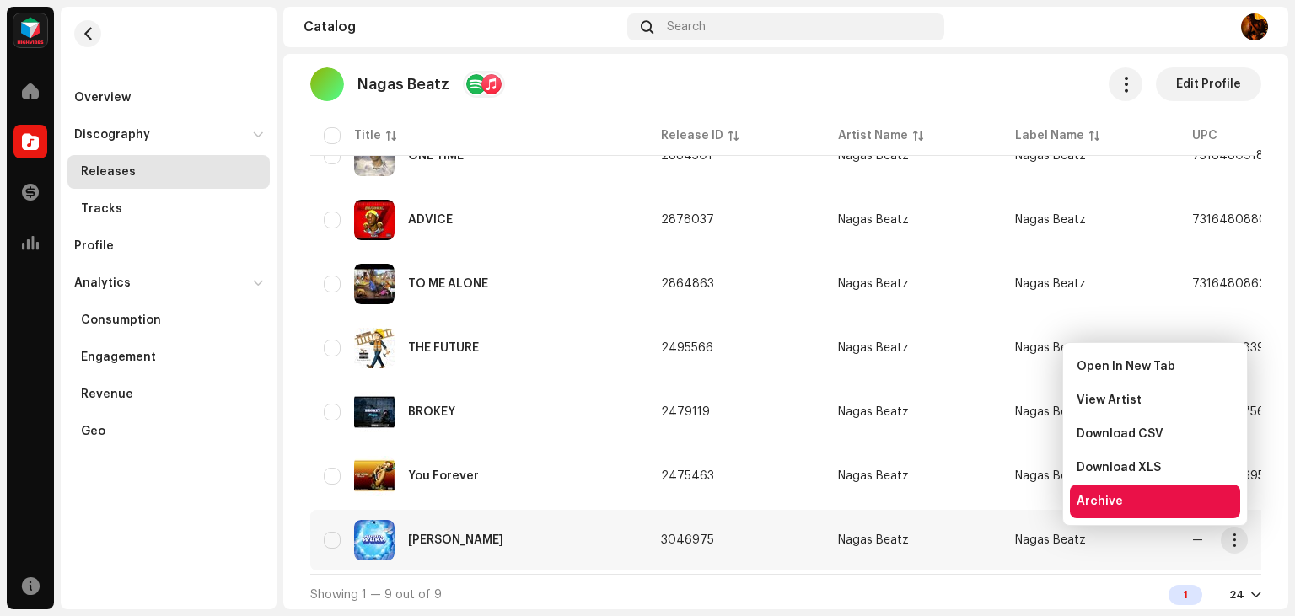
click at [1147, 501] on div "Archive" at bounding box center [1155, 501] width 157 height 13
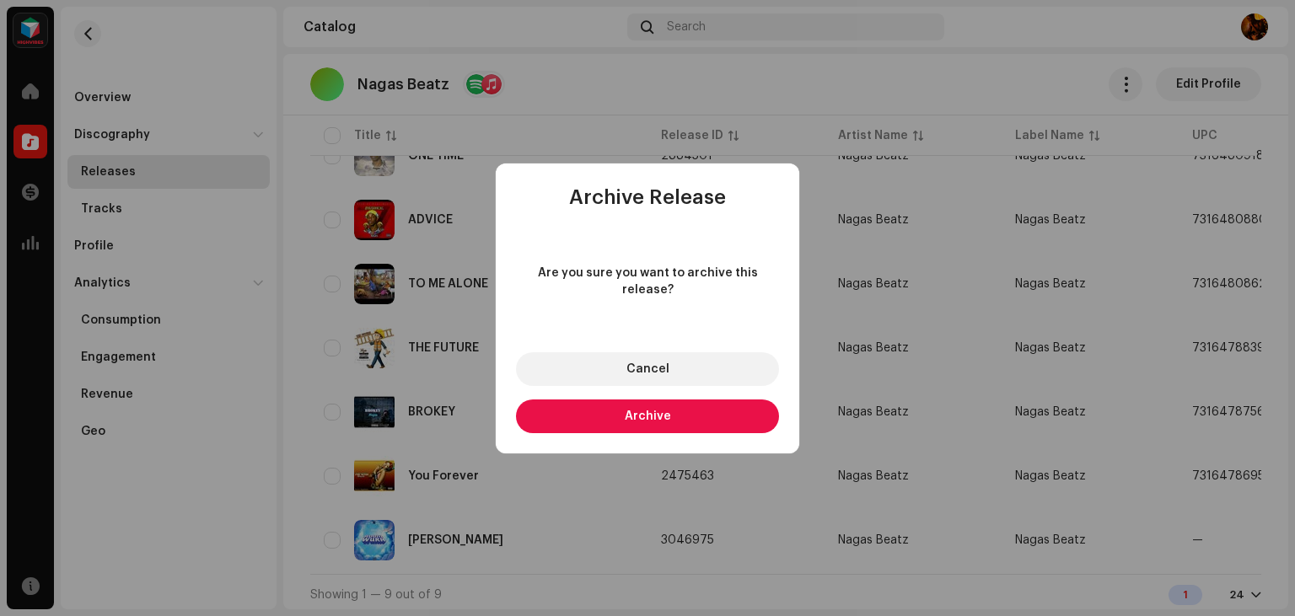
click at [700, 406] on button "Archive" at bounding box center [647, 417] width 263 height 34
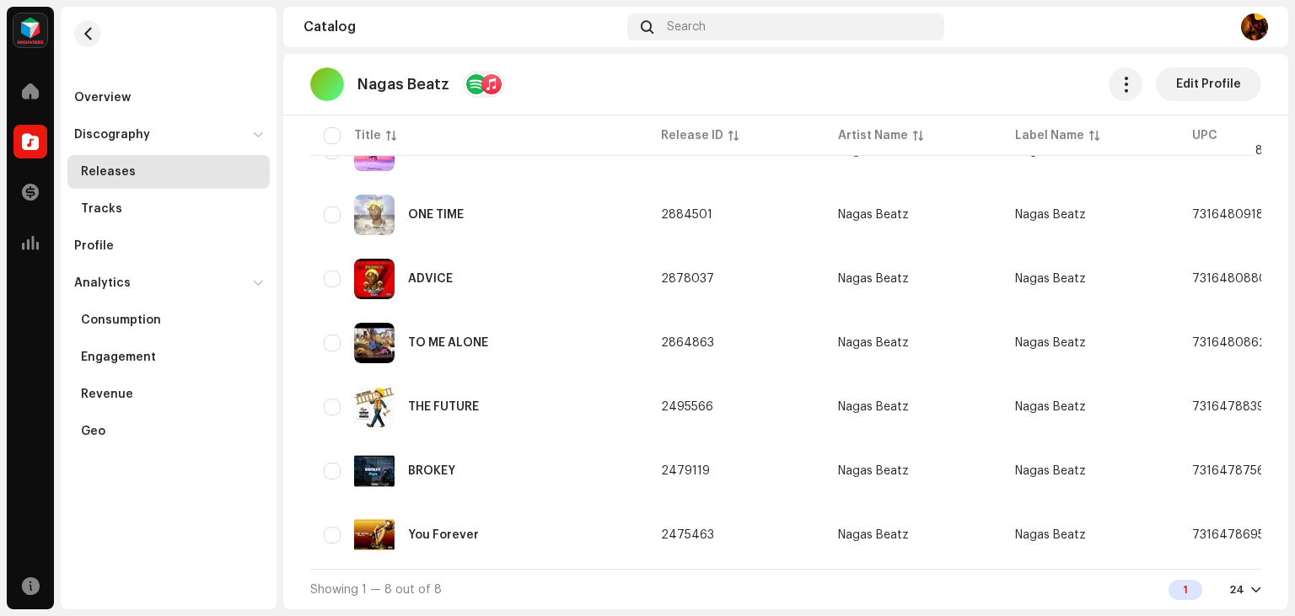
scroll to position [272, 0]
click at [1208, 360] on catalog-artists-details-discography "Nagas Beatz Edit Profile Releases Create new Selected 0 Select all 8 Options Fi…" at bounding box center [785, 196] width 1005 height 828
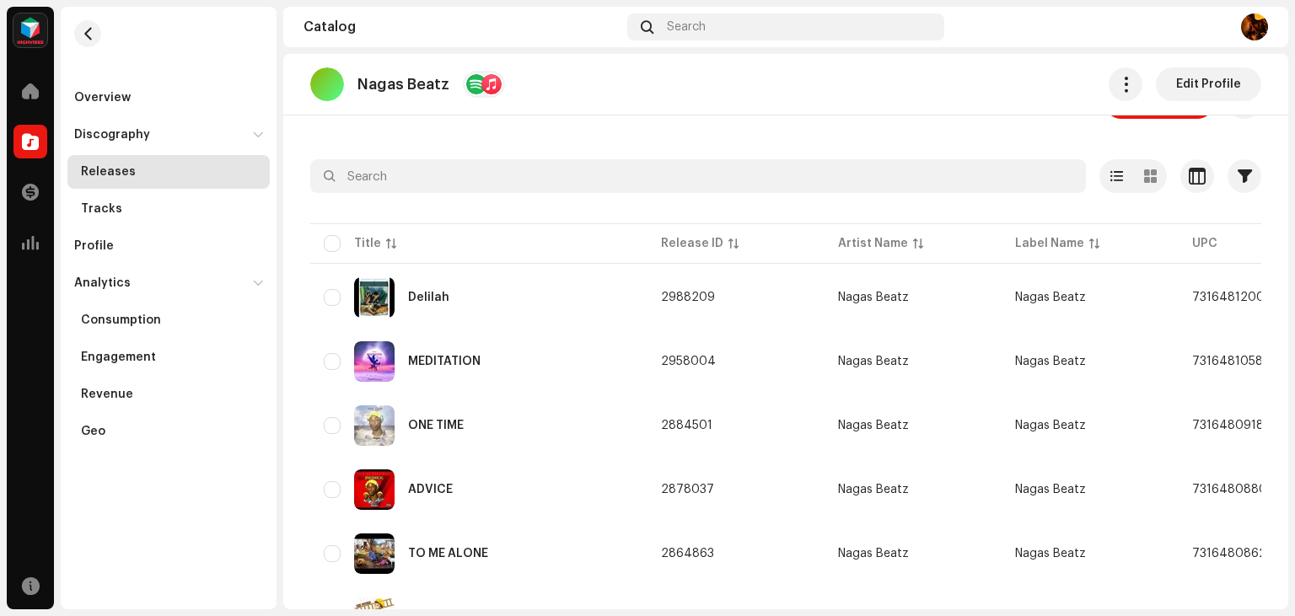
scroll to position [0, 0]
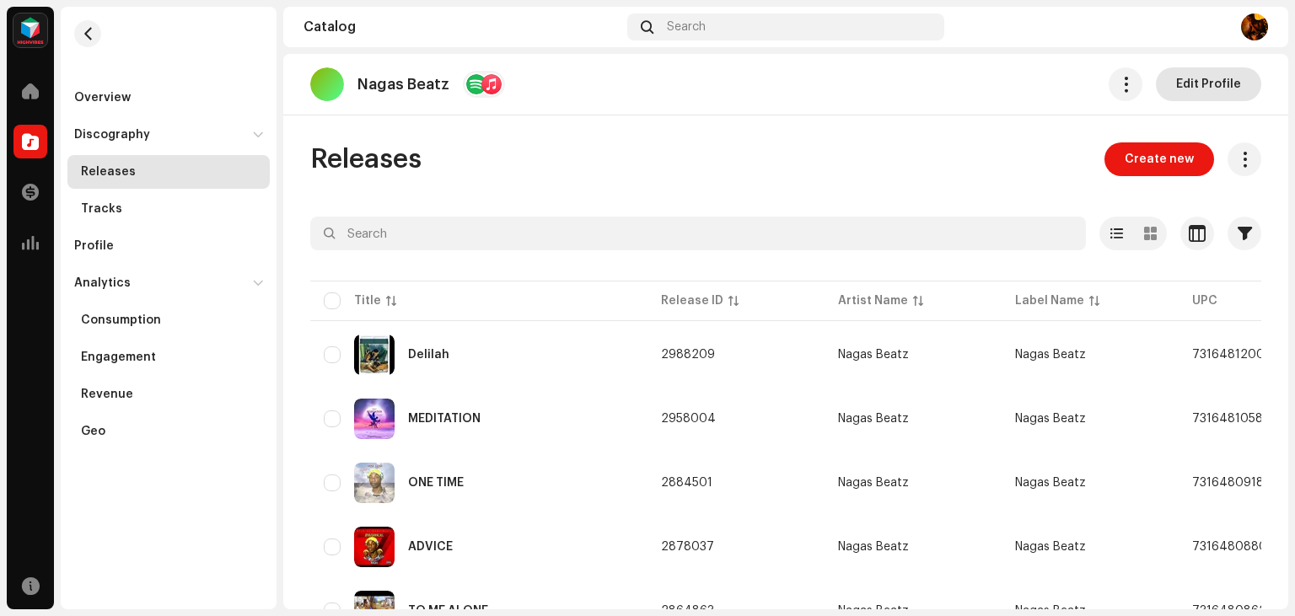
click at [1197, 83] on span "Edit Profile" at bounding box center [1208, 84] width 65 height 34
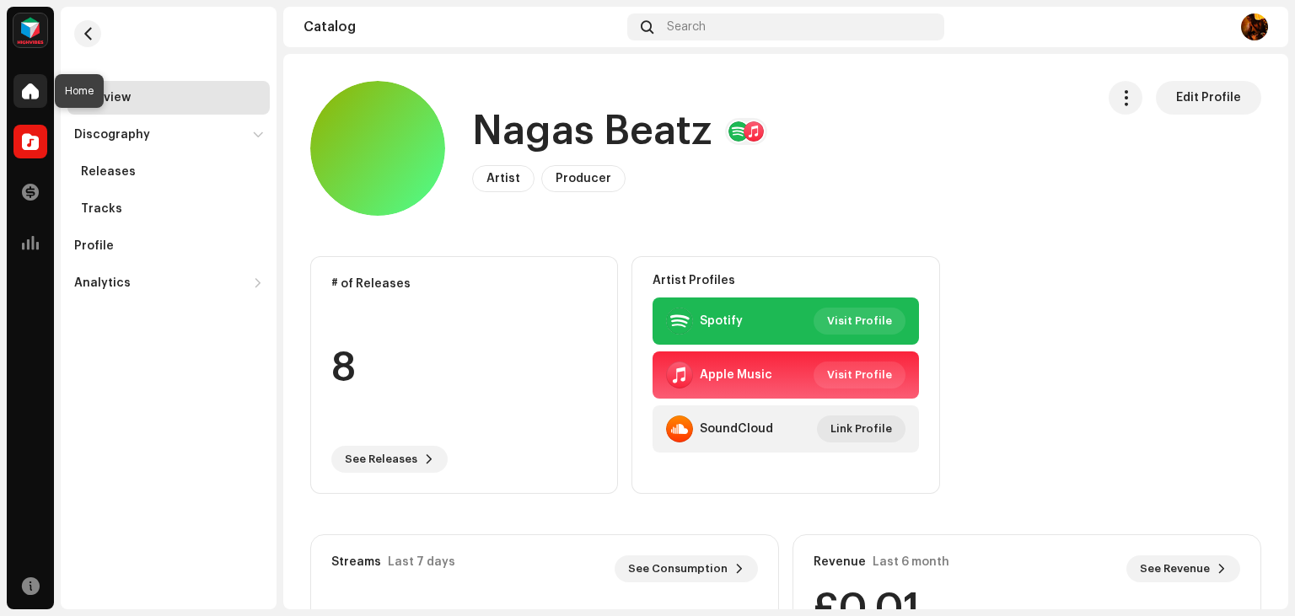
click at [44, 83] on div at bounding box center [30, 91] width 34 height 34
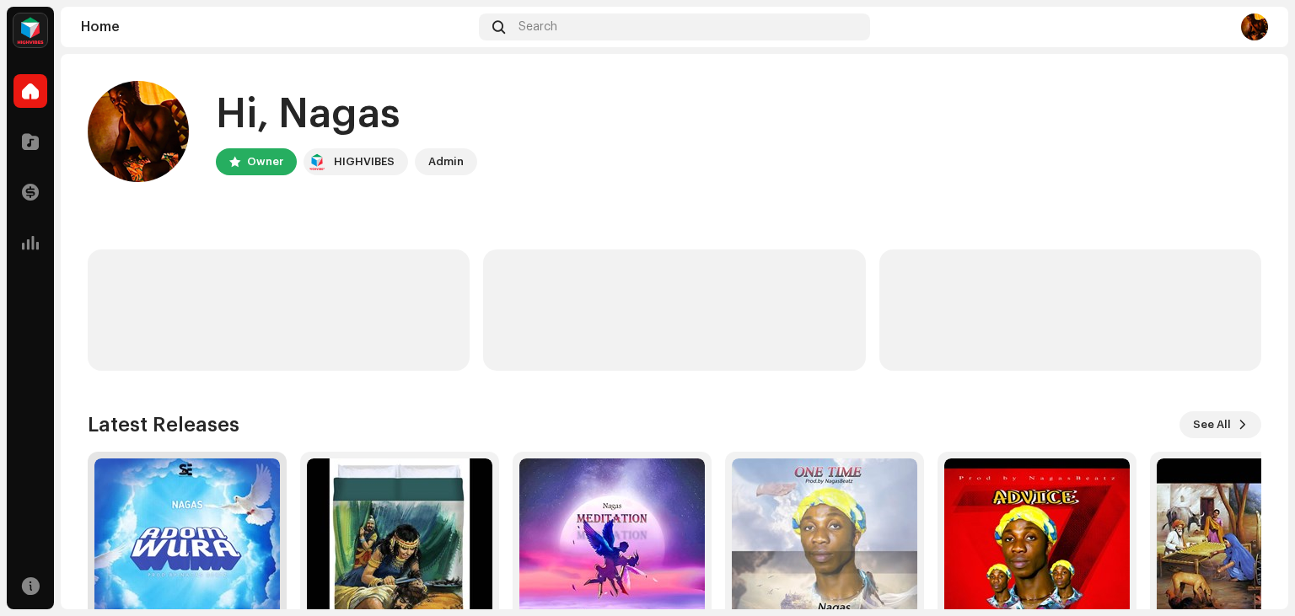
click at [244, 519] on img at bounding box center [187, 552] width 186 height 186
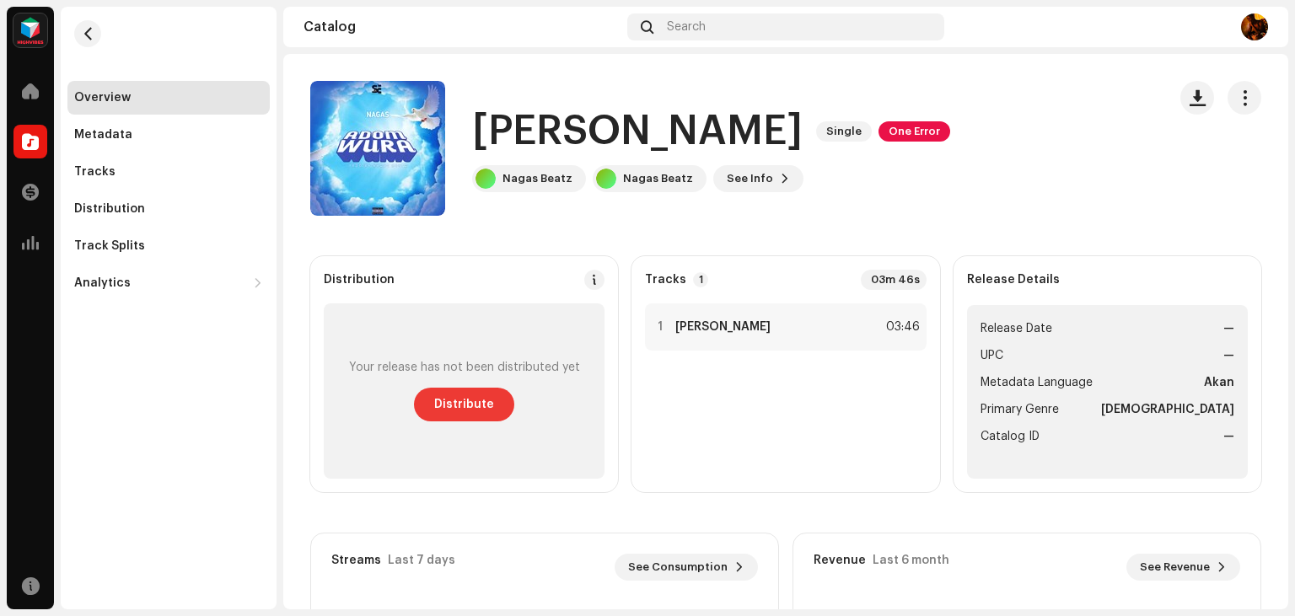
click at [474, 411] on span "Distribute" at bounding box center [464, 405] width 60 height 34
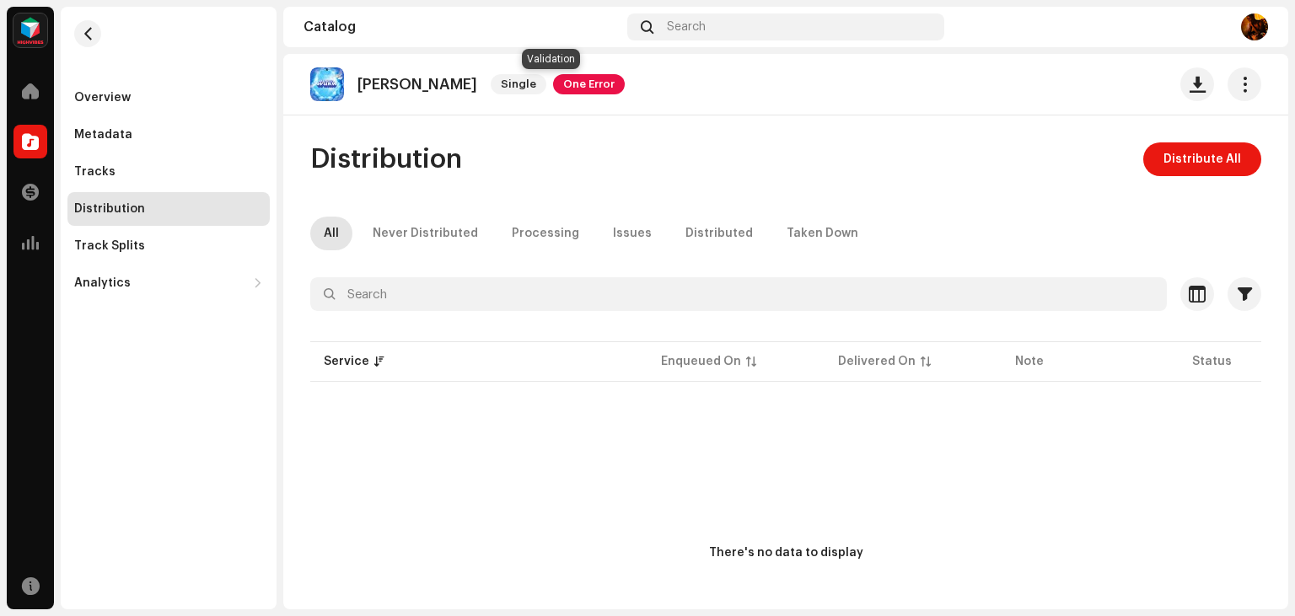
click at [571, 89] on span "One Error" at bounding box center [589, 84] width 72 height 20
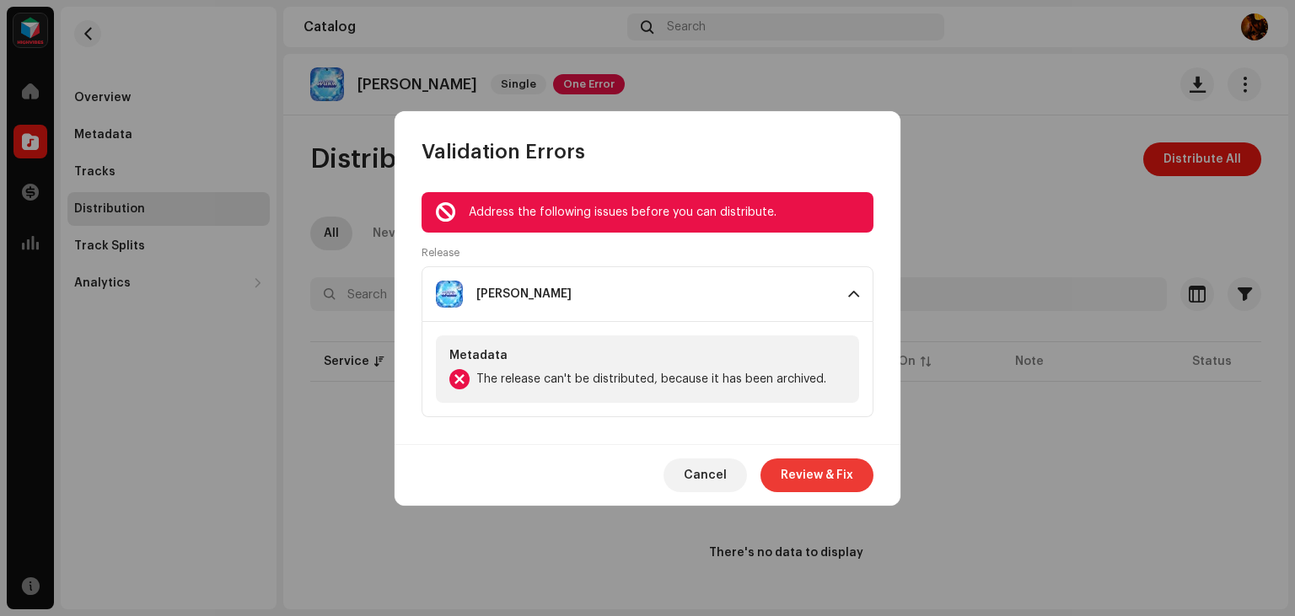
click at [827, 481] on span "Review & Fix" at bounding box center [817, 476] width 73 height 34
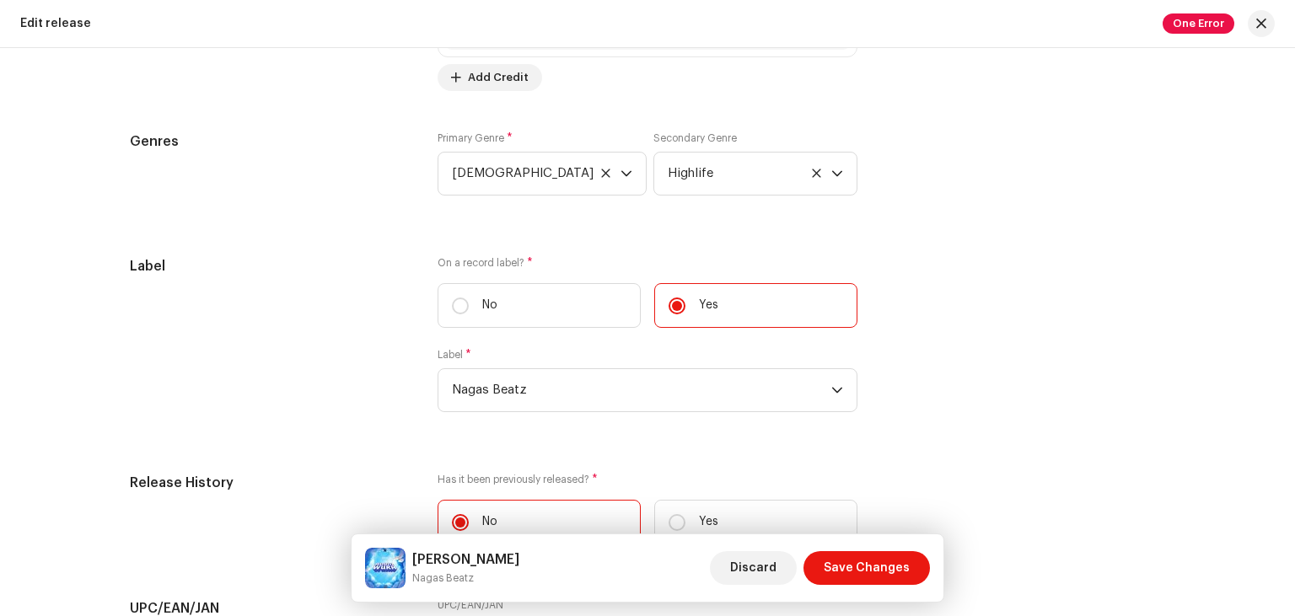
scroll to position [2254, 0]
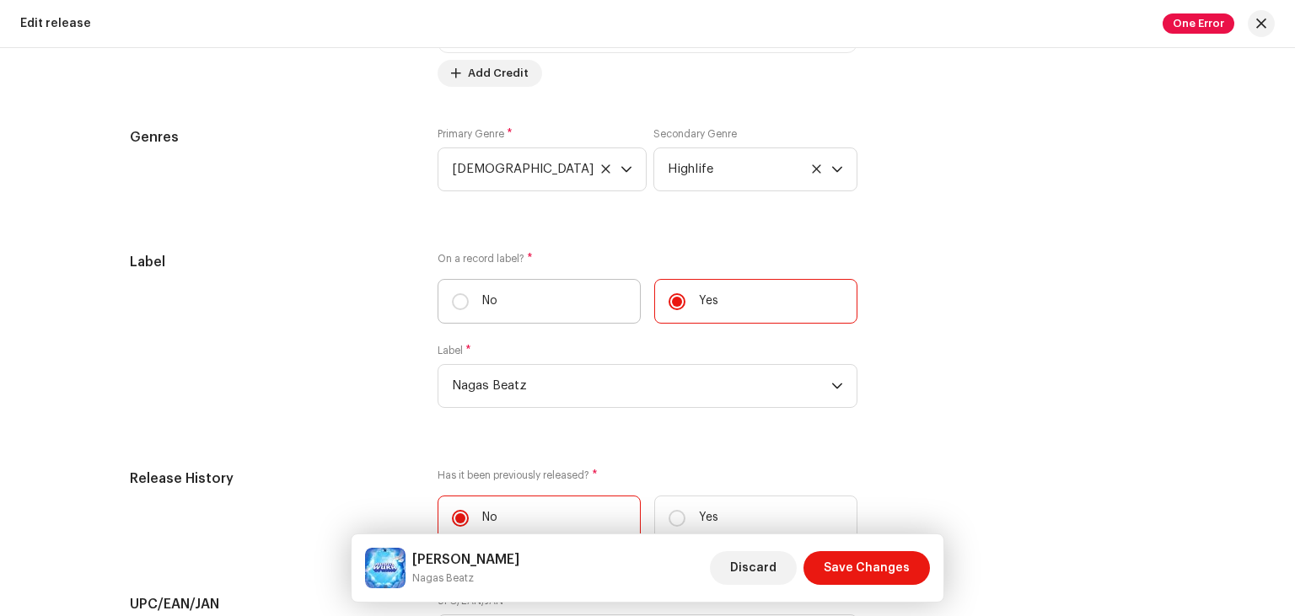
click at [467, 318] on label "No" at bounding box center [539, 301] width 203 height 45
click at [467, 310] on input "No" at bounding box center [460, 301] width 17 height 17
radio input "true"
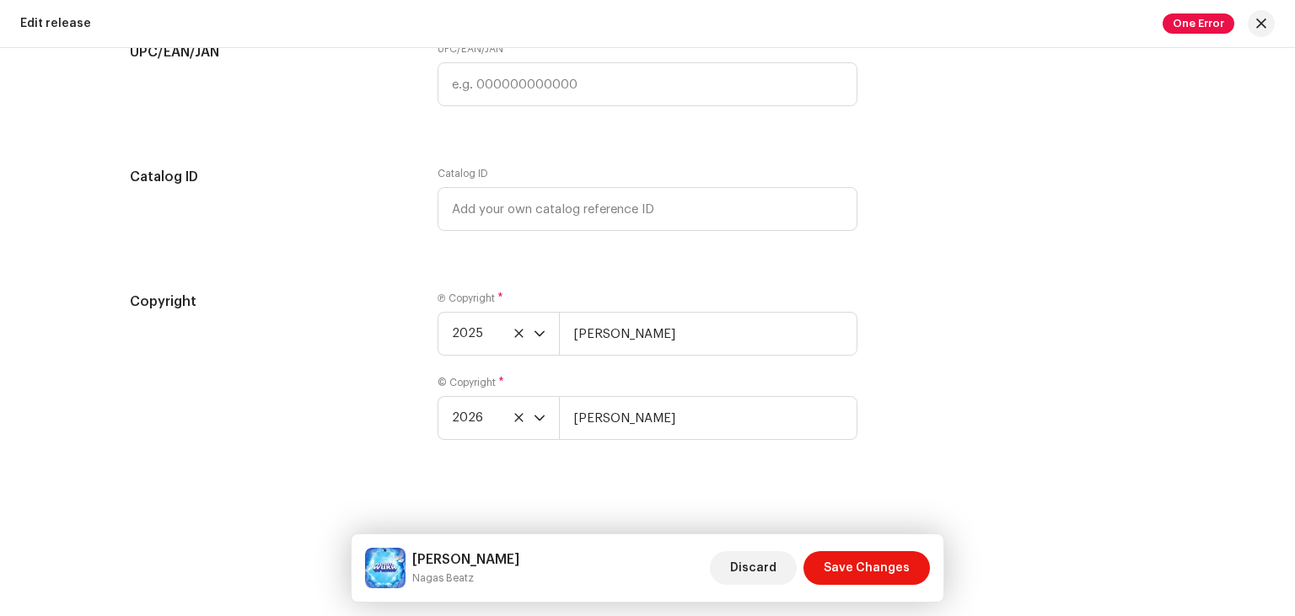
scroll to position [2726, 0]
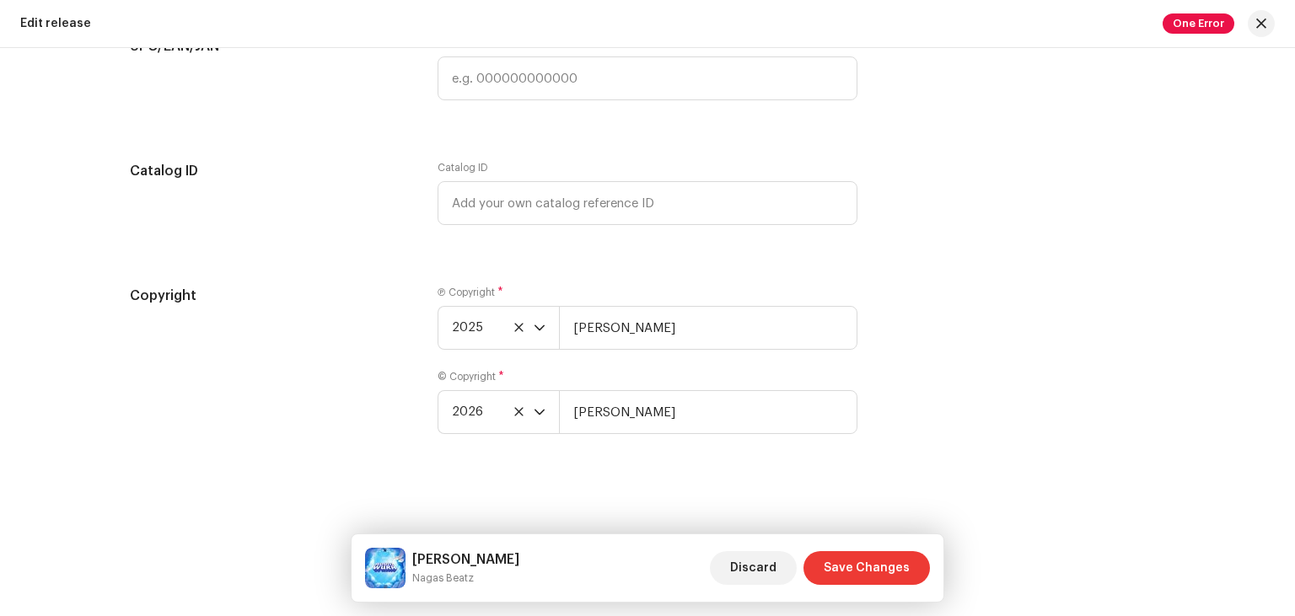
click at [855, 564] on span "Save Changes" at bounding box center [867, 568] width 86 height 34
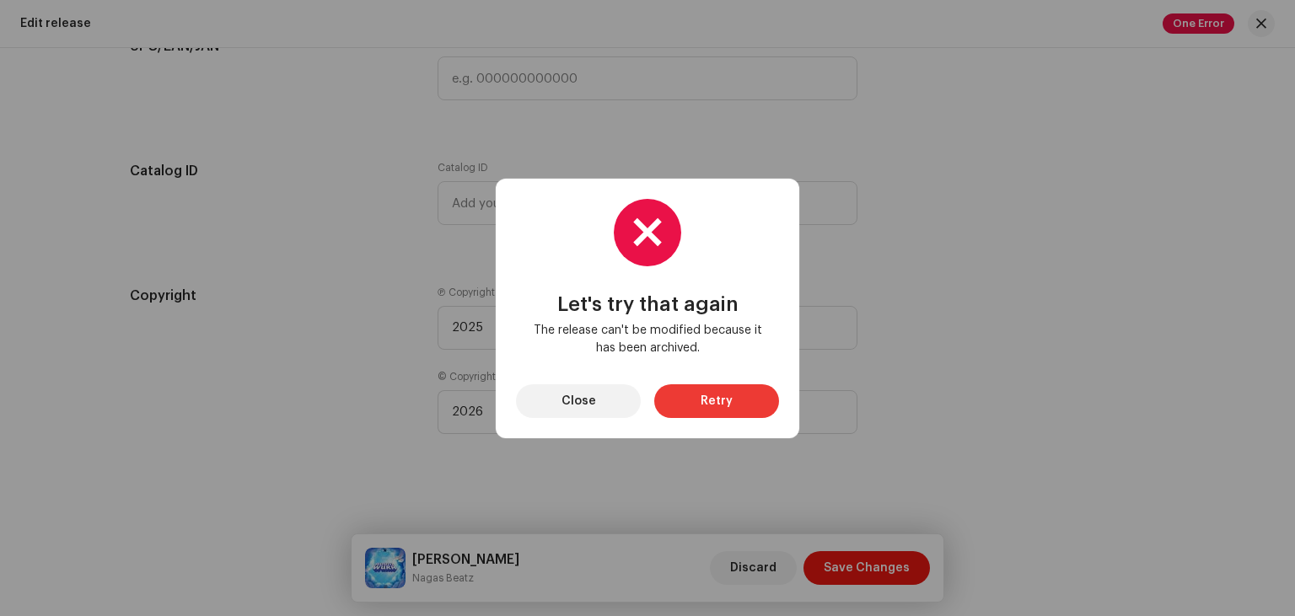
click at [704, 398] on span "Retry" at bounding box center [717, 402] width 32 height 34
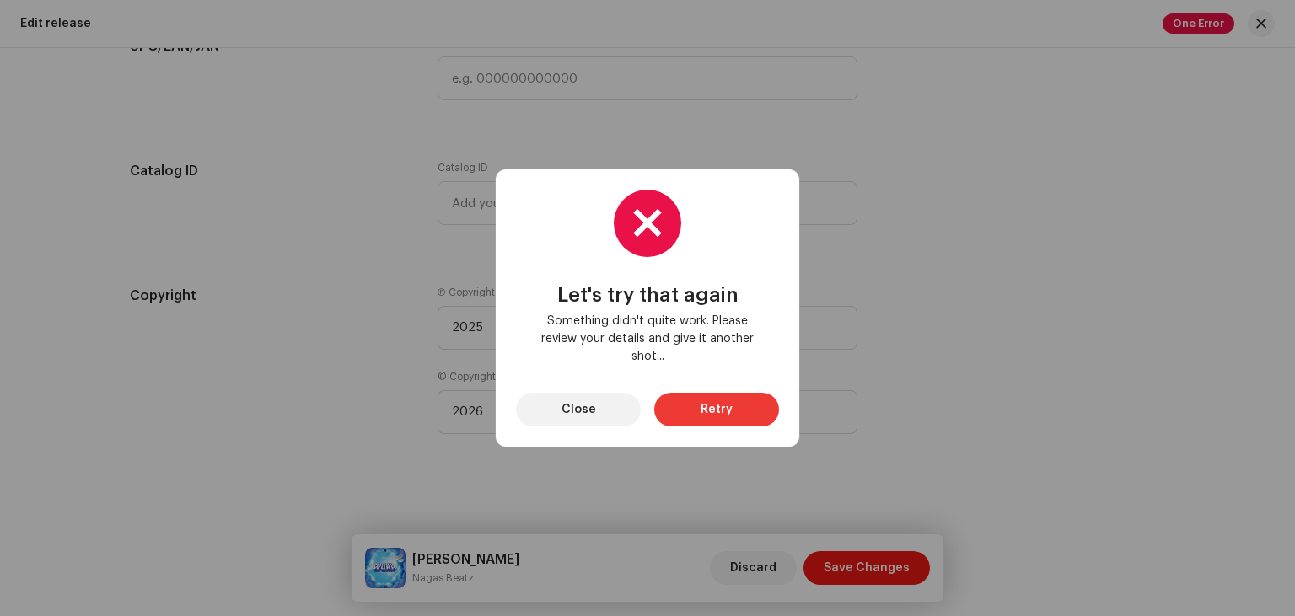
click at [724, 414] on span "Retry" at bounding box center [717, 410] width 32 height 34
click at [592, 420] on span "Close" at bounding box center [579, 410] width 35 height 34
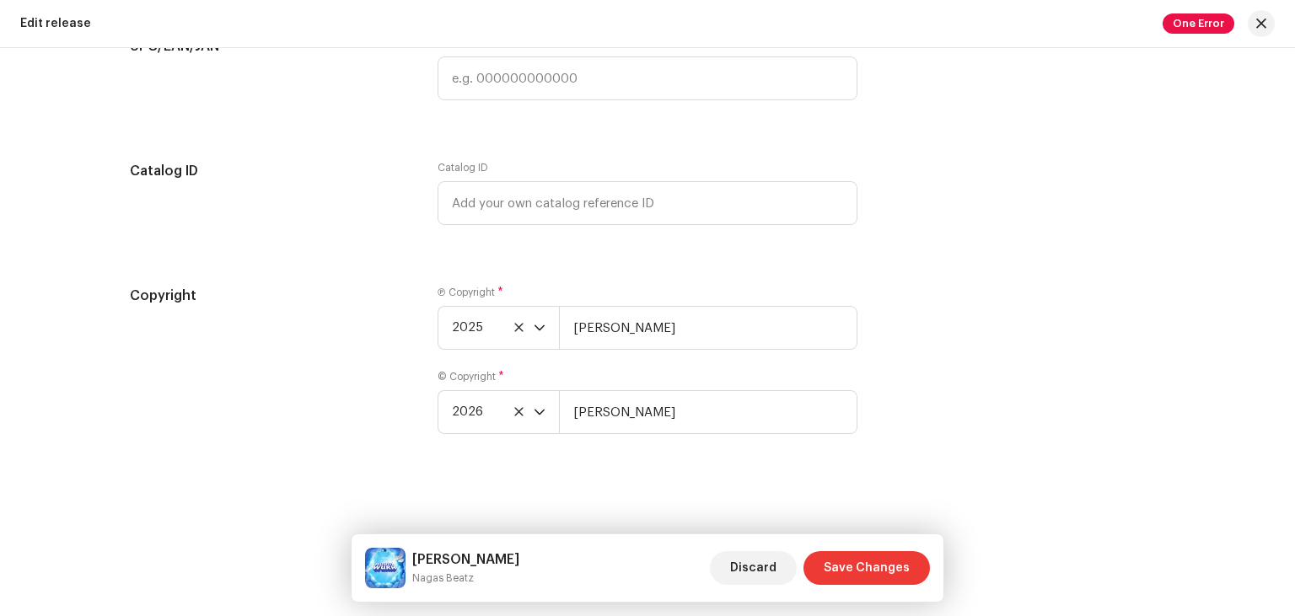
click at [875, 568] on span "Save Changes" at bounding box center [867, 568] width 86 height 34
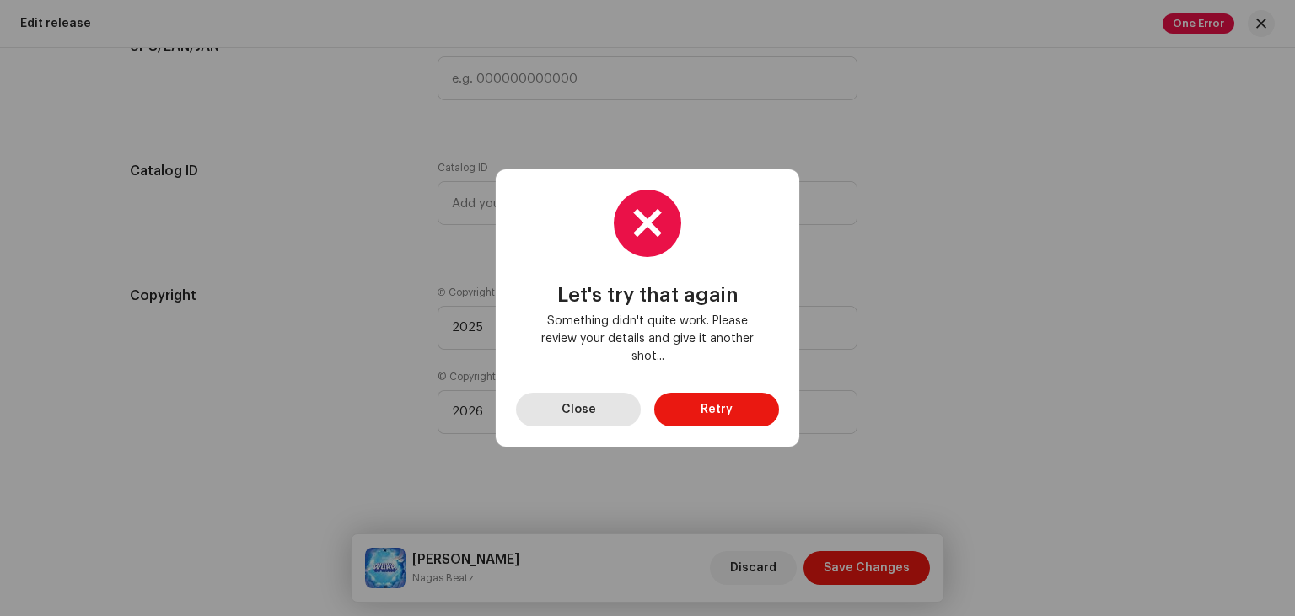
click at [549, 414] on button "Close" at bounding box center [578, 410] width 125 height 34
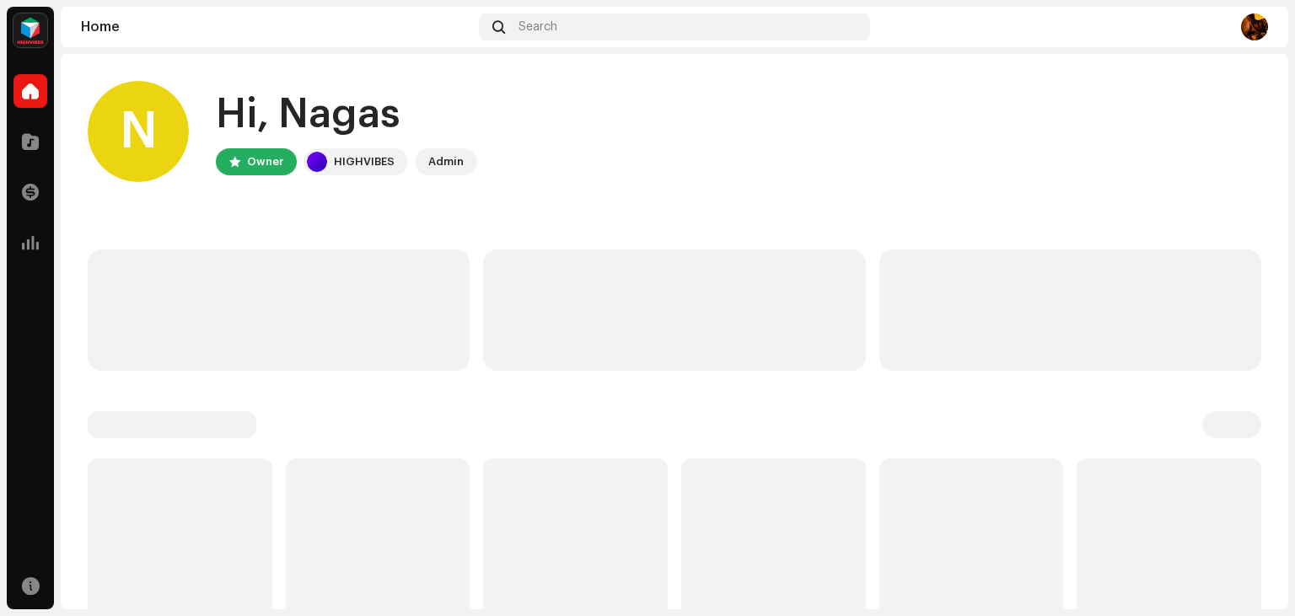
click at [901, 184] on home-user "N Hi, Nagas Owner HIGHVIBES Admin" at bounding box center [675, 145] width 1174 height 128
